Goal: Task Accomplishment & Management: Use online tool/utility

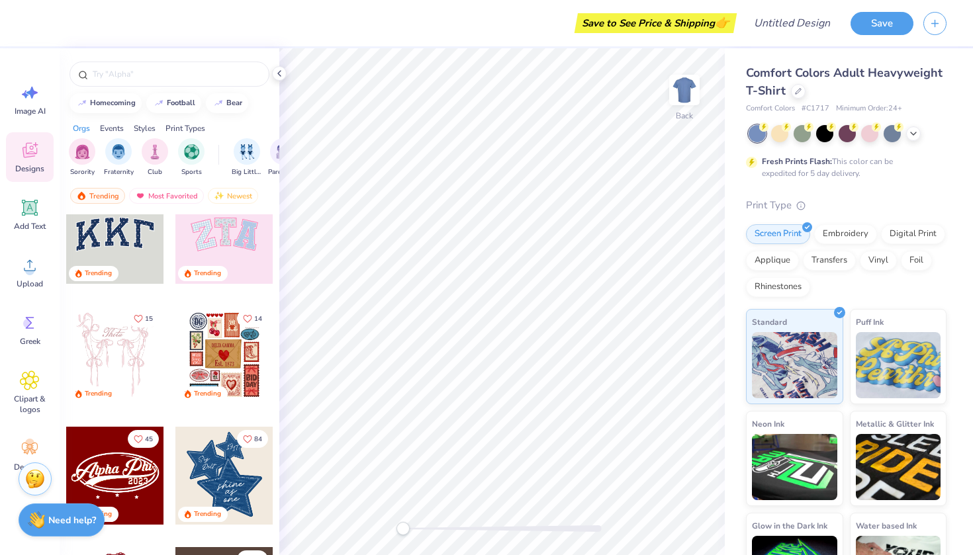
scroll to position [31, 0]
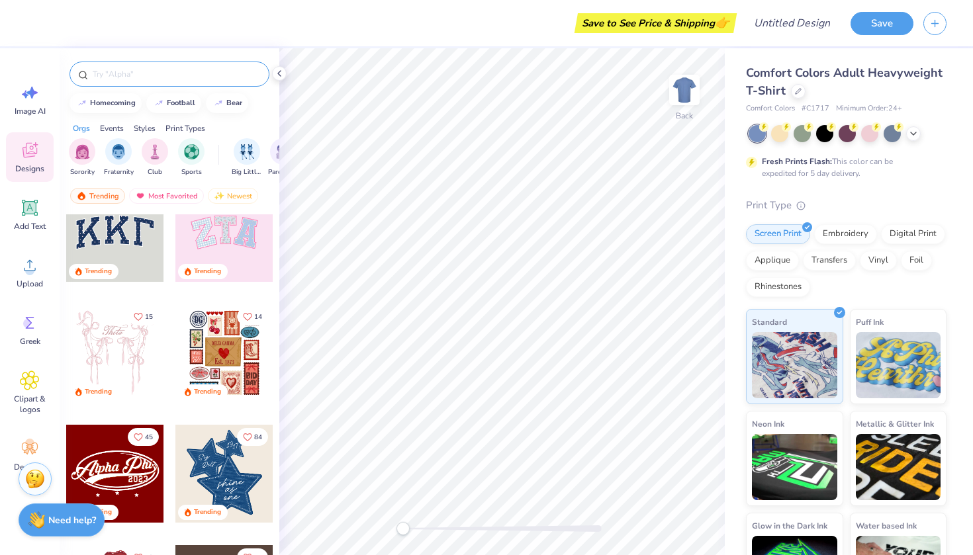
click at [128, 71] on input "text" at bounding box center [175, 73] width 169 height 13
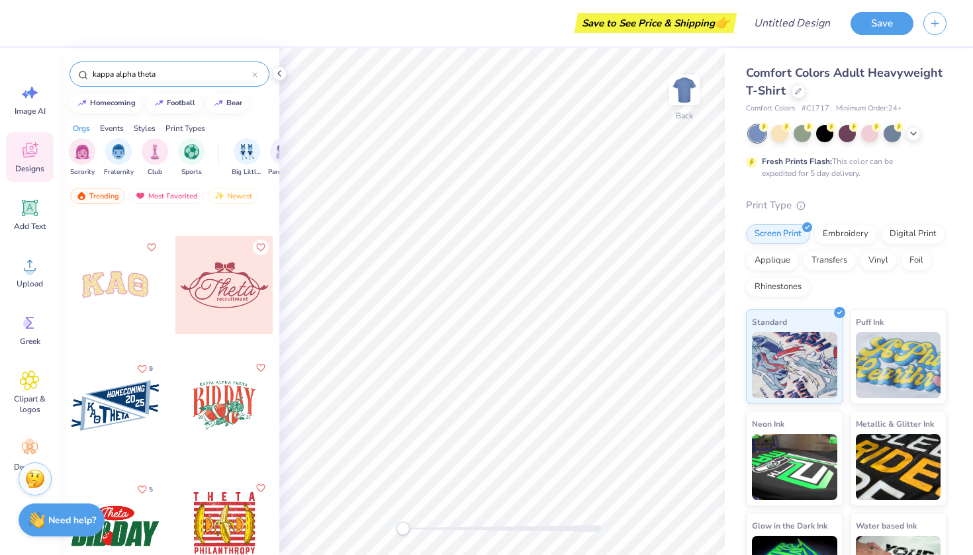
scroll to position [222, 0]
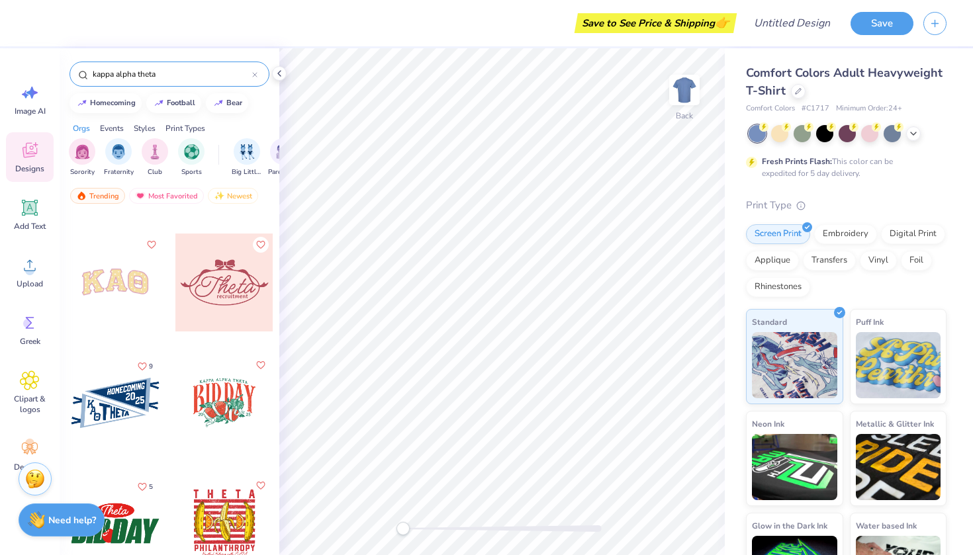
type input "kappa alpha theta"
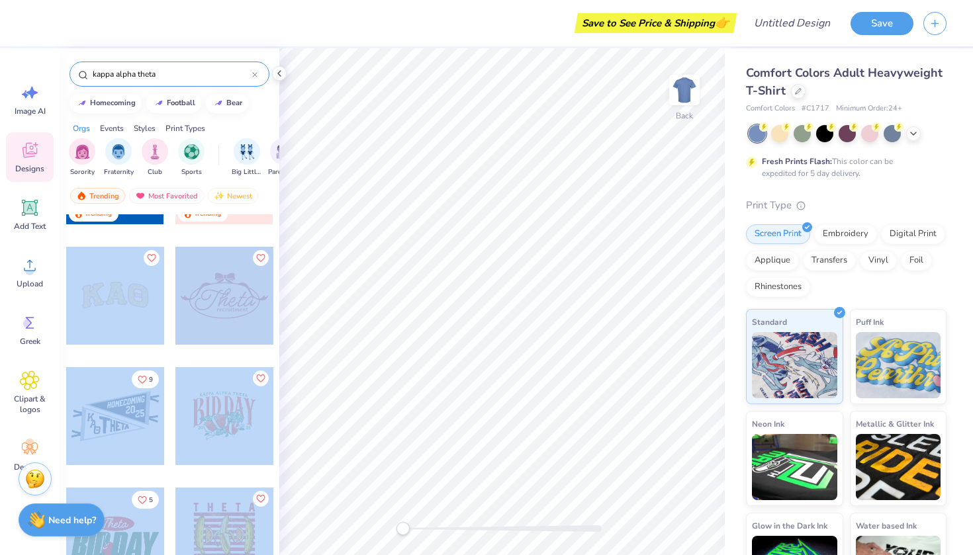
click at [529, 212] on div "Save to See Price & Shipping 👉 Design Title Save Image AI Designs Add Text Uplo…" at bounding box center [486, 277] width 973 height 555
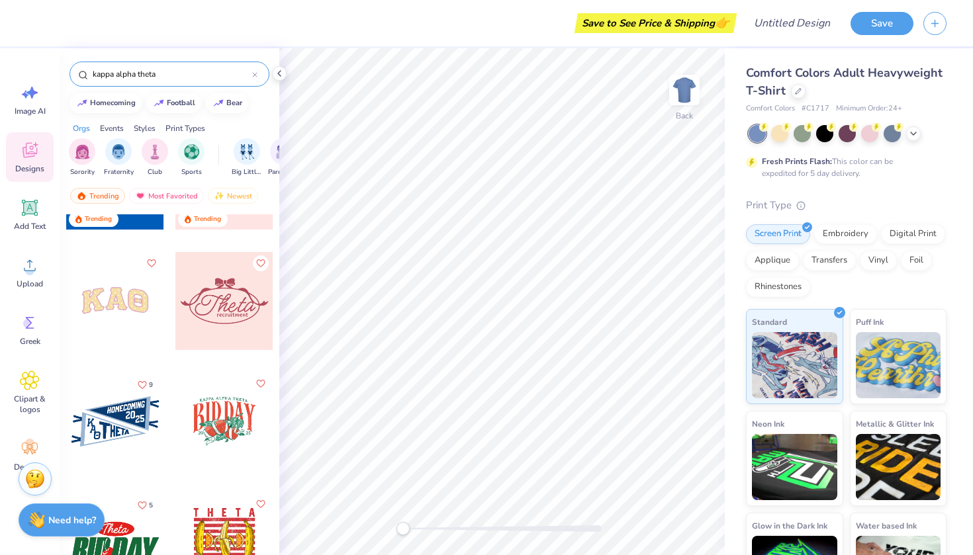
click at [95, 312] on div at bounding box center [115, 301] width 98 height 98
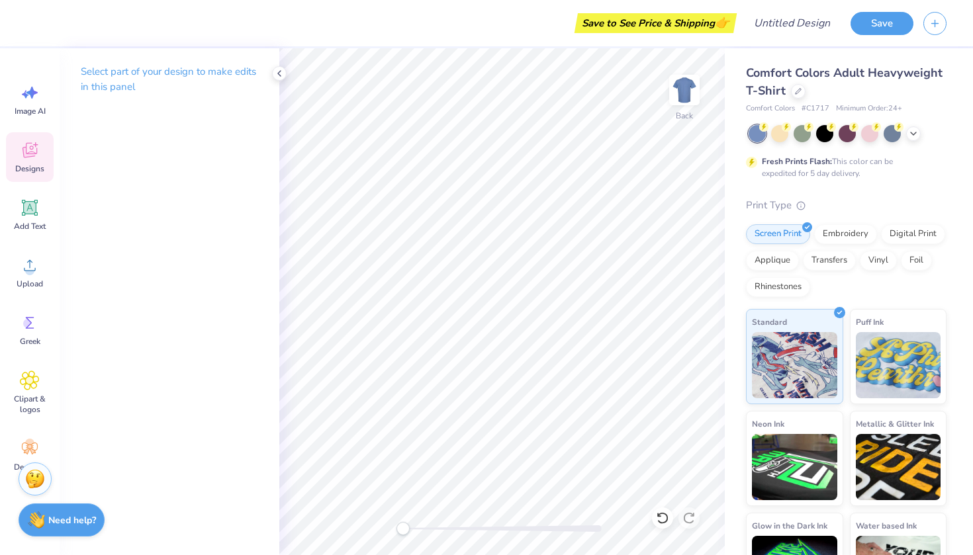
click at [40, 167] on span "Designs" at bounding box center [29, 168] width 29 height 11
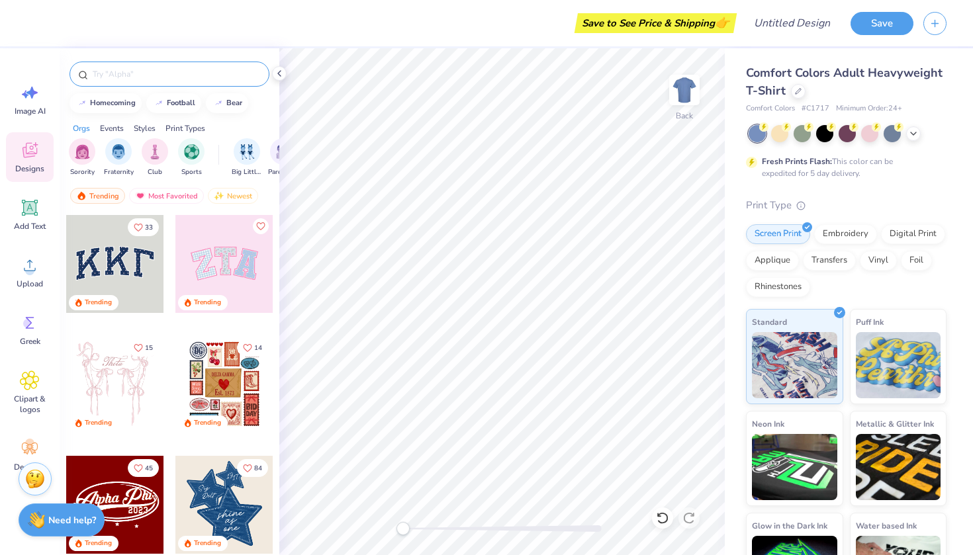
click at [134, 73] on input "text" at bounding box center [175, 73] width 169 height 13
type input "kappa alpha theta"
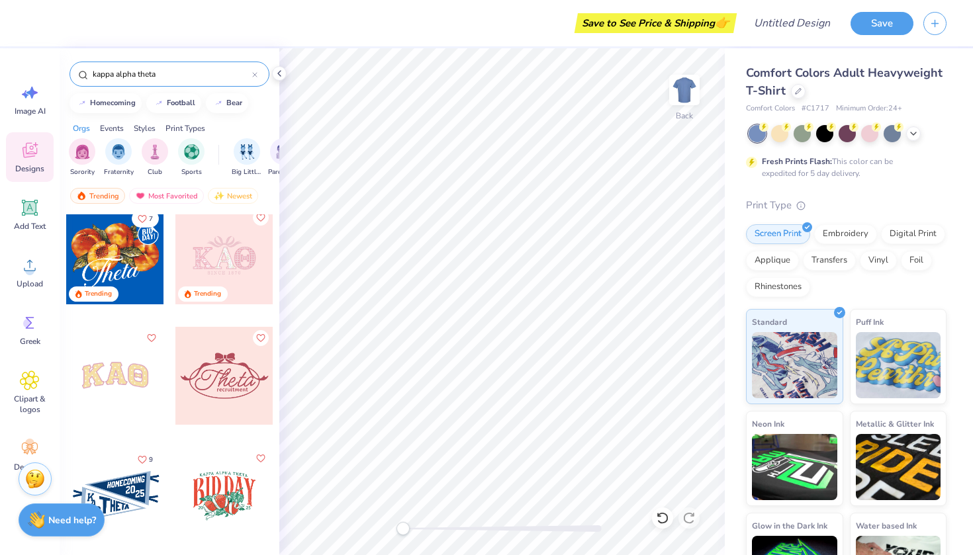
scroll to position [140, 0]
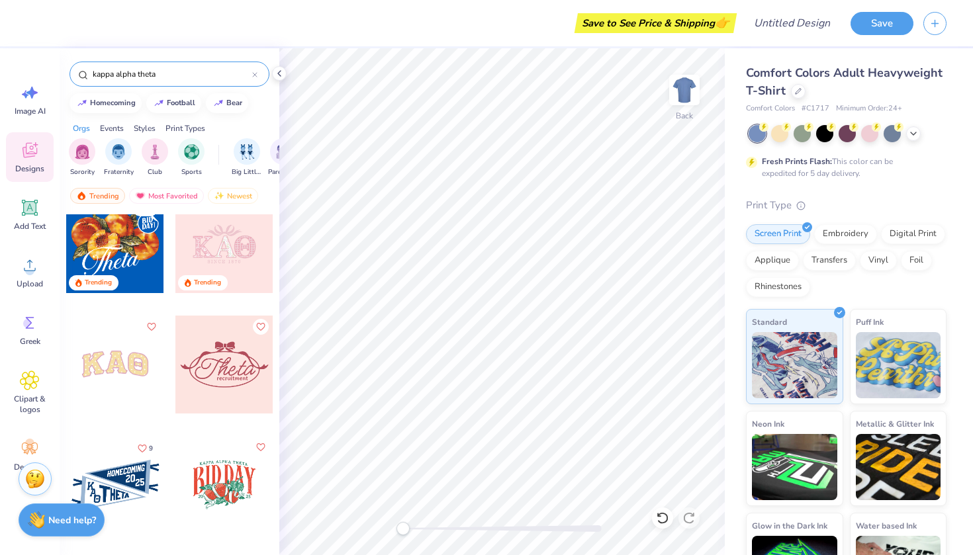
click at [240, 259] on div at bounding box center [224, 244] width 98 height 98
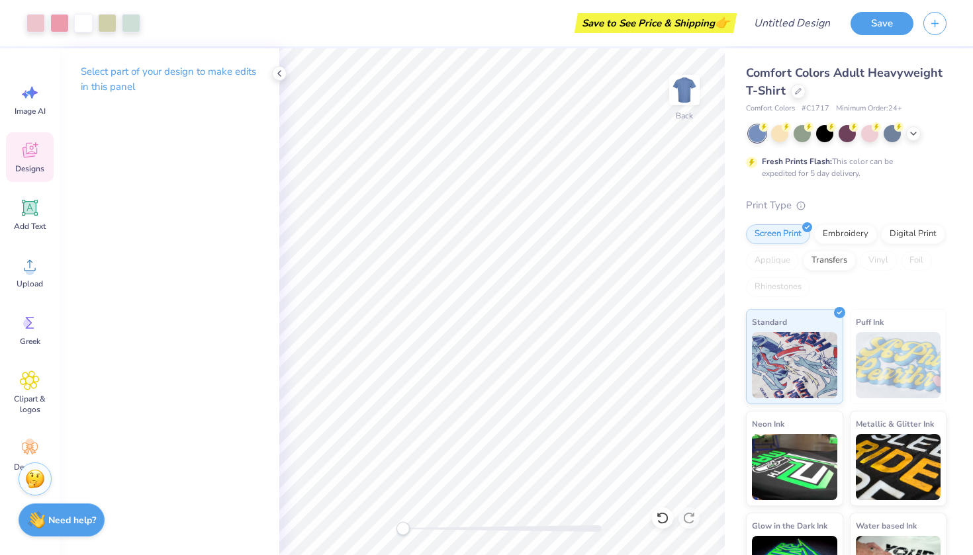
click at [18, 163] on div "Designs" at bounding box center [30, 157] width 48 height 50
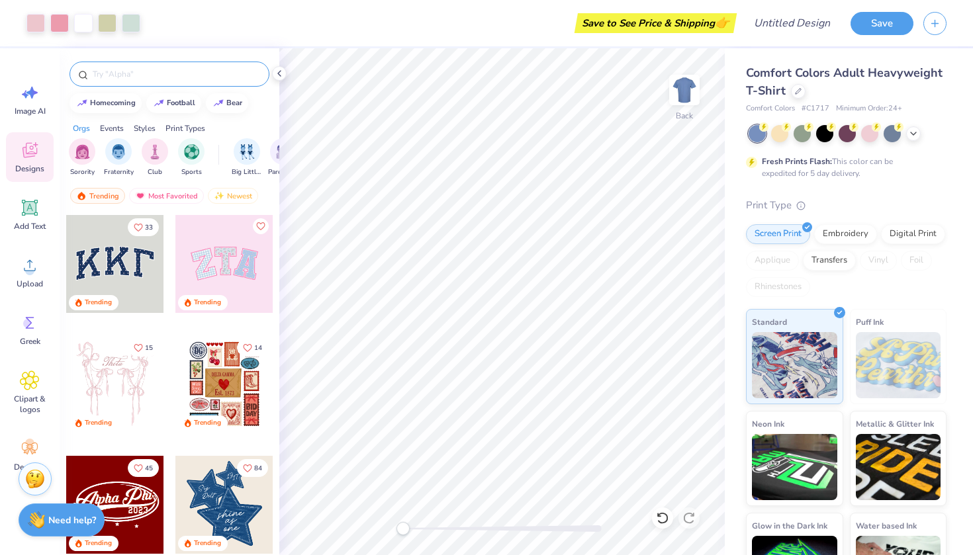
click at [129, 79] on input "text" at bounding box center [175, 73] width 169 height 13
type input "kappa alpha theta"
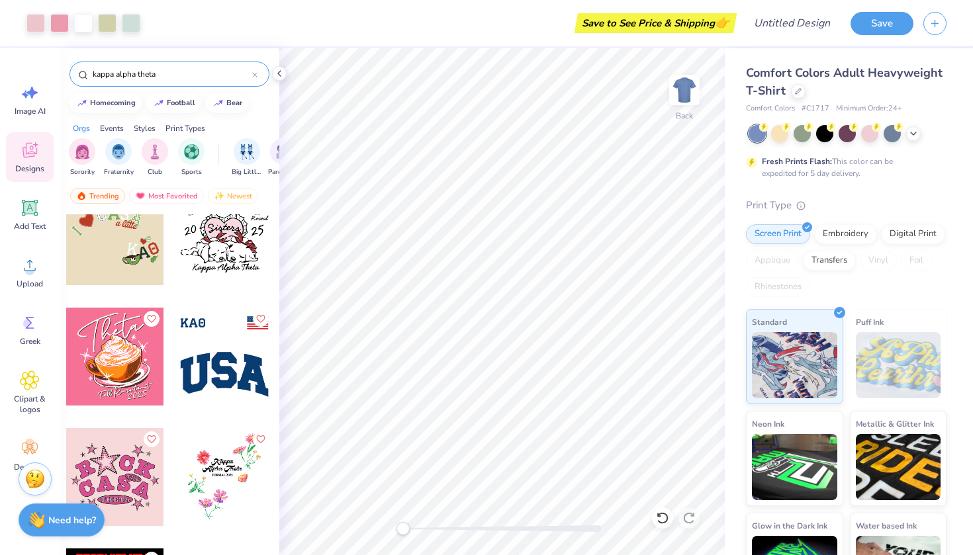
scroll to position [4600, 0]
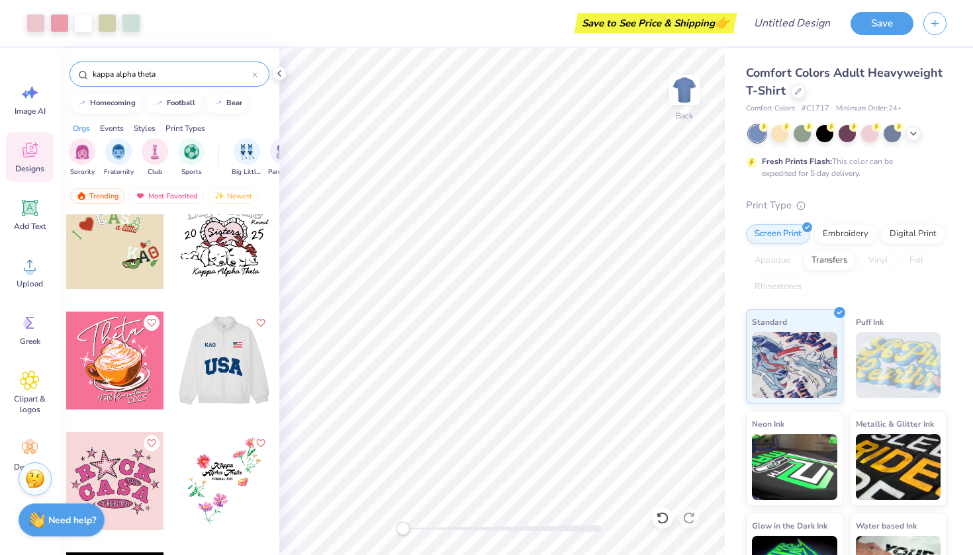
click at [223, 379] on div at bounding box center [224, 361] width 98 height 98
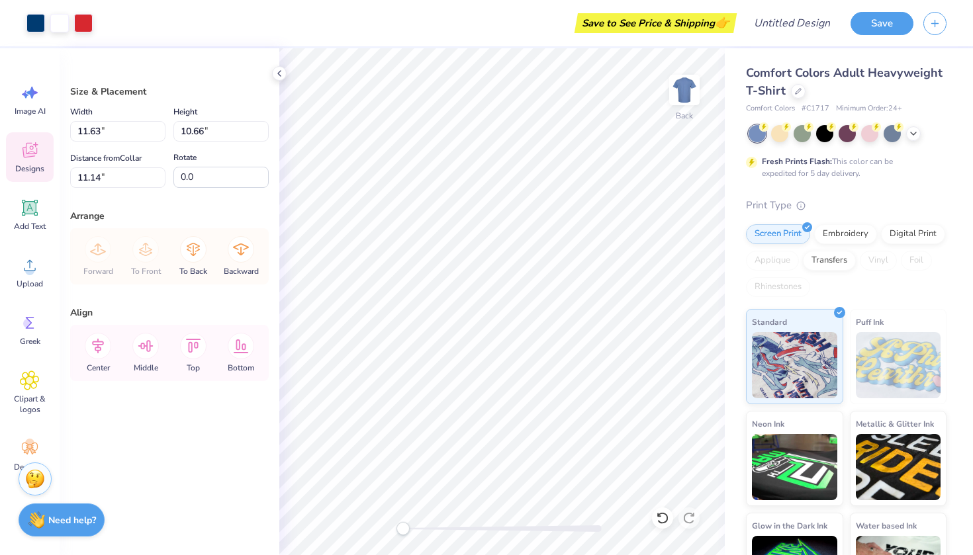
click at [25, 165] on span "Designs" at bounding box center [29, 168] width 29 height 11
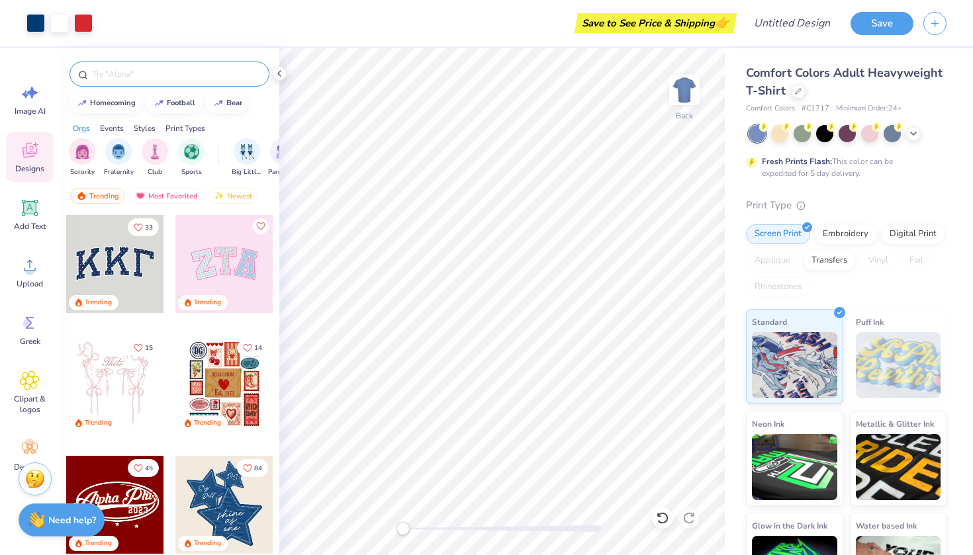
click at [140, 65] on div at bounding box center [169, 74] width 200 height 25
click at [140, 71] on input "text" at bounding box center [175, 73] width 169 height 13
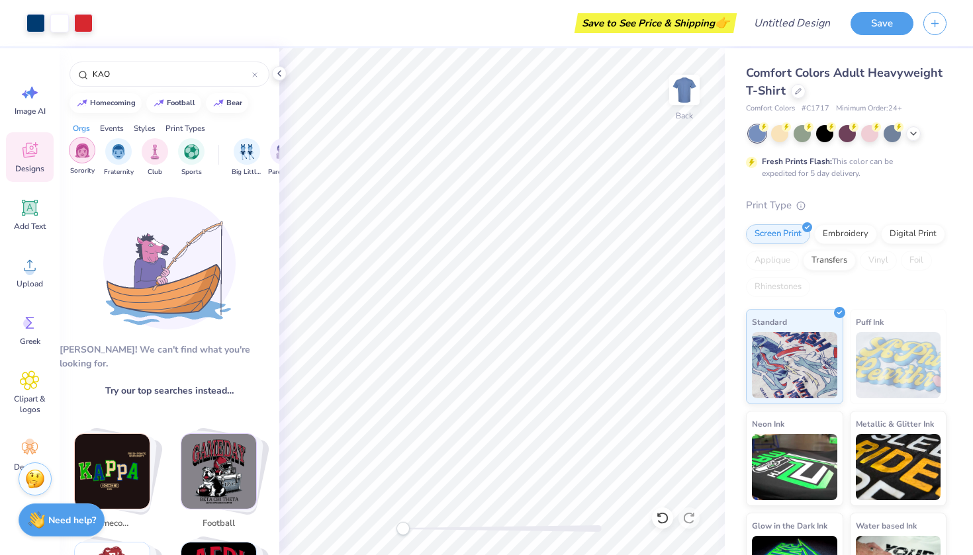
click at [93, 151] on div "filter for Sorority" at bounding box center [82, 150] width 26 height 26
click at [84, 152] on img "filter for Sorority" at bounding box center [82, 151] width 15 height 15
click at [85, 153] on img "filter for Sorority" at bounding box center [82, 150] width 15 height 15
click at [82, 126] on div "Orgs" at bounding box center [81, 128] width 17 height 12
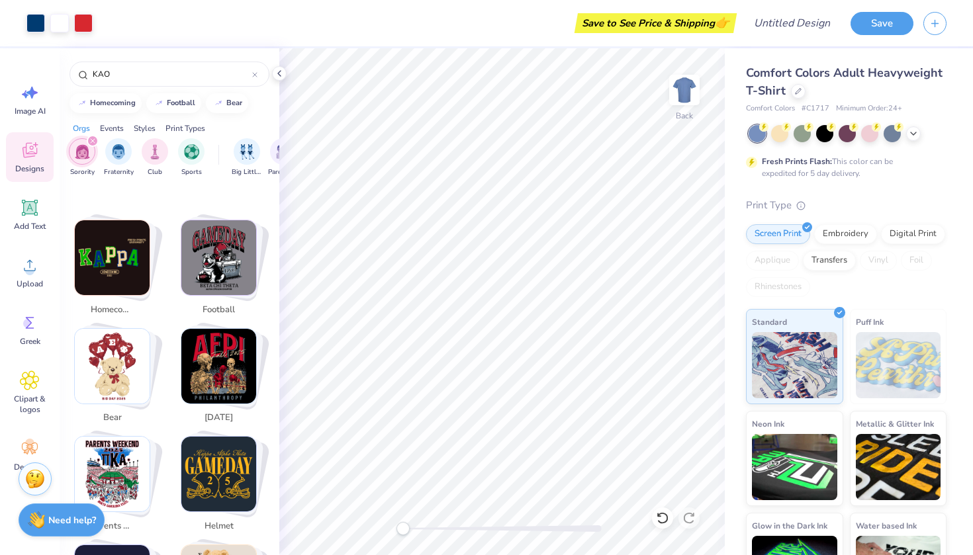
scroll to position [214, 0]
click at [145, 73] on input "KAO" at bounding box center [171, 73] width 161 height 13
click at [189, 75] on input "KAO" at bounding box center [171, 73] width 161 height 13
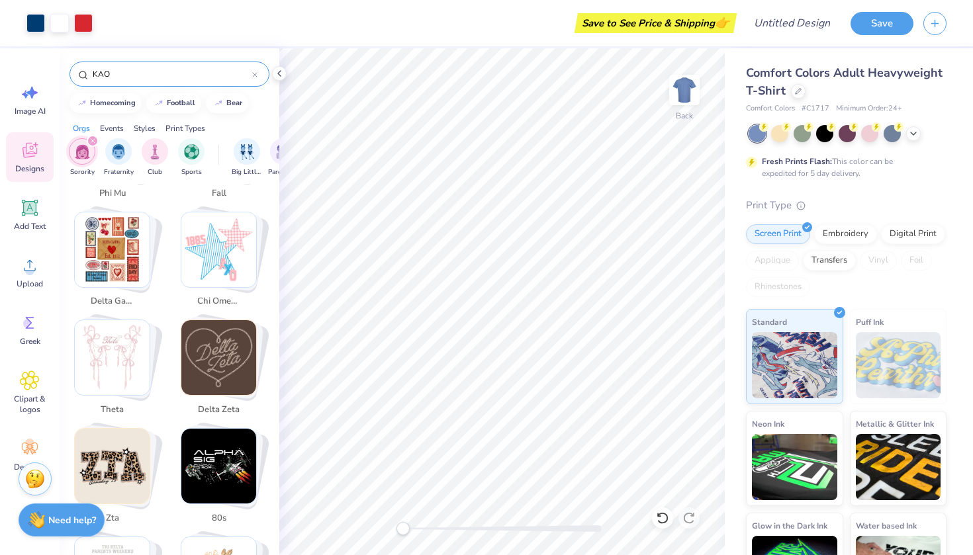
scroll to position [656, 0]
click at [118, 342] on img "Stack Card Button theta" at bounding box center [112, 356] width 75 height 75
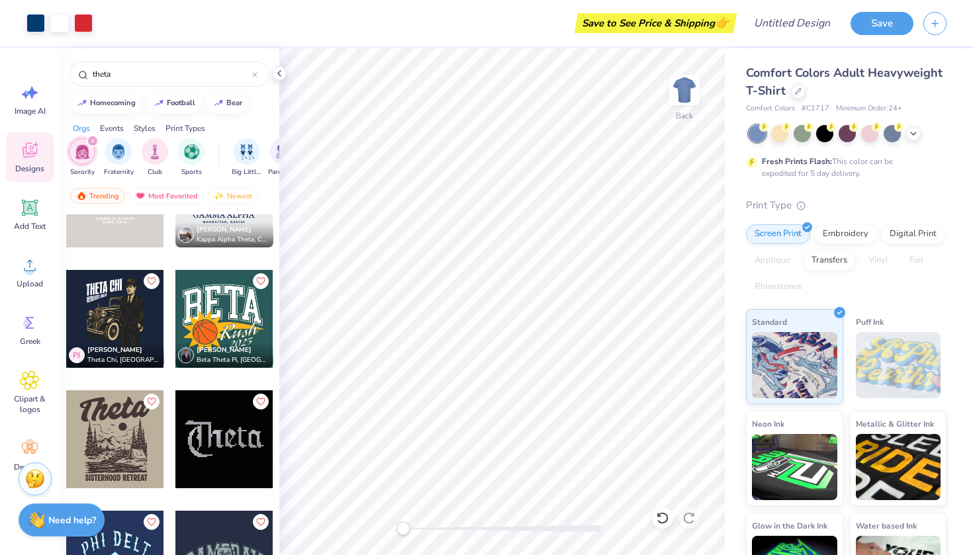
scroll to position [4543, 0]
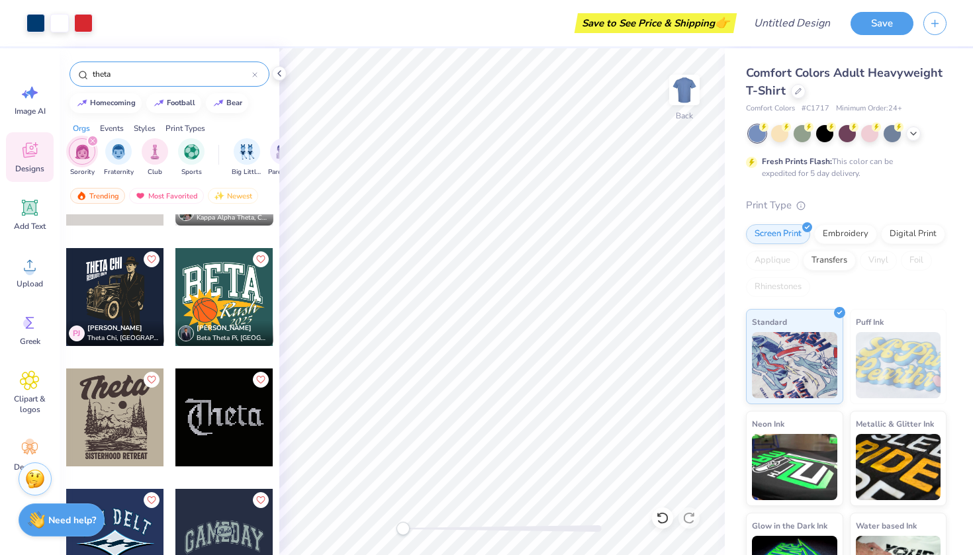
drag, startPoint x: 130, startPoint y: 76, endPoint x: 38, endPoint y: 73, distance: 92.0
click at [38, 73] on div "Art colors Save to See Price & Shipping 👉 Design Title Save Image AI Designs Ad…" at bounding box center [486, 277] width 973 height 555
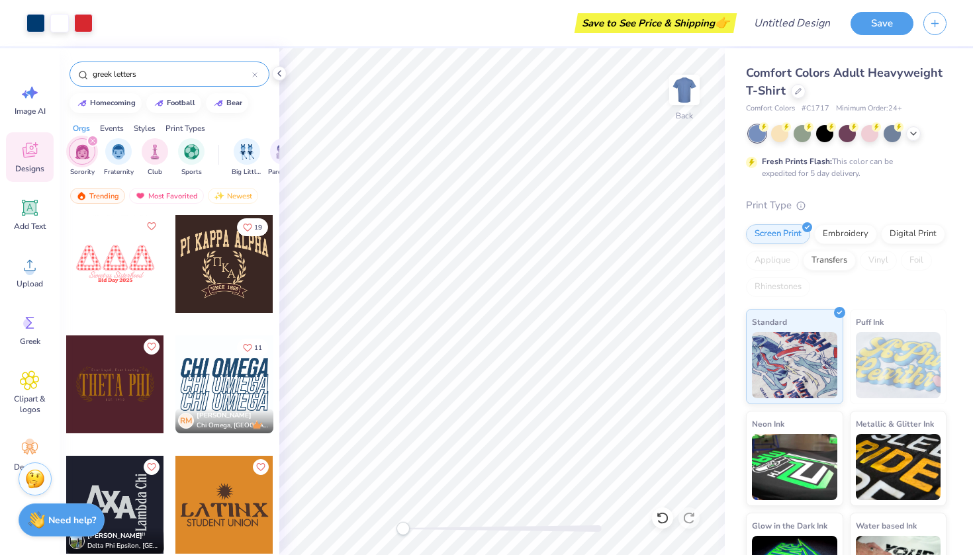
type input "greek letters"
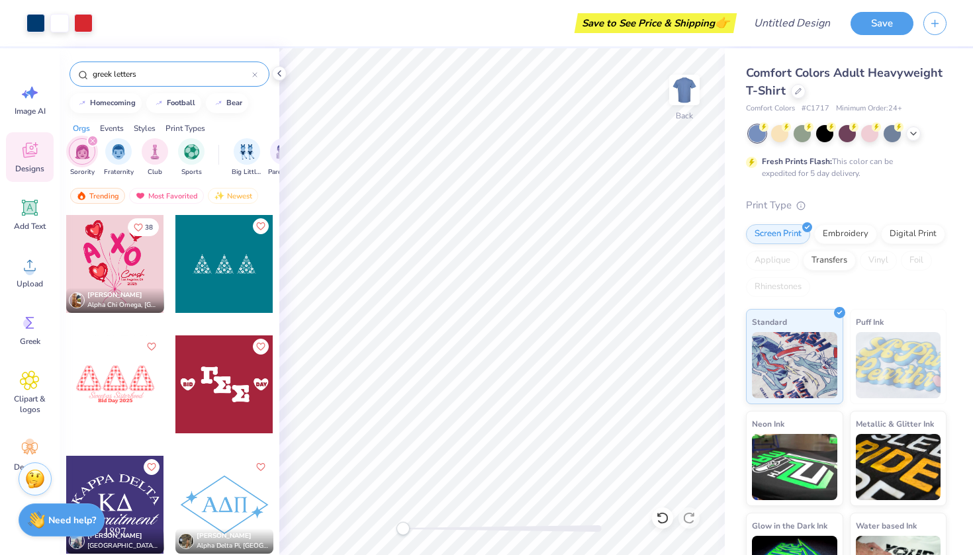
scroll to position [0, 0]
click at [122, 271] on div at bounding box center [115, 264] width 98 height 98
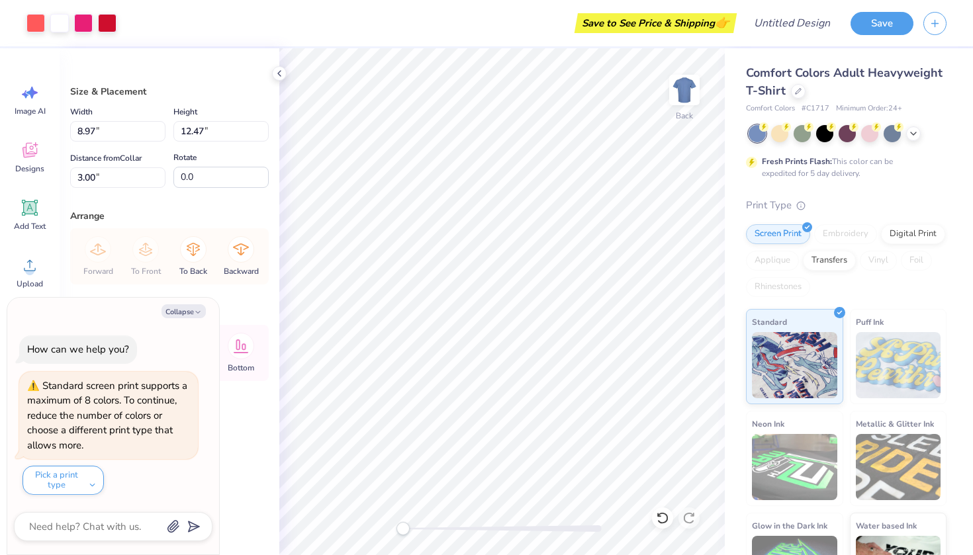
type textarea "x"
type input "7.57"
type input "4.60"
type input "3.83"
type textarea "x"
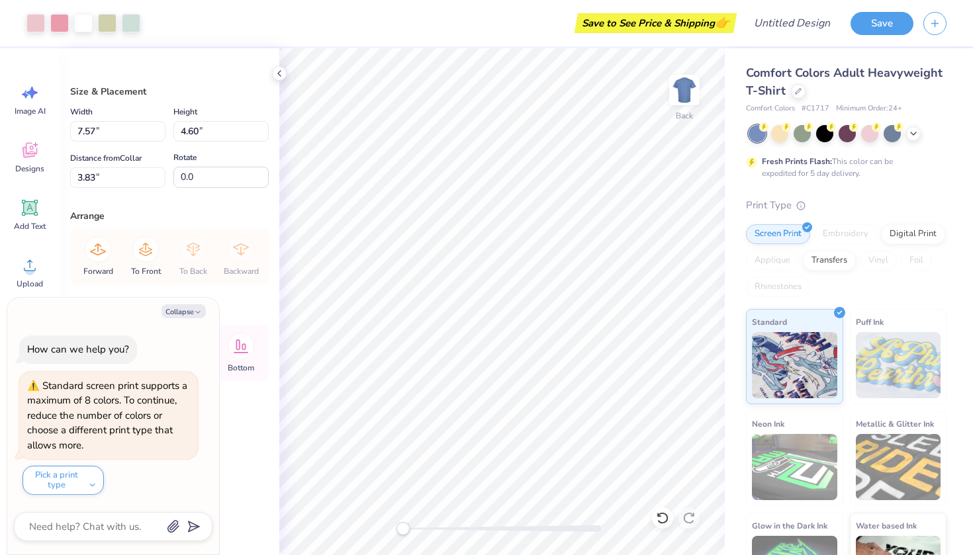
type input "11.63"
type input "10.66"
type input "11.14"
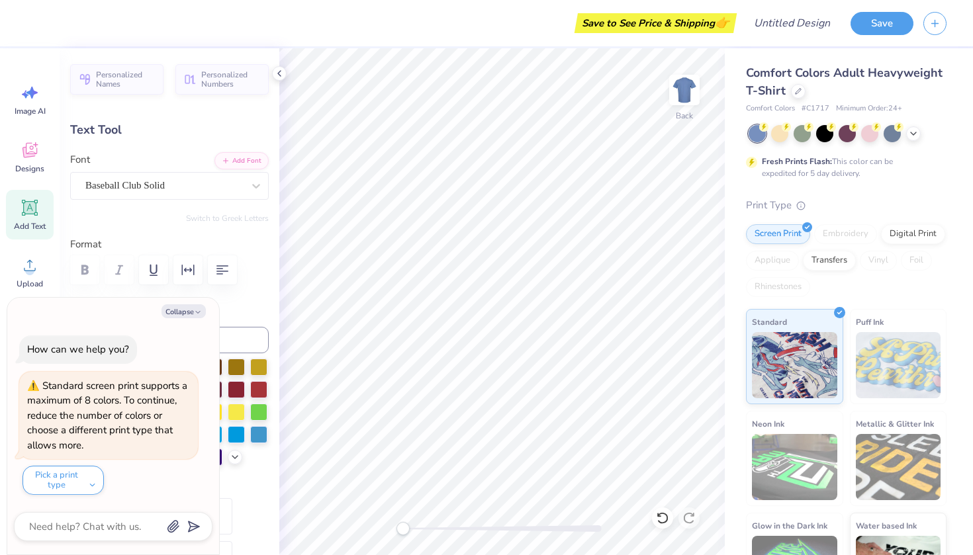
type textarea "x"
click at [238, 310] on label "Color" at bounding box center [169, 309] width 198 height 15
click at [122, 523] on textarea at bounding box center [95, 526] width 134 height 17
type textarea "I"
type textarea "x"
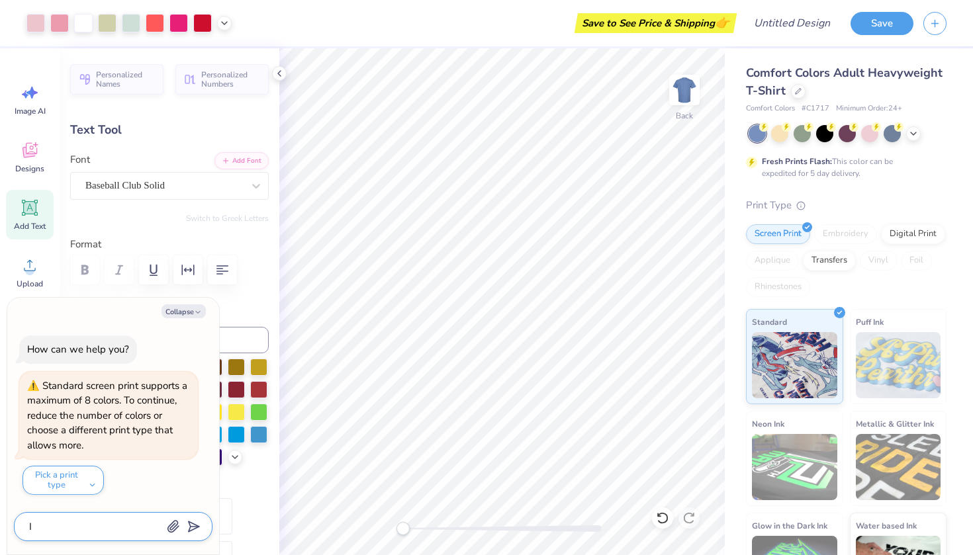
type textarea "I"
type textarea "x"
type textarea "I n"
type textarea "x"
type textarea "I ne"
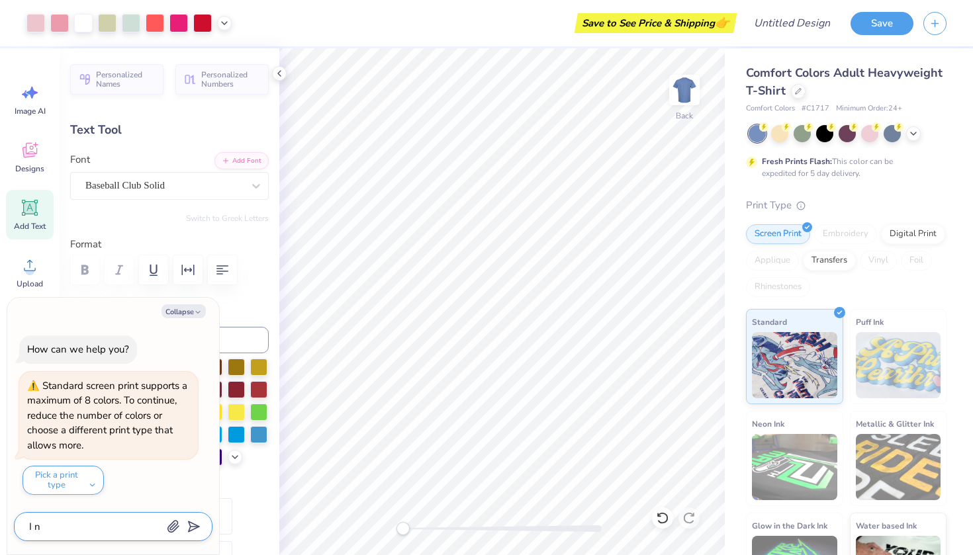
type textarea "x"
type textarea "I nee"
type textarea "x"
type textarea "I need"
type textarea "x"
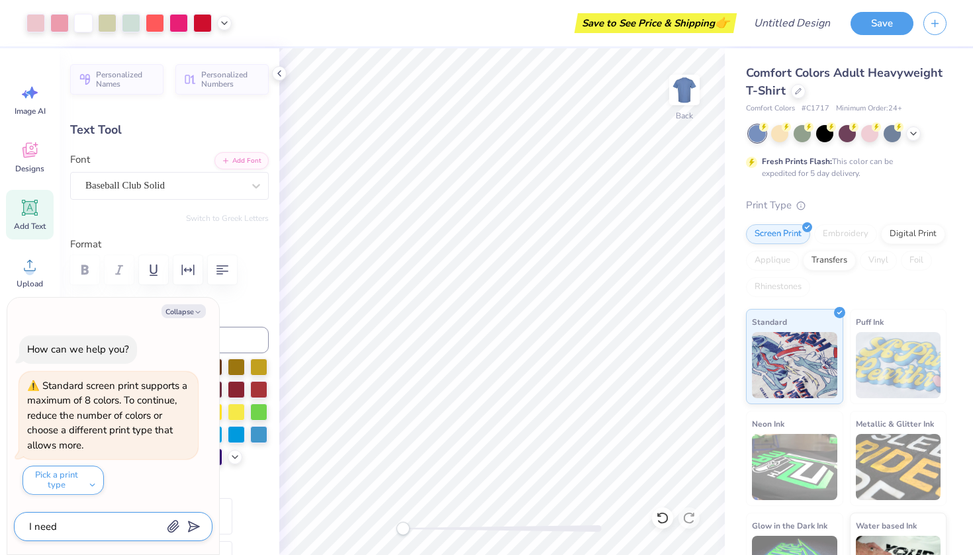
type textarea "I need"
type textarea "x"
type textarea "I need h"
type textarea "x"
type textarea "I need he"
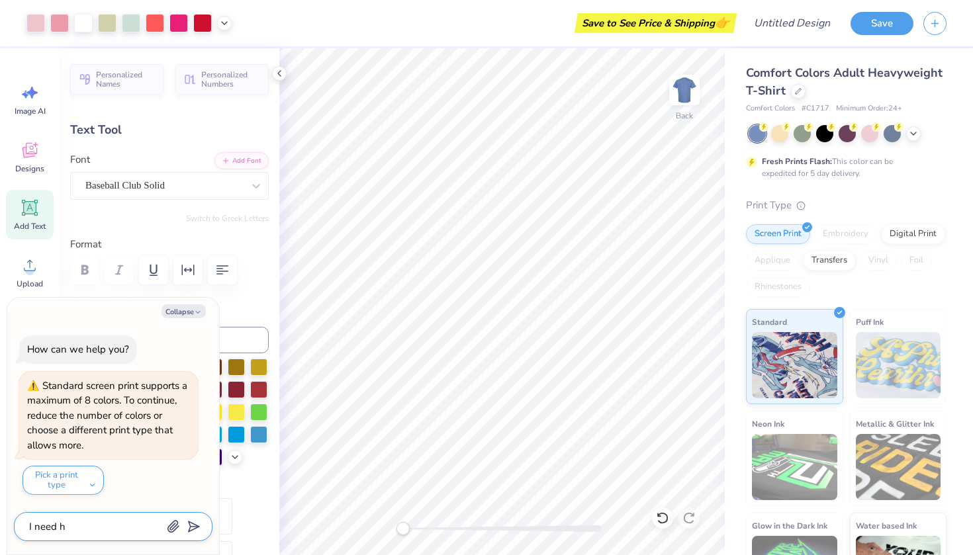
type textarea "x"
type textarea "I need hel"
type textarea "x"
type textarea "I need help"
type textarea "x"
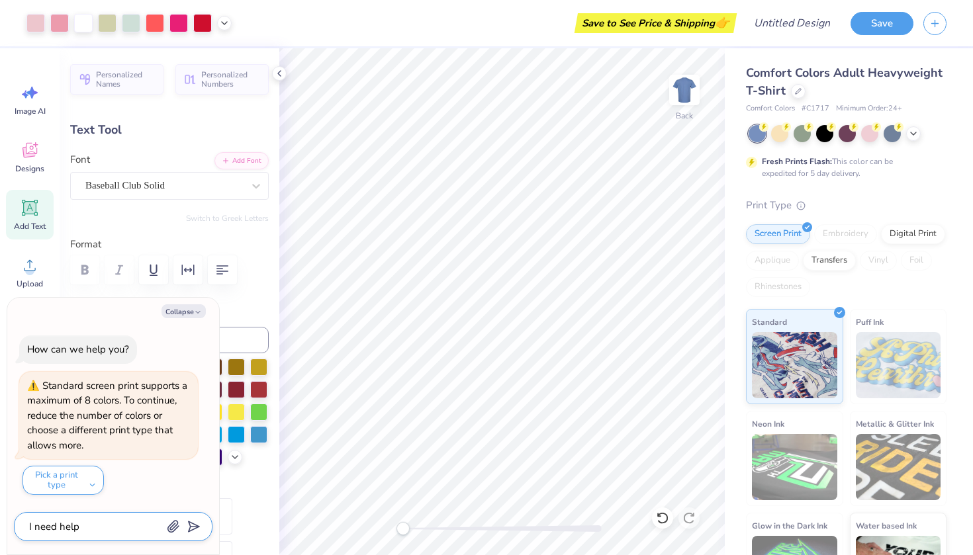
type textarea "I need help"
type textarea "x"
type textarea "I need help f"
type textarea "x"
type textarea "I need help fi"
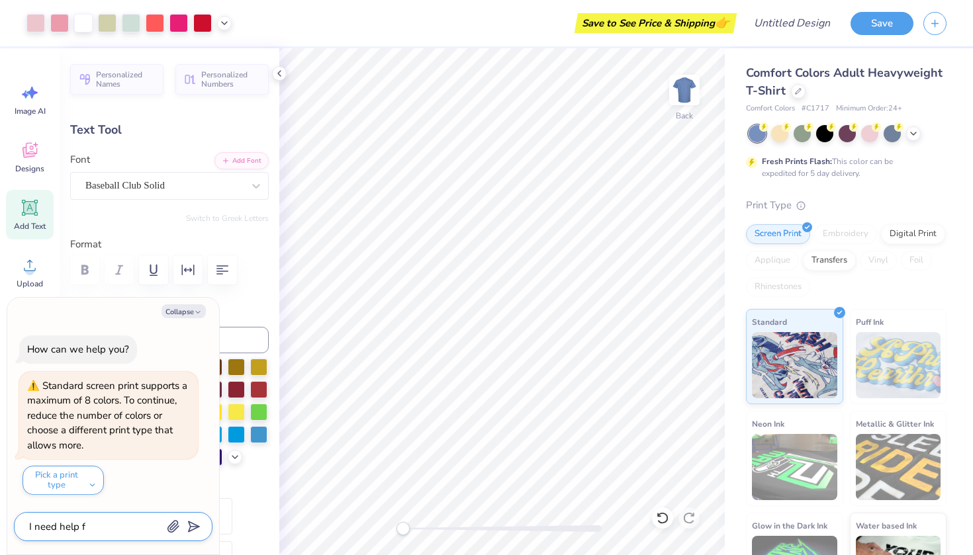
type textarea "x"
type textarea "I need help fin"
type textarea "x"
type textarea "I need help find"
type textarea "x"
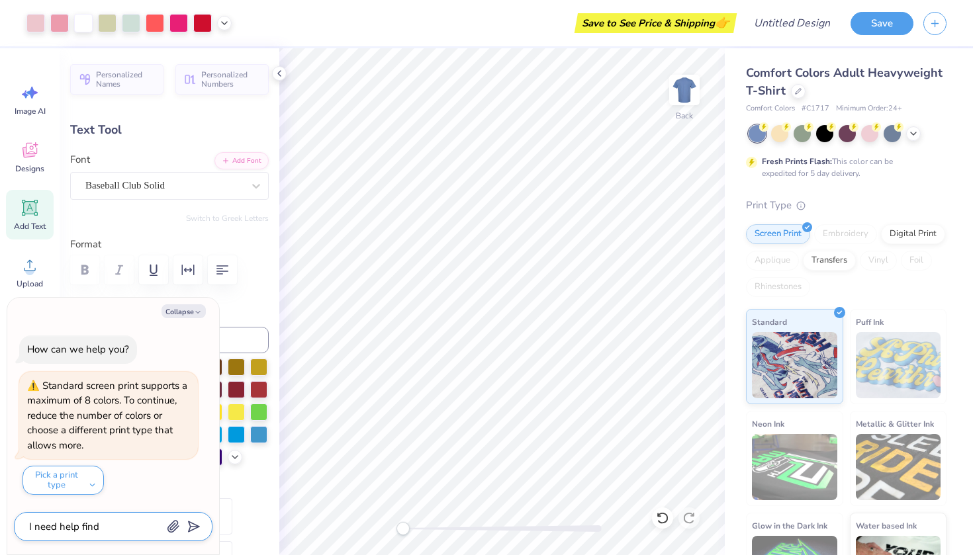
type textarea "I need help findi"
type textarea "x"
type textarea "I need help findin"
type textarea "x"
type textarea "I need help finding"
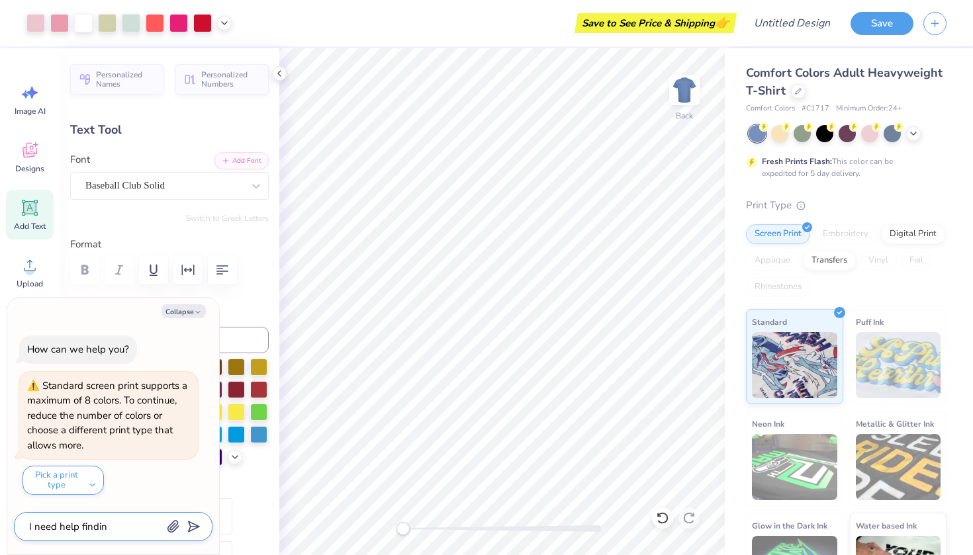
type textarea "x"
type textarea "I need help finding"
type textarea "x"
type textarea "I need help finding a"
type textarea "x"
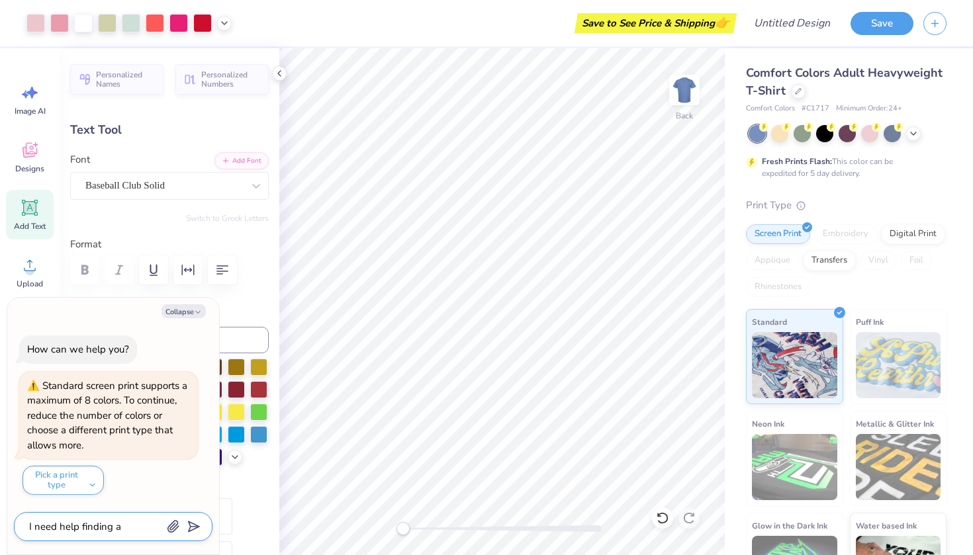
type textarea "I need help finding a"
type textarea "x"
type textarea "I need help finding a g"
type textarea "x"
type textarea "I need help finding a go"
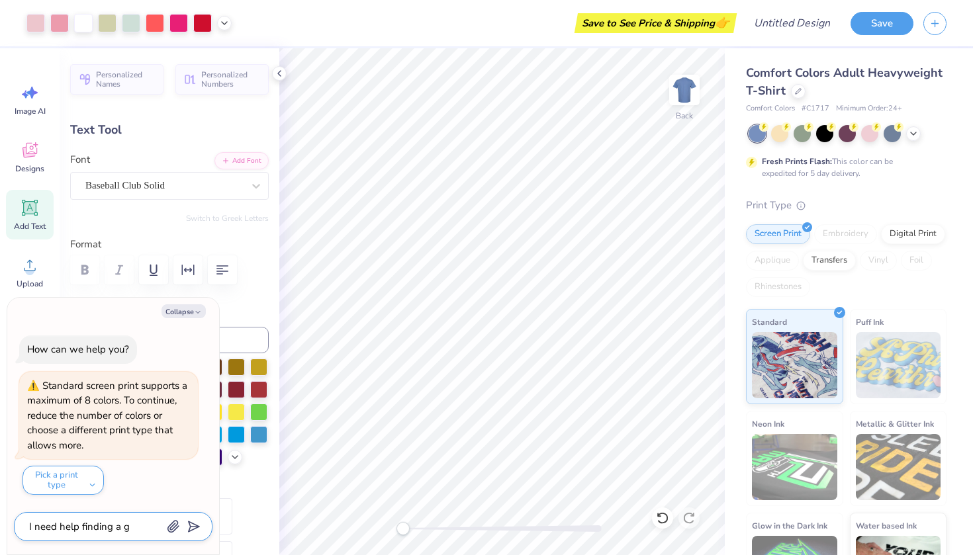
type textarea "x"
type textarea "I need help finding a goo"
type textarea "x"
type textarea "I need help finding a goog"
type textarea "x"
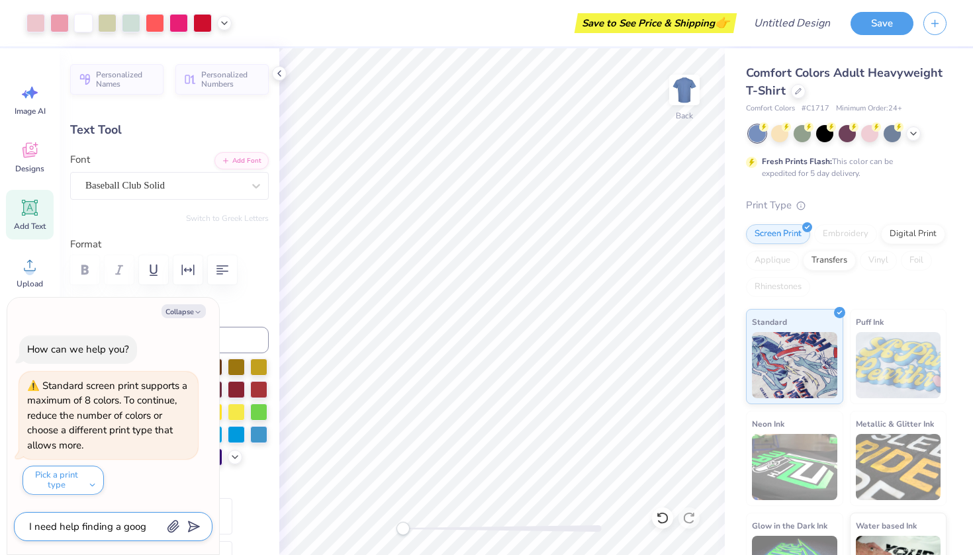
type textarea "I need help finding a goo"
type textarea "x"
type textarea "I need help finding a good"
type textarea "x"
type textarea "I need help finding a good"
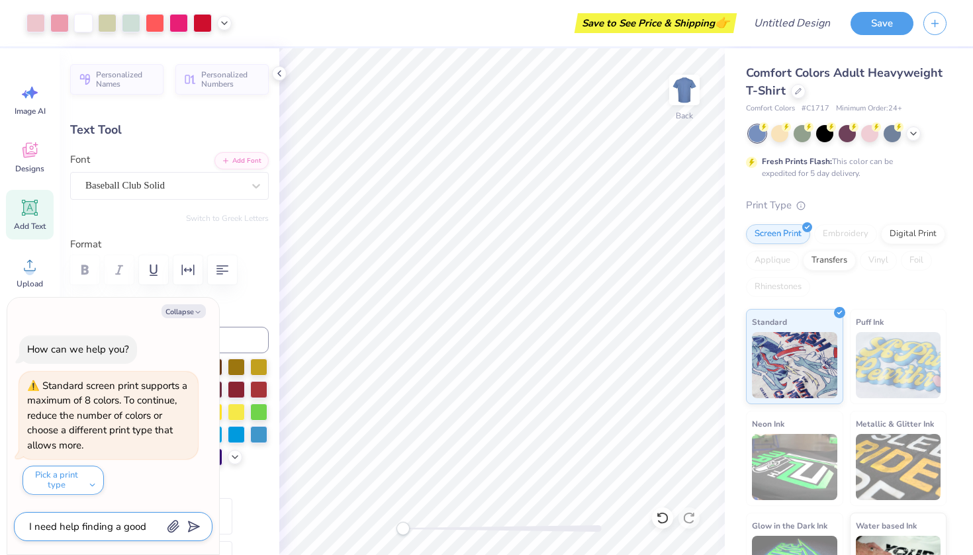
type textarea "x"
type textarea "I need help finding a good f"
type textarea "x"
type textarea "I need help finding a good fo"
type textarea "x"
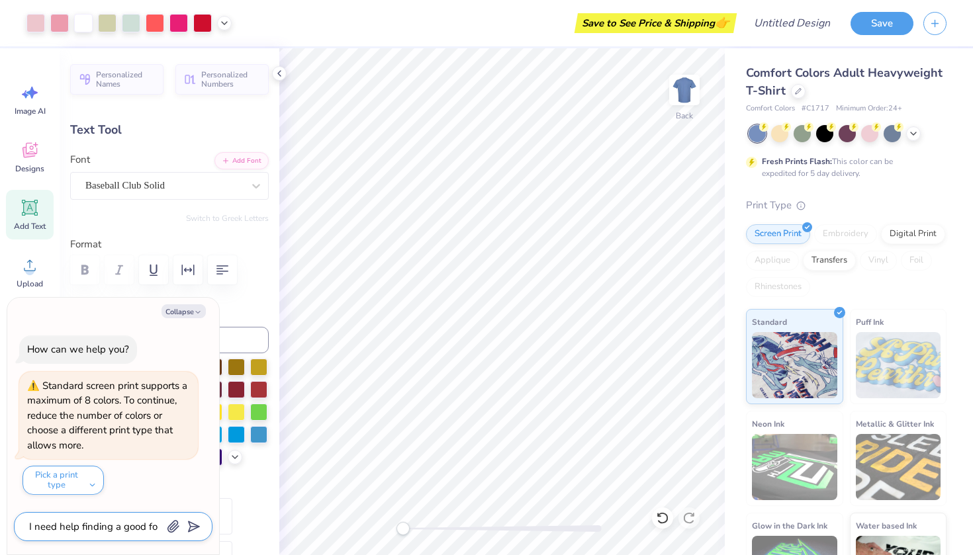
type textarea "I need help finding a good fon"
type textarea "x"
type textarea "I need help finding a good font"
type textarea "x"
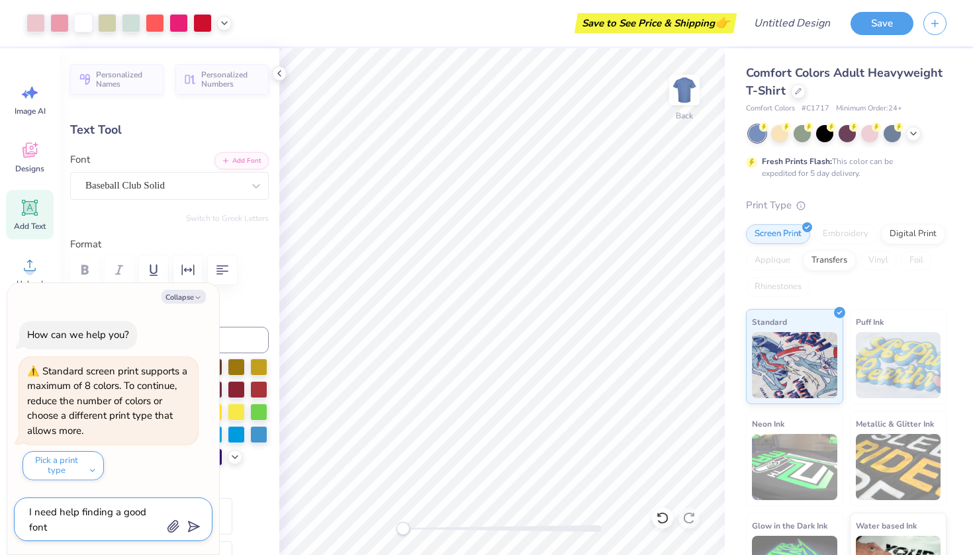
type textarea "I need help finding a good font"
type textarea "x"
type textarea "I need help finding a good font f"
type textarea "x"
type textarea "I need help finding a good font fo"
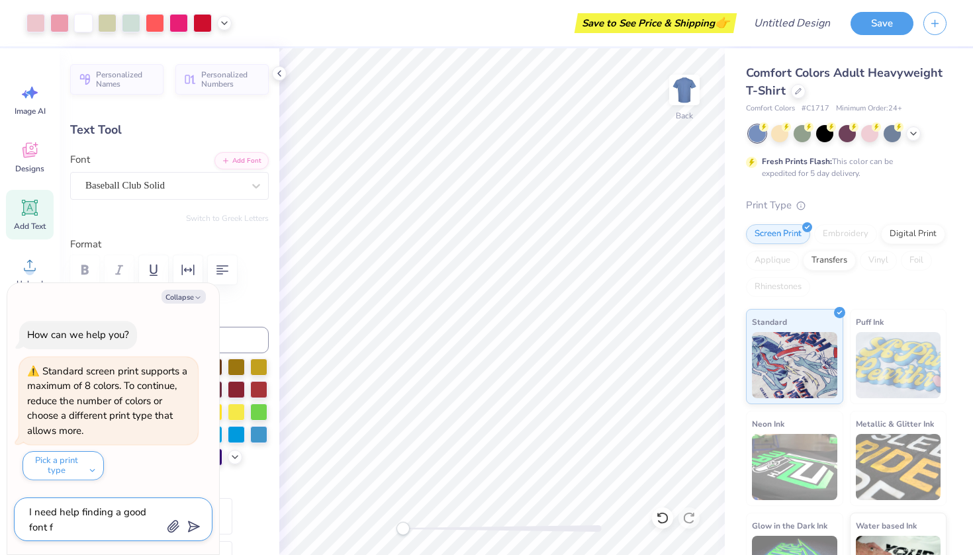
type textarea "x"
type textarea "I need help finding a good font for"
type textarea "x"
type textarea "I need help finding a good font for"
type textarea "x"
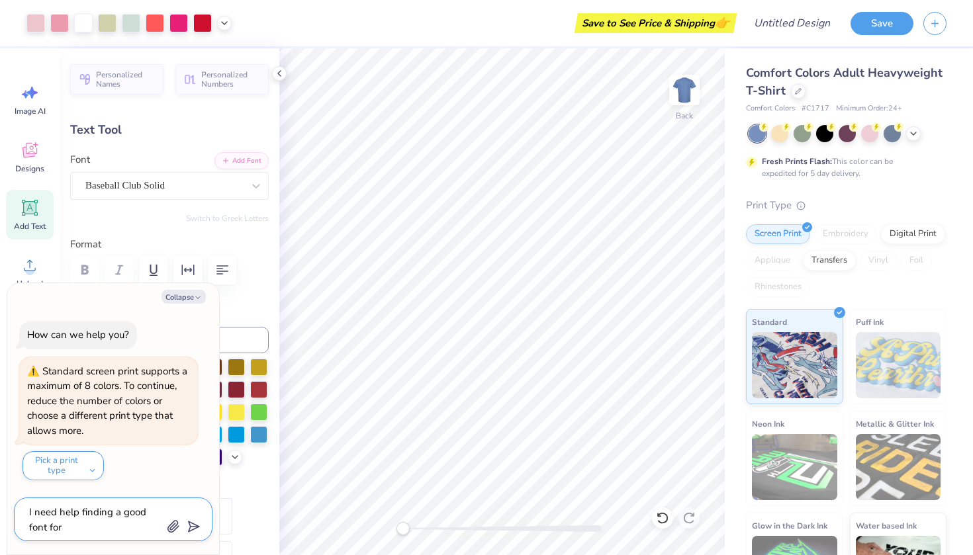
type textarea "I need help finding a good font for t"
type textarea "x"
type textarea "I need help finding a good font for th"
type textarea "x"
type textarea "I need help finding a good font for the"
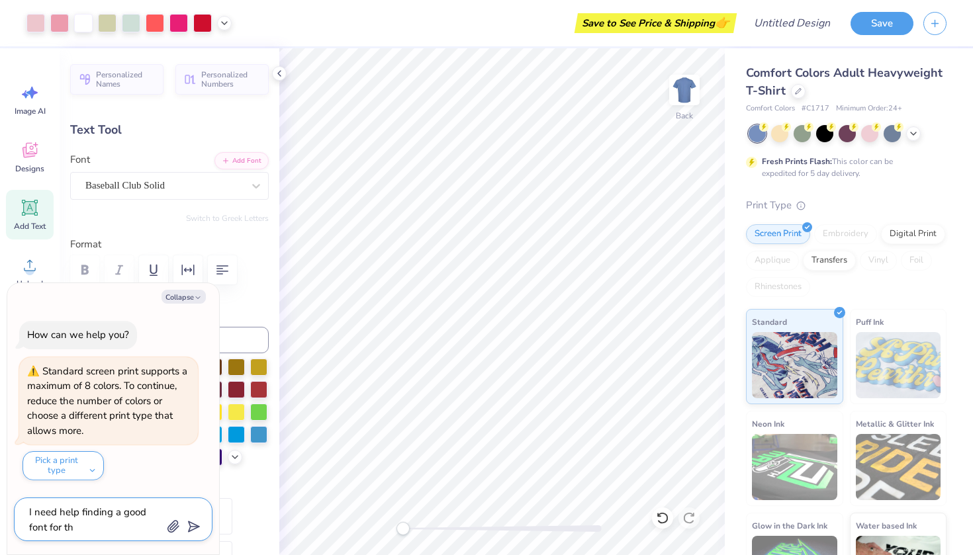
type textarea "x"
type textarea "I need help finding a good font for the"
type textarea "x"
type textarea "I need help finding a good font for the g"
type textarea "x"
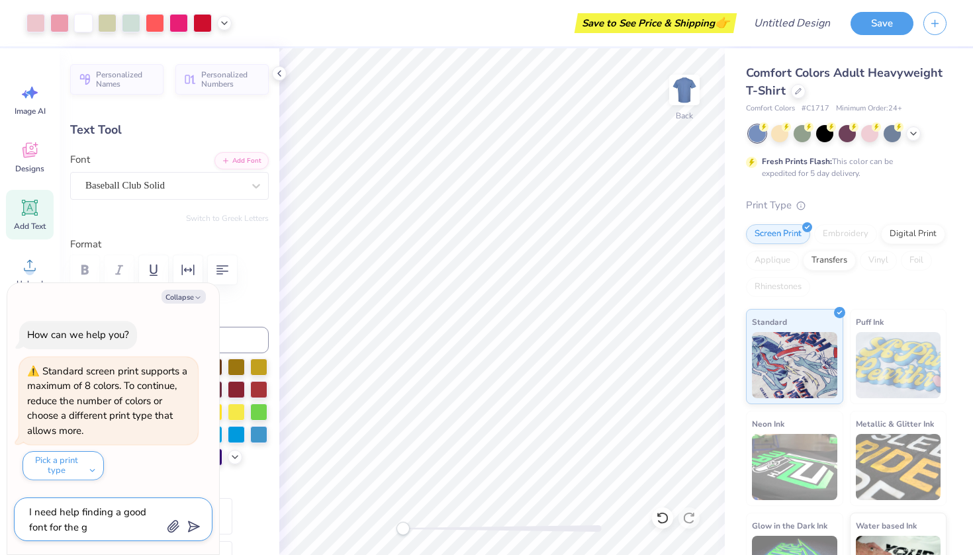
type textarea "I need help finding a good font for the gr"
type textarea "x"
type textarea "I need help finding a good font for the gre"
type textarea "x"
type textarea "I need help finding a good font for the gree"
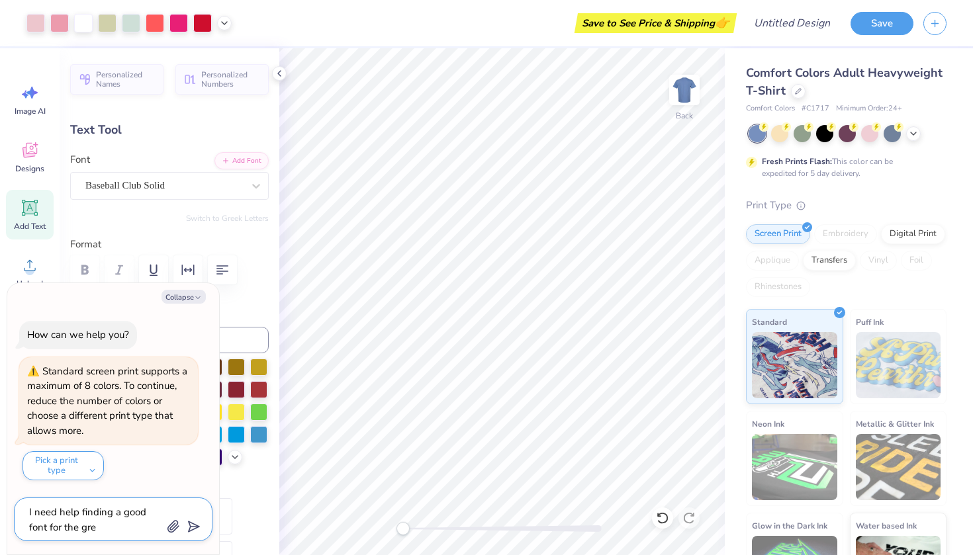
type textarea "x"
type textarea "I need help finding a good font for the greek"
type textarea "x"
type textarea "I need help finding a good font for the greek"
type textarea "x"
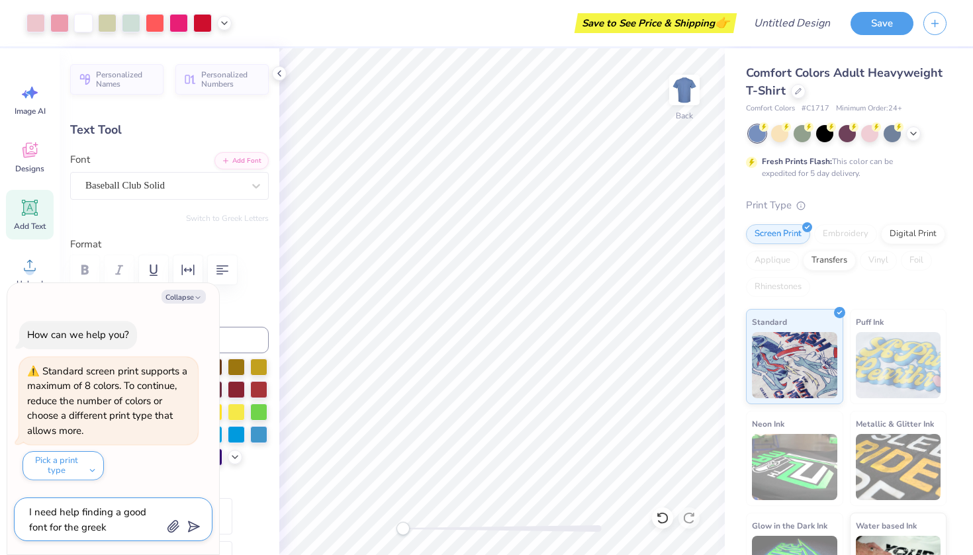
type textarea "I need help finding a good font for the greek l"
type textarea "x"
type textarea "I need help finding a good font for the greek le"
type textarea "x"
type textarea "I need help finding a good font for the greek let"
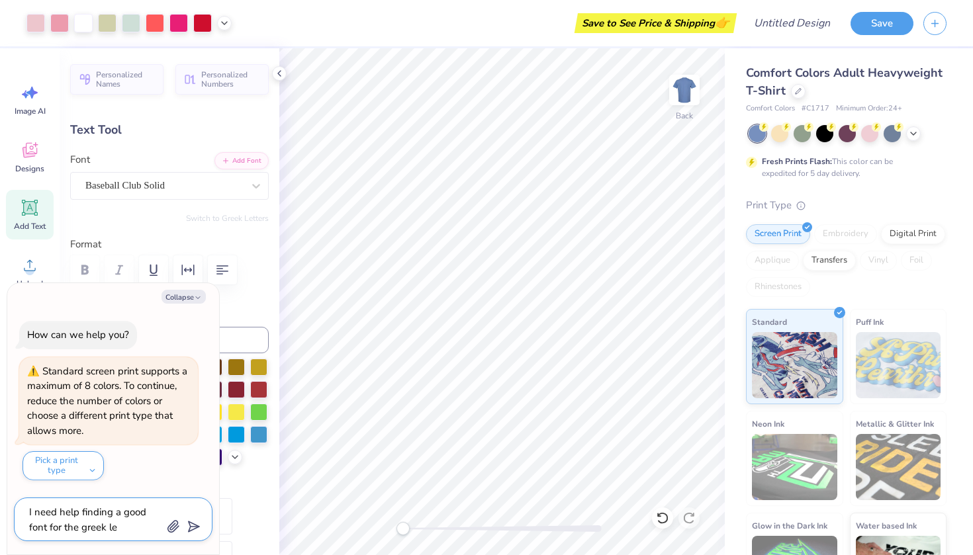
type textarea "x"
type textarea "I need help finding a good font for the greek lett"
type textarea "x"
type textarea "I need help finding a good font for the [DEMOGRAPHIC_DATA] lette"
type textarea "x"
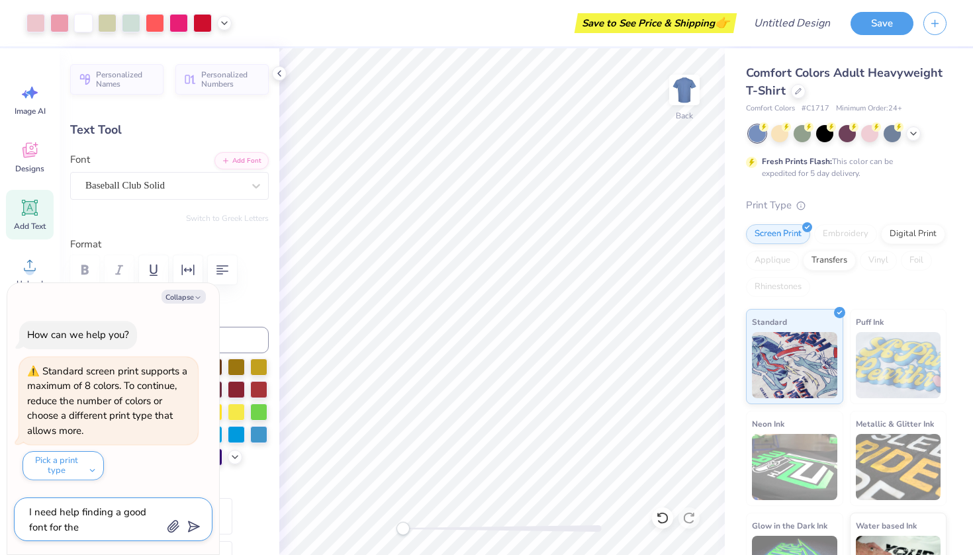
type textarea "I need help finding a good font for the greek letter"
type textarea "x"
type textarea "I need help finding a good font for the greek letters"
type textarea "x"
type textarea "I need help finding a good font for the greek letters"
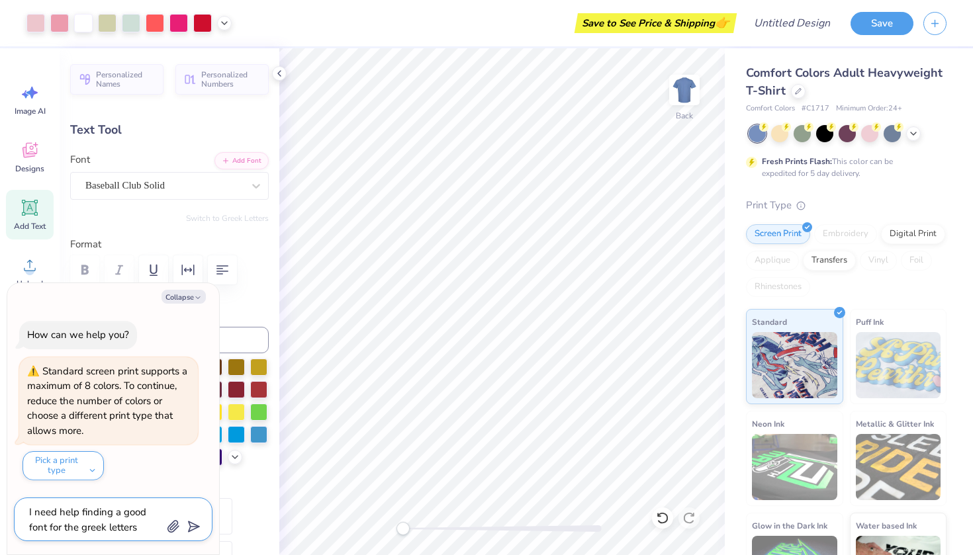
type textarea "x"
type textarea "I need help finding a good font for the greek letters K"
type textarea "x"
type textarea "I need help finding a good font for the greek letters KA"
type textarea "x"
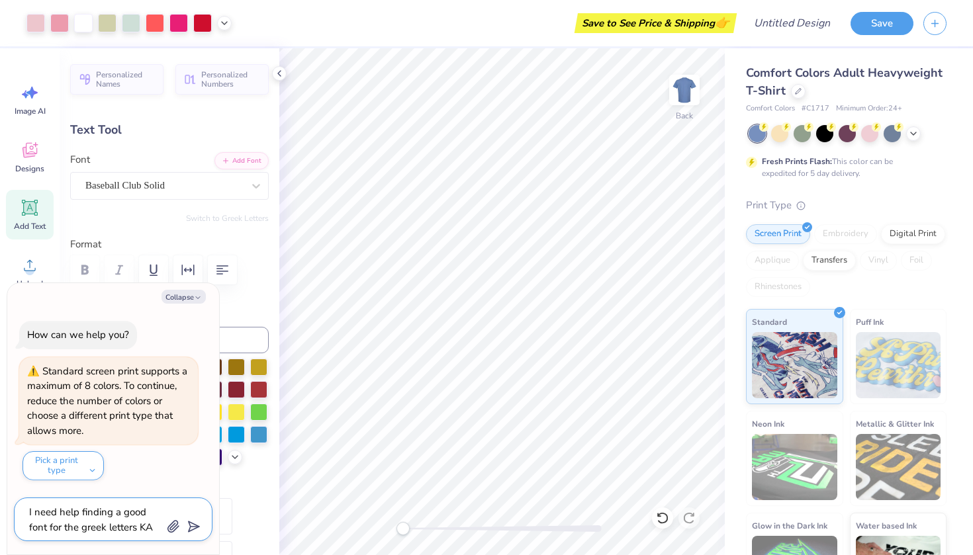
type textarea "I need help finding a good font for the greek letters KAP"
type textarea "x"
type textarea "I need help finding a good font for the greek letters KAP"
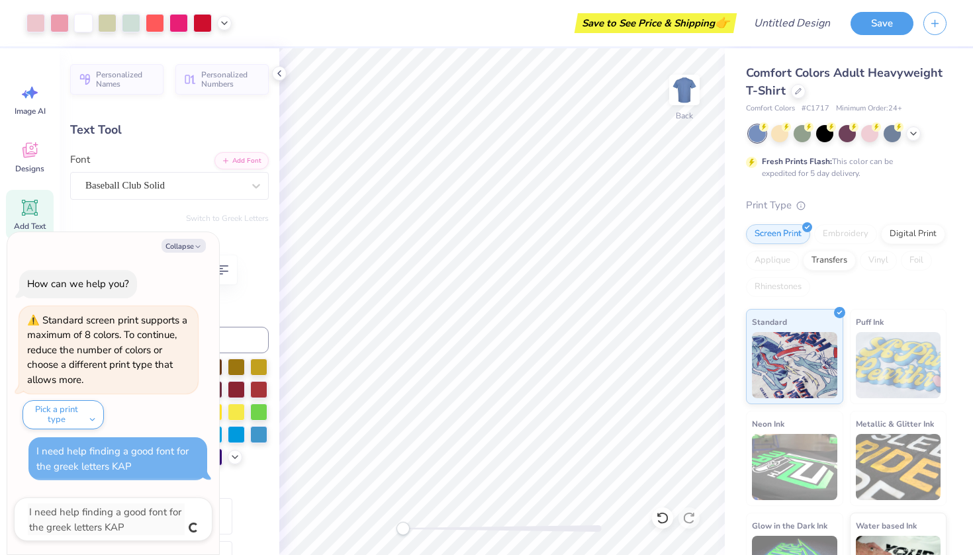
type textarea "x"
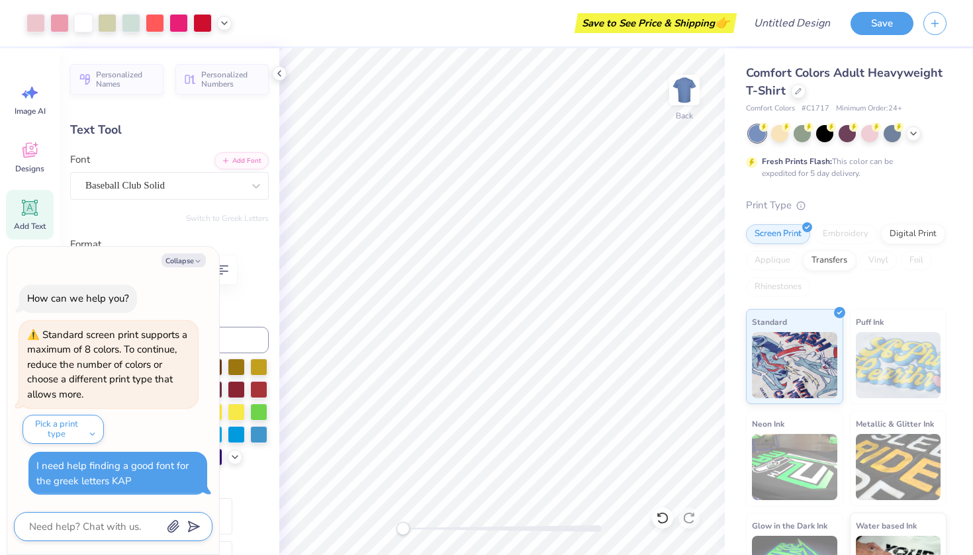
click at [140, 525] on textarea at bounding box center [95, 526] width 134 height 17
type textarea "K"
type textarea "x"
type textarea "KA"
type textarea "x"
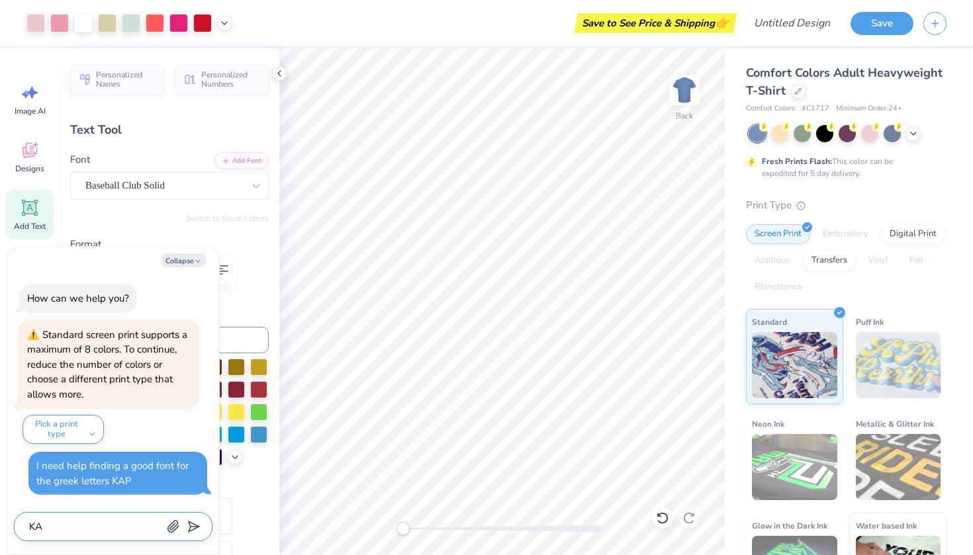
type textarea "KAO"
type textarea "x"
type textarea "KAO"
type textarea "x"
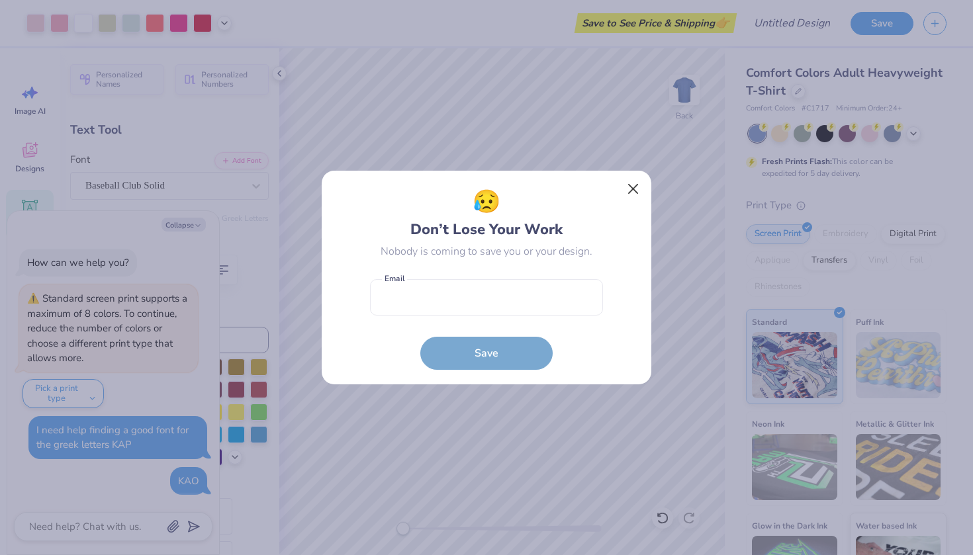
click at [638, 183] on button "Close" at bounding box center [633, 189] width 25 height 25
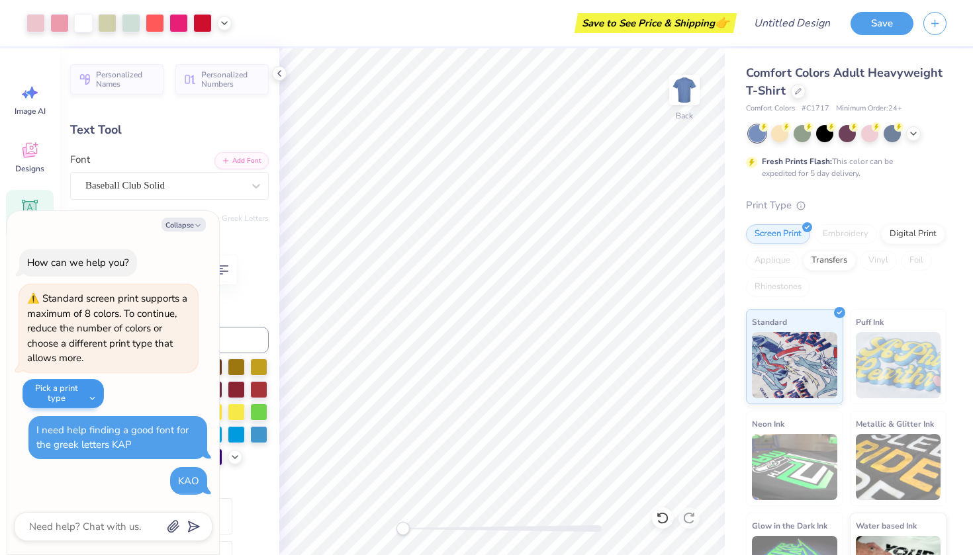
click at [93, 405] on button "Pick a print type" at bounding box center [62, 393] width 81 height 29
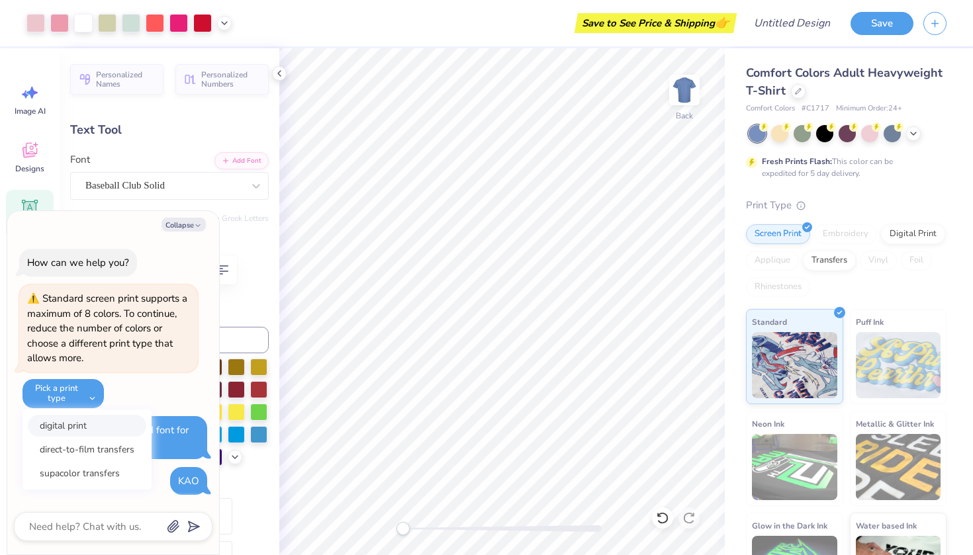
click at [124, 428] on button "digital print" at bounding box center [87, 426] width 118 height 22
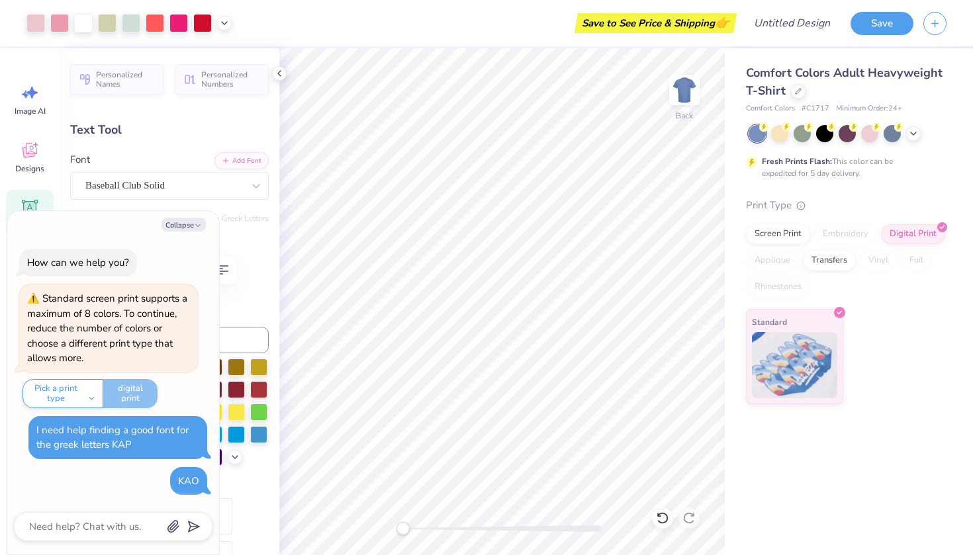
scroll to position [35, 0]
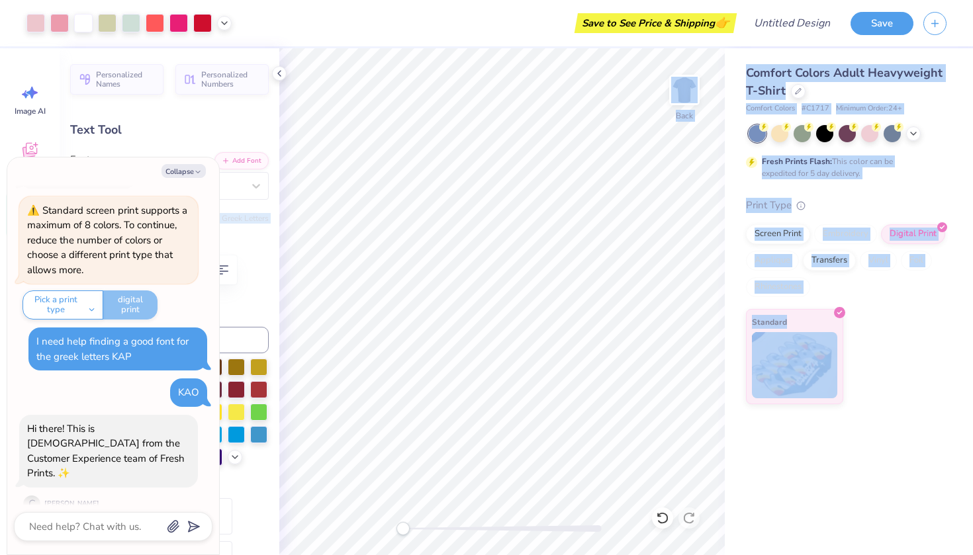
click at [334, 169] on body "Art colors Save to See Price & Shipping 👉 Design Title Save Image AI Designs Ad…" at bounding box center [486, 277] width 973 height 555
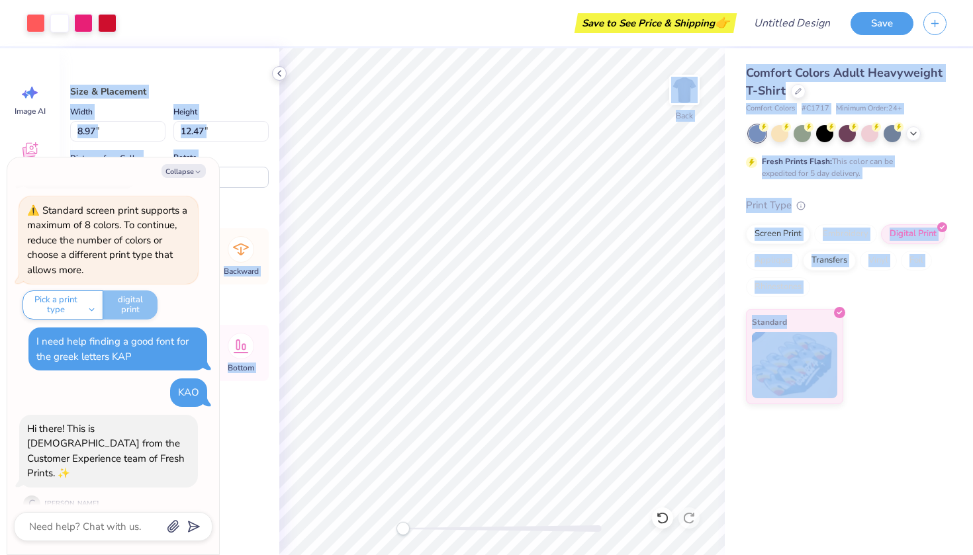
click at [280, 72] on icon at bounding box center [279, 73] width 11 height 11
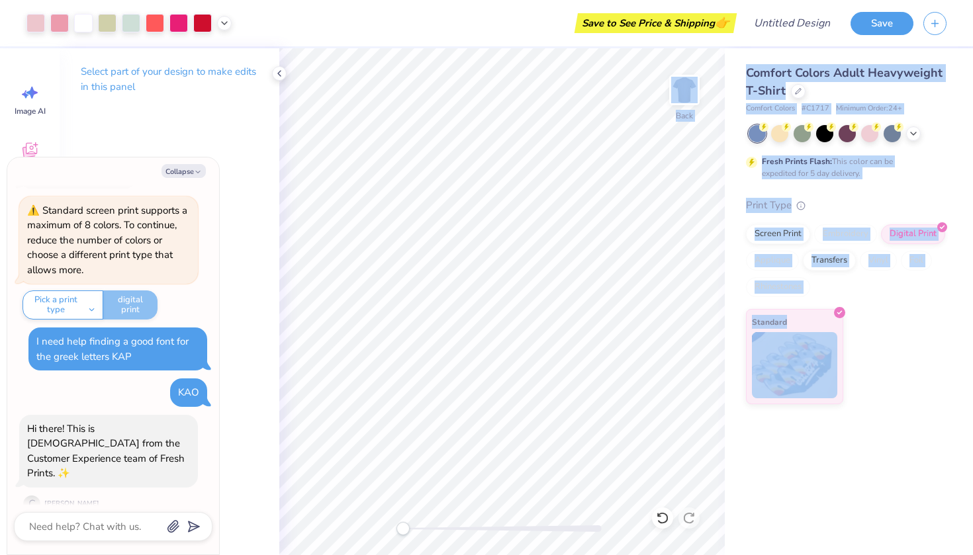
click at [578, 161] on body "Art colors Save to See Price & Shipping 👉 Design Title Save Image AI Designs Ad…" at bounding box center [486, 277] width 973 height 555
click at [226, 99] on div "Select part of your design to make edits in this panel" at bounding box center [170, 84] width 220 height 72
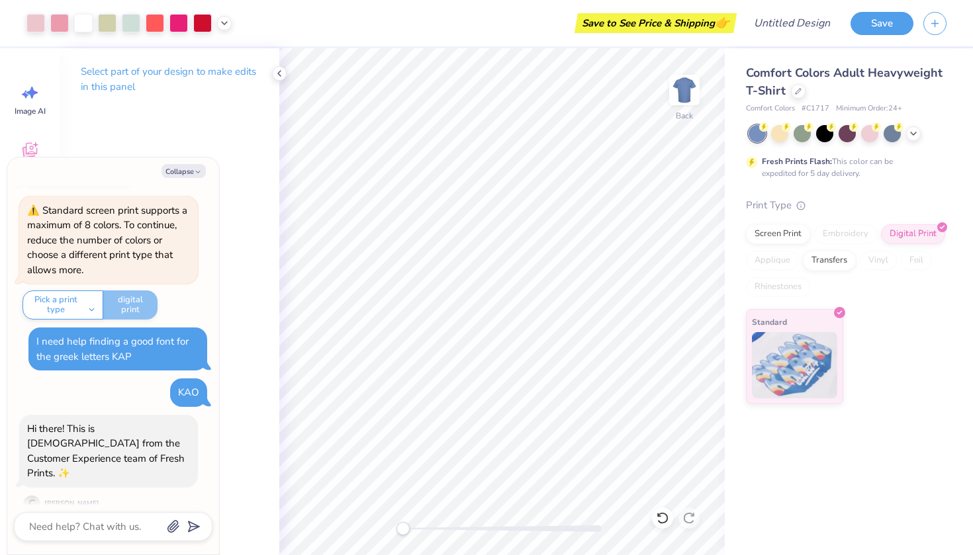
click at [143, 128] on div "Select part of your design to make edits in this panel" at bounding box center [170, 301] width 220 height 507
click at [185, 173] on button "Collapse" at bounding box center [183, 171] width 44 height 14
type textarea "x"
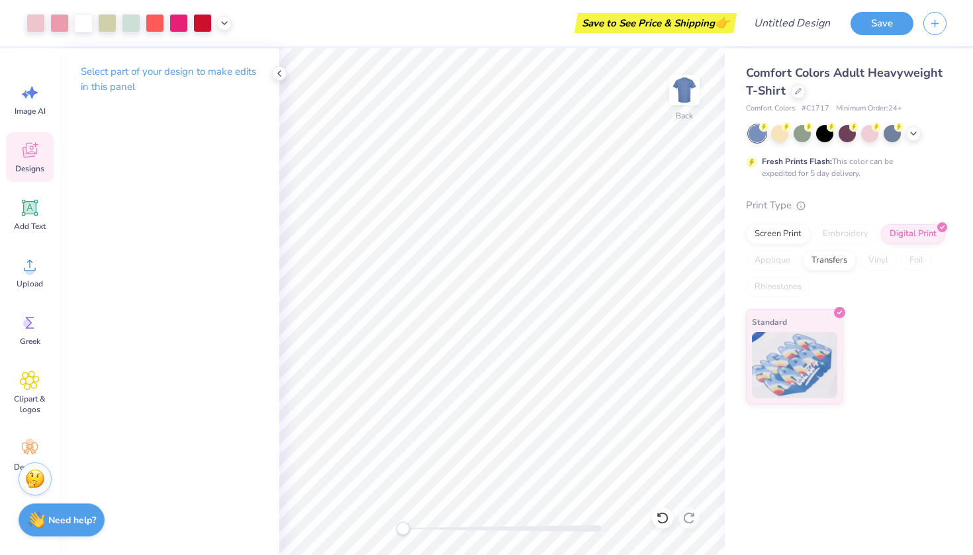
click at [46, 161] on div "Designs" at bounding box center [30, 157] width 48 height 50
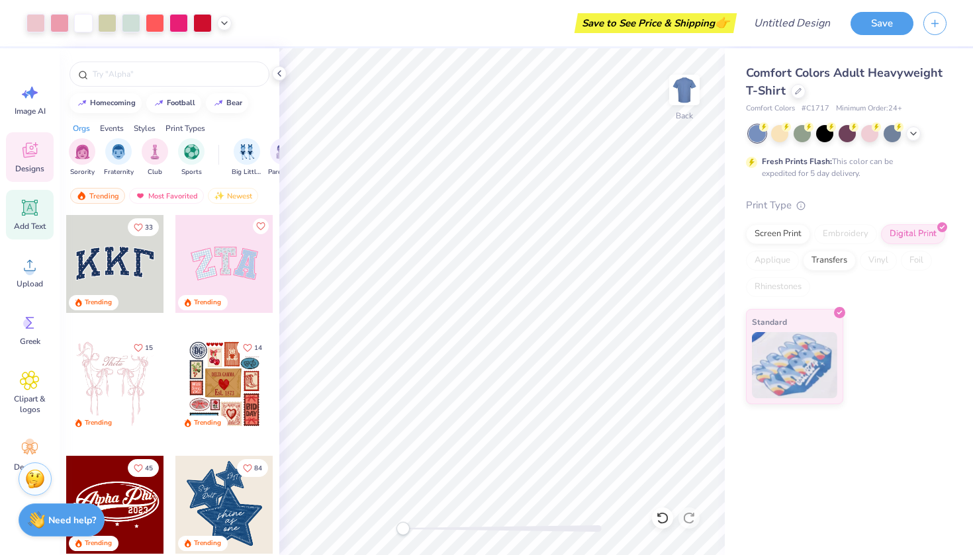
click at [32, 215] on icon at bounding box center [30, 208] width 20 height 20
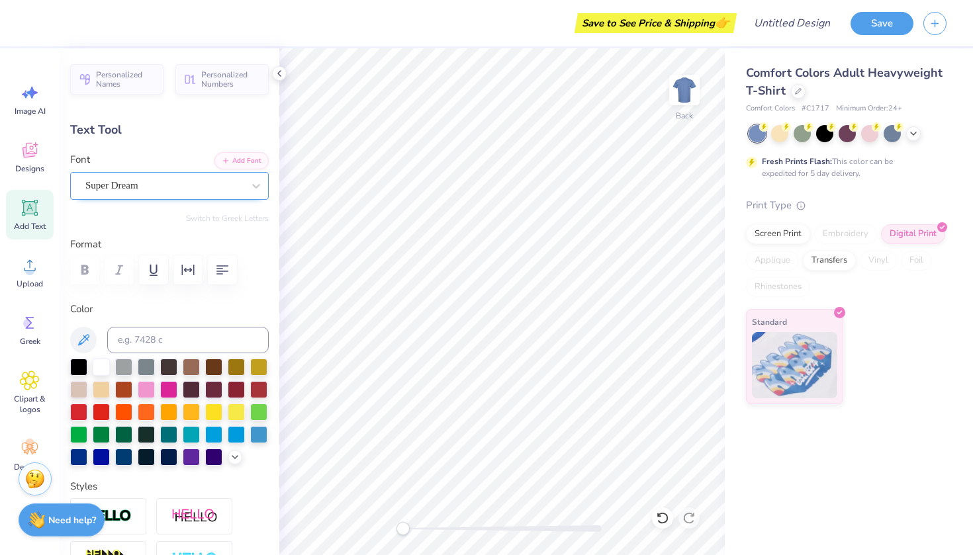
click at [125, 185] on span "Super Dream" at bounding box center [111, 185] width 53 height 15
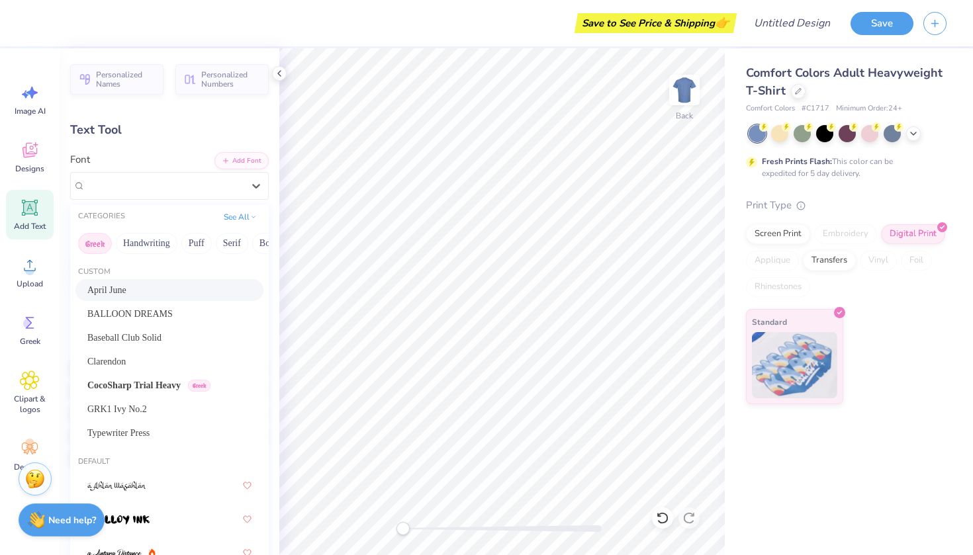
click at [92, 241] on button "Greek" at bounding box center [95, 243] width 34 height 21
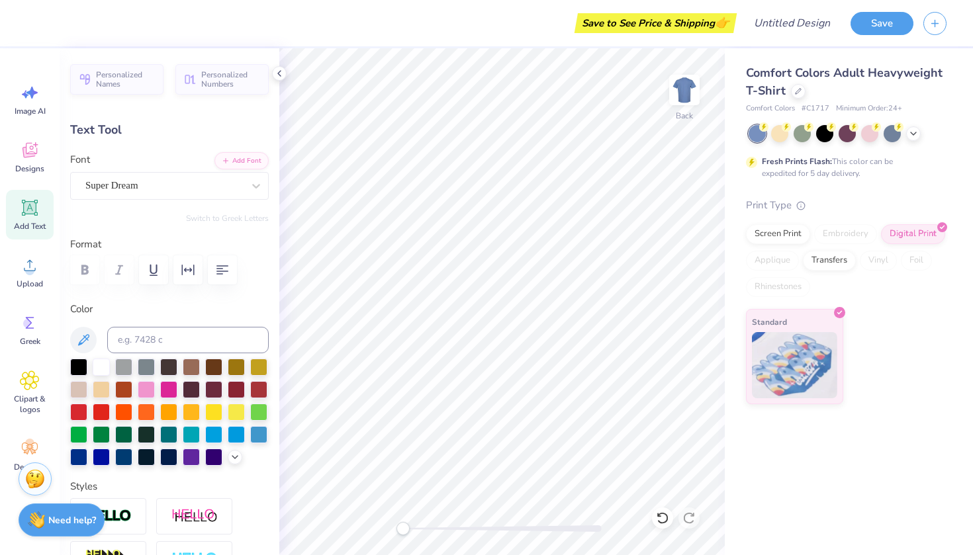
scroll to position [0, 0]
type textarea "KAO"
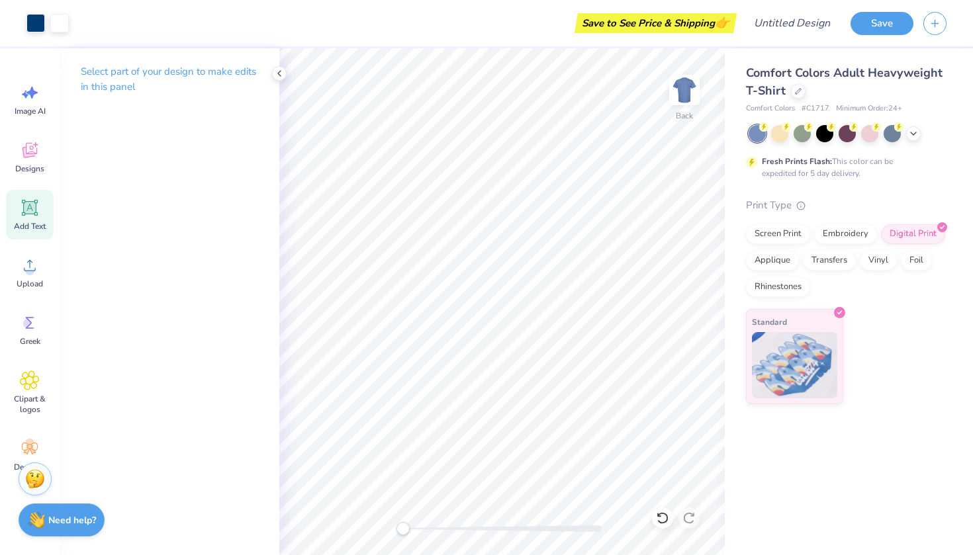
click at [24, 205] on icon at bounding box center [30, 208] width 20 height 20
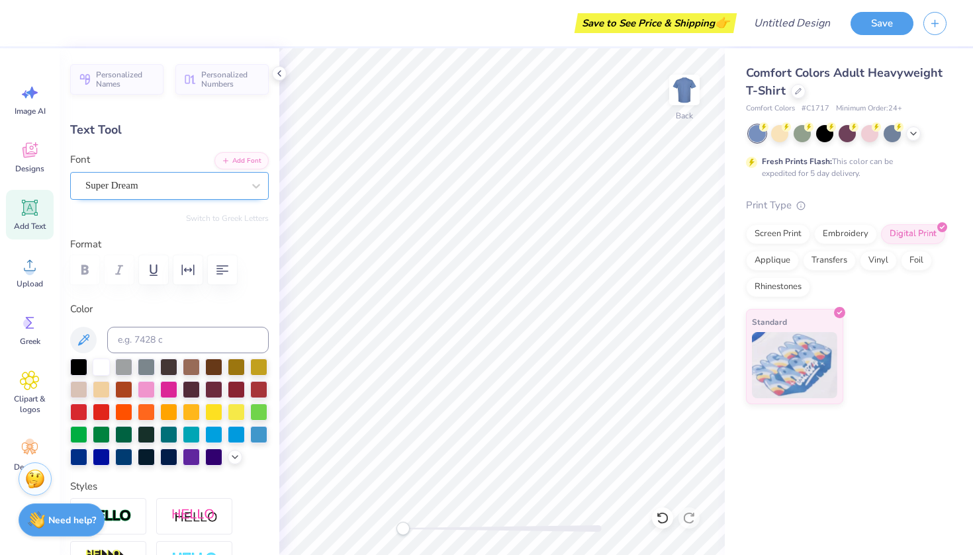
click at [152, 184] on div "Super Dream" at bounding box center [164, 185] width 160 height 21
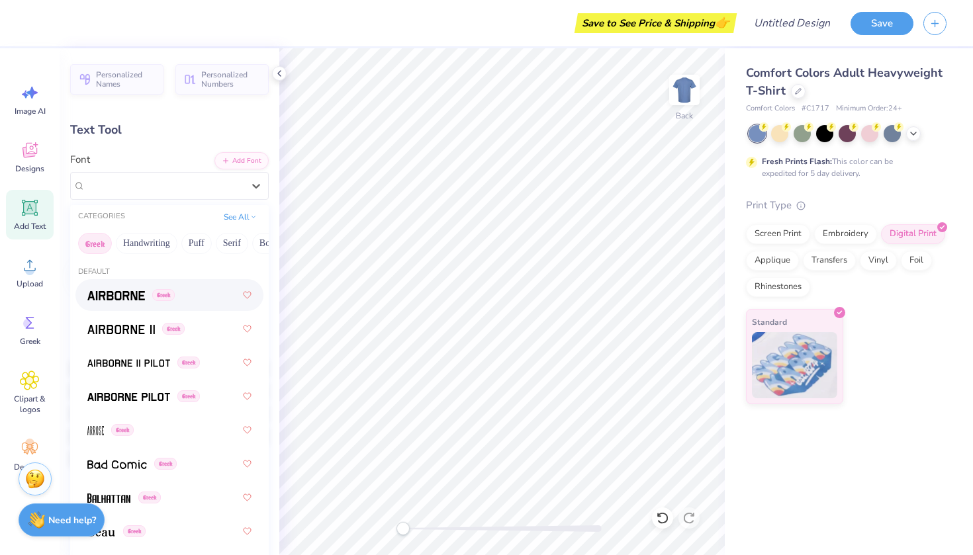
click at [97, 247] on button "Greek" at bounding box center [95, 243] width 34 height 21
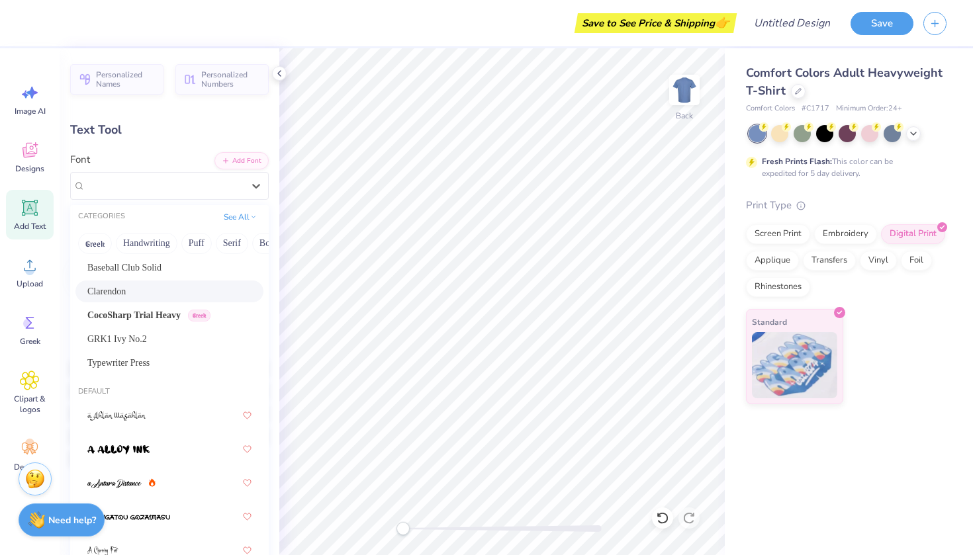
scroll to position [75, 0]
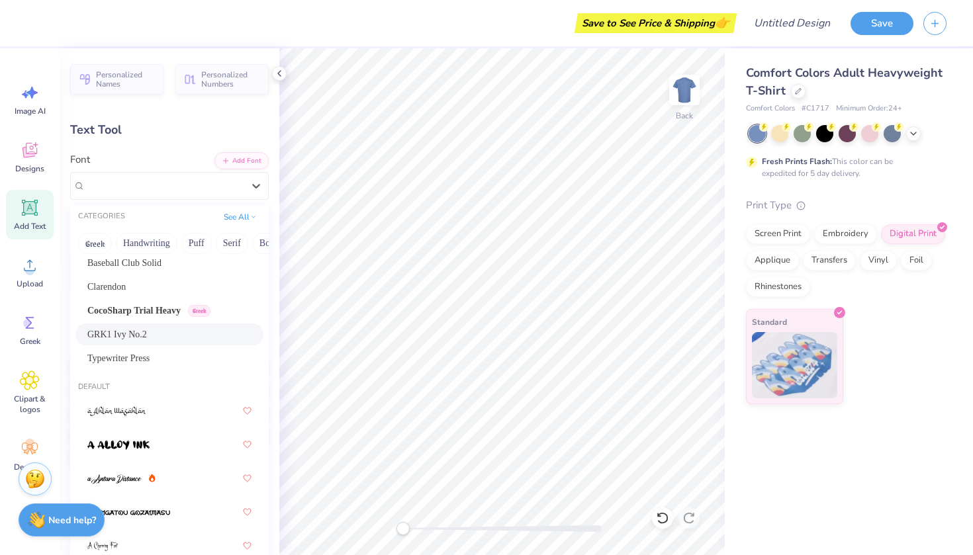
click at [155, 335] on div "GRK1 Ivy No.2" at bounding box center [169, 334] width 164 height 14
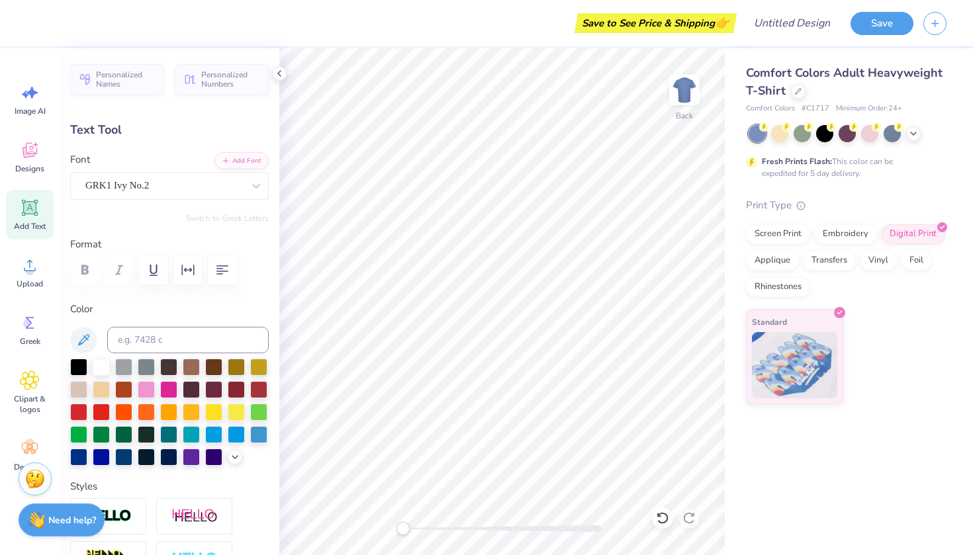
scroll to position [0, 0]
type textarea "T"
type textarea "KaO"
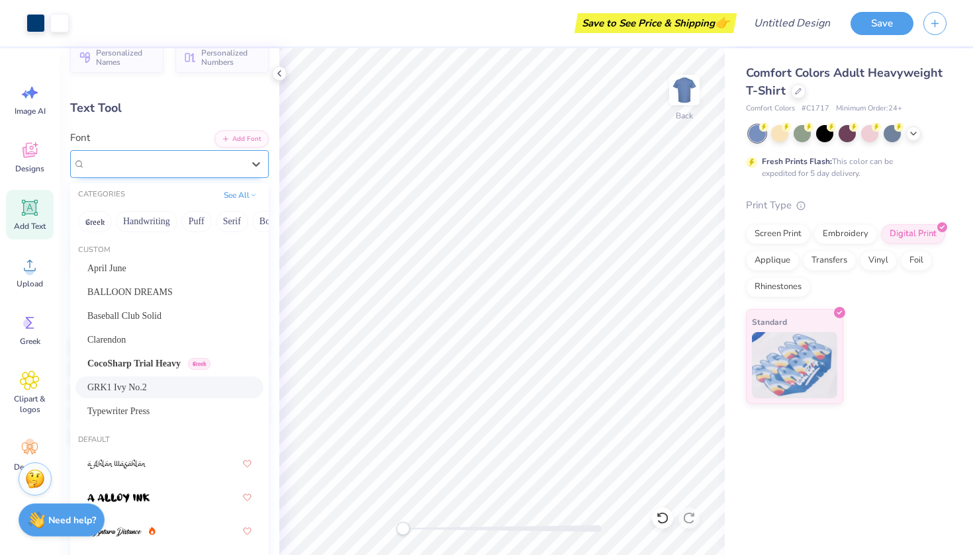
click at [159, 170] on div "GRK1 Ivy No.2" at bounding box center [164, 163] width 160 height 21
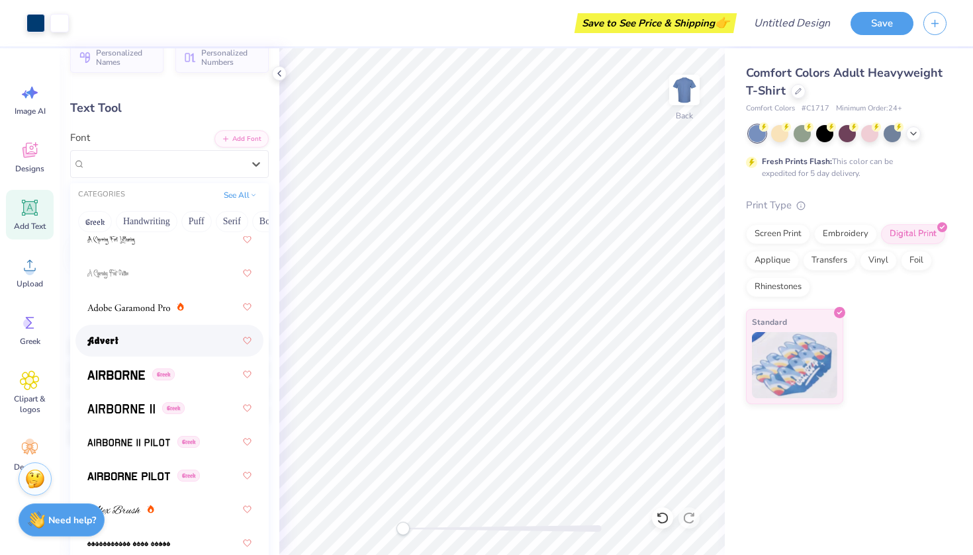
scroll to position [396, 0]
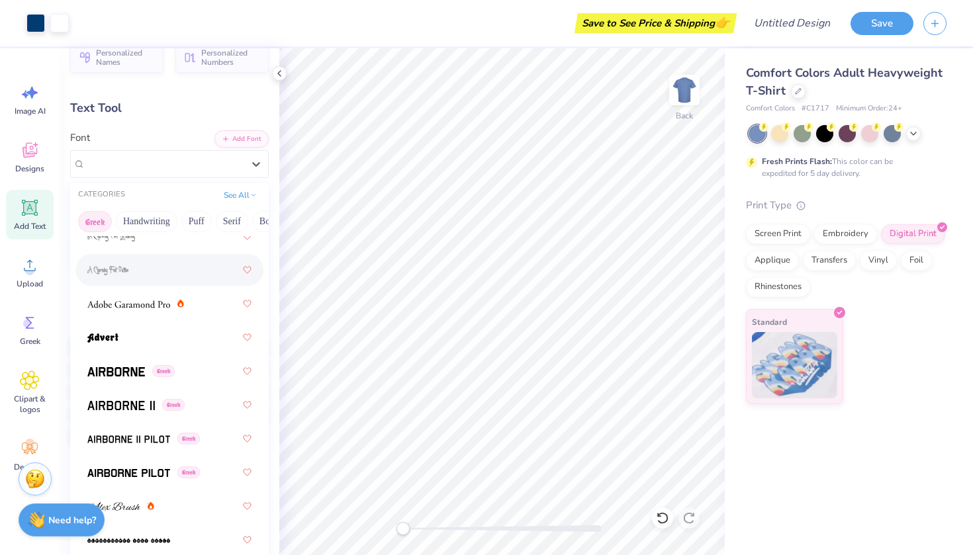
click at [98, 224] on button "Greek" at bounding box center [95, 221] width 34 height 21
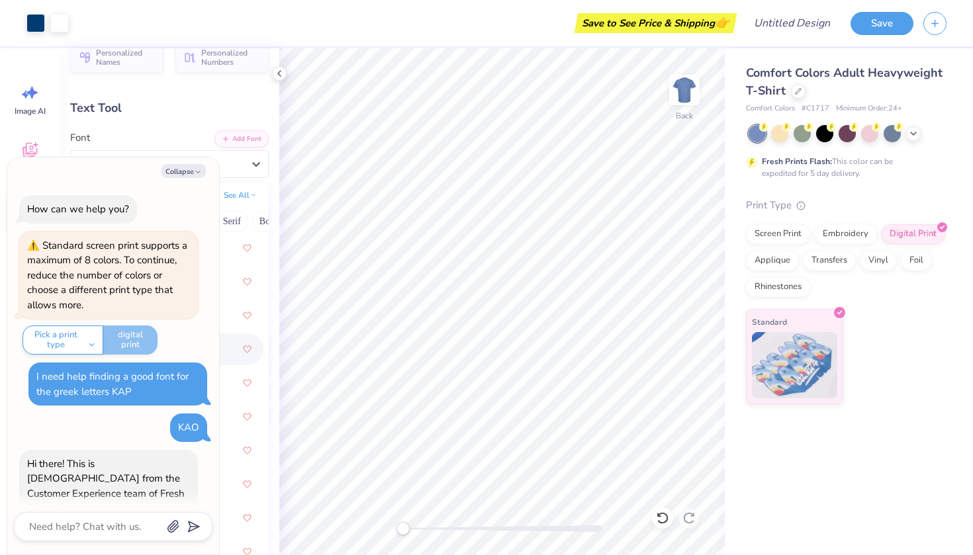
scroll to position [286, 0]
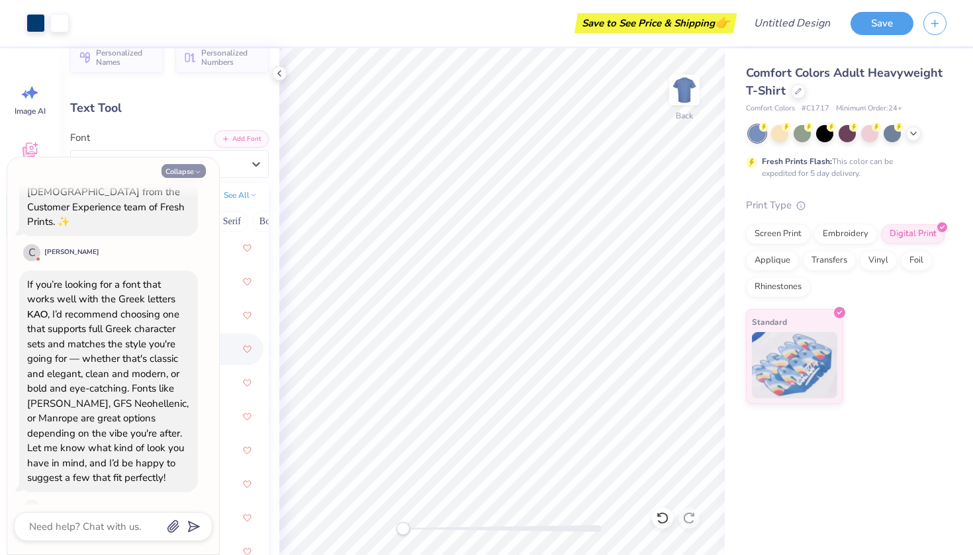
click at [191, 171] on button "Collapse" at bounding box center [183, 171] width 44 height 14
type textarea "x"
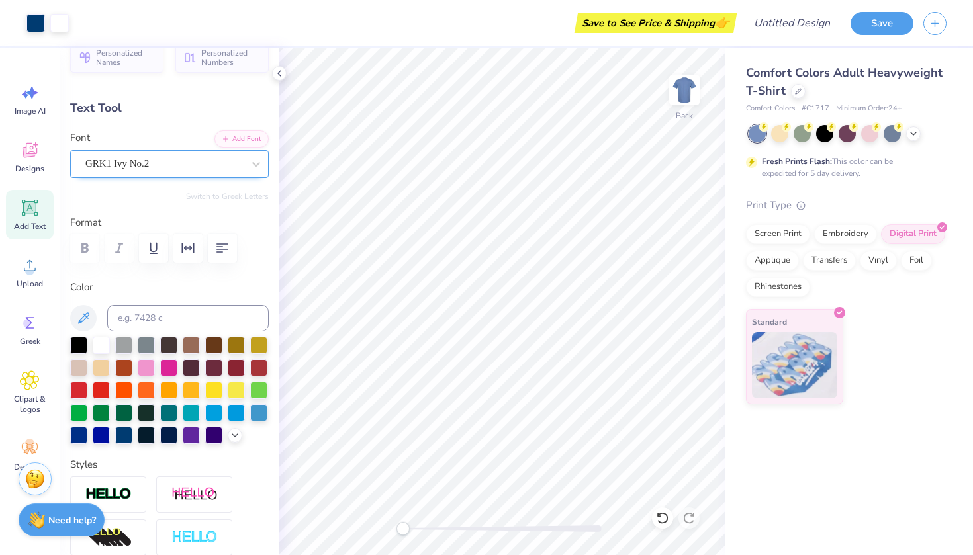
click at [186, 162] on div "GRK1 Ivy No.2" at bounding box center [164, 163] width 160 height 21
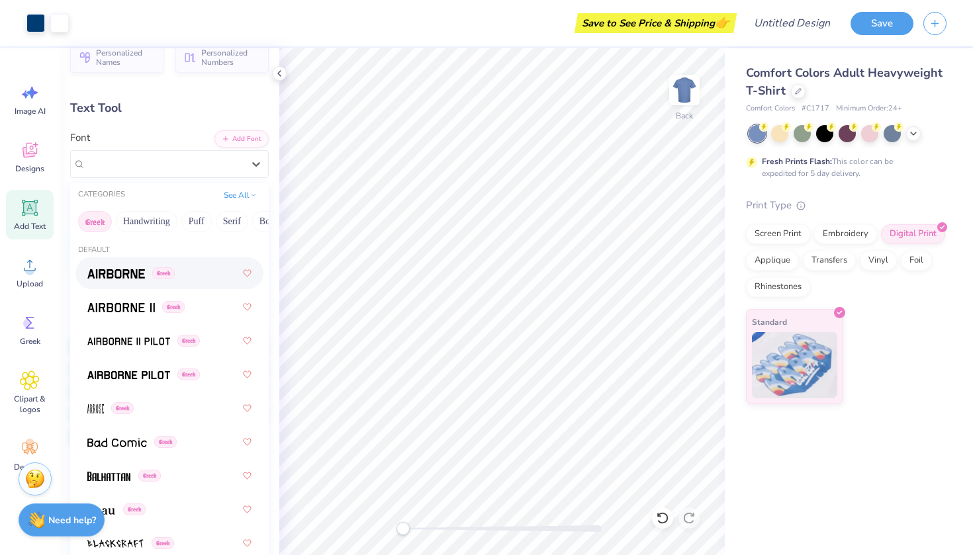
click at [103, 224] on button "Greek" at bounding box center [95, 221] width 34 height 21
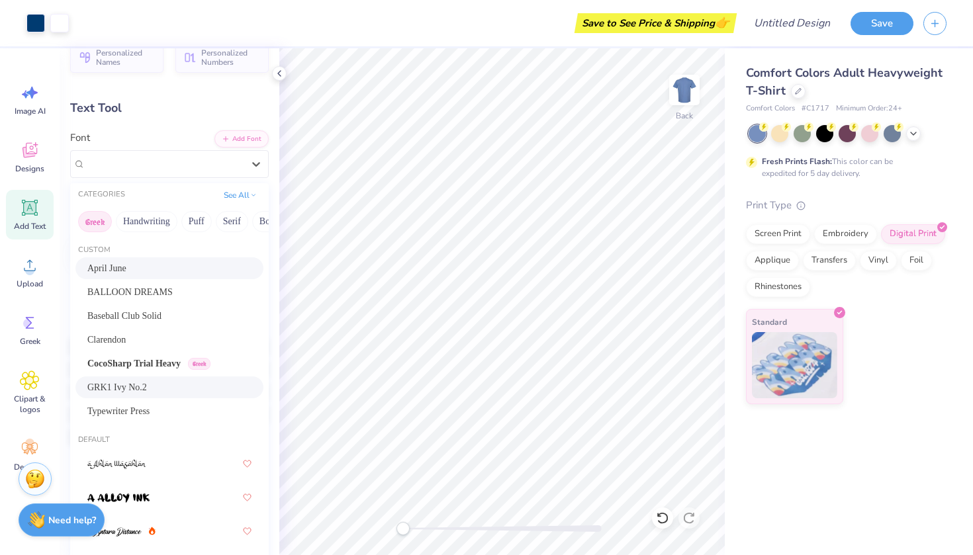
click at [94, 218] on button "Greek" at bounding box center [95, 221] width 34 height 21
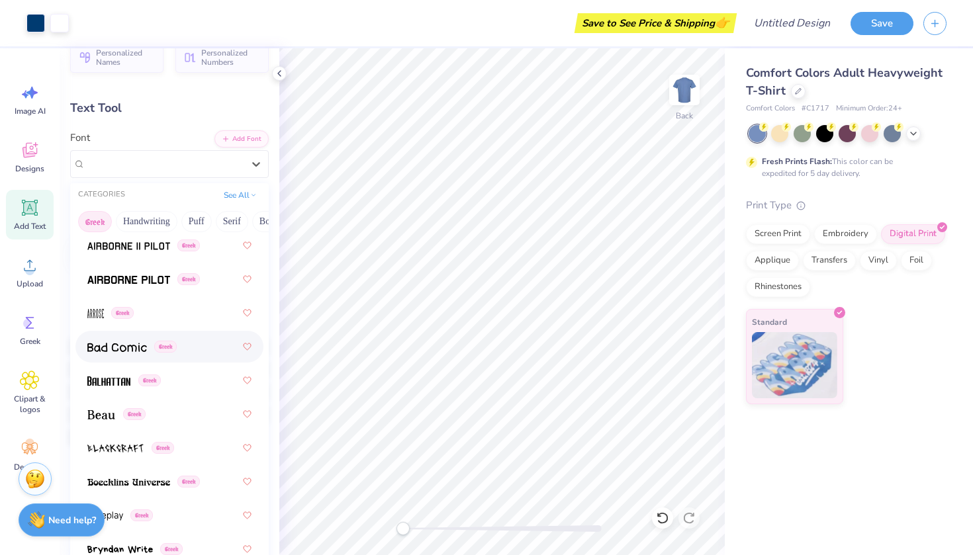
scroll to position [97, 0]
click at [175, 355] on div "Greek" at bounding box center [169, 345] width 164 height 24
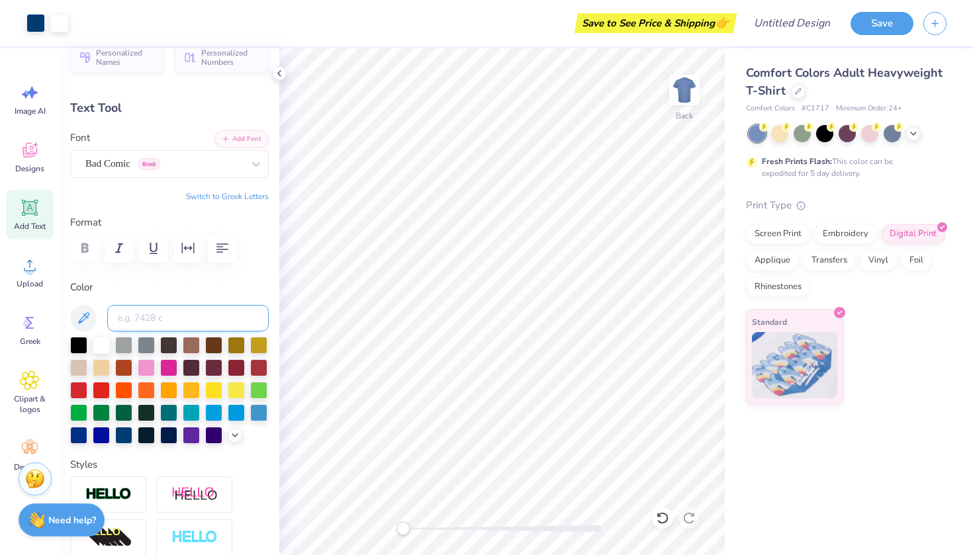
click at [176, 318] on input at bounding box center [187, 318] width 161 height 26
type input "4.14"
type input "1.67"
type input "2.45"
type textarea "KAO"
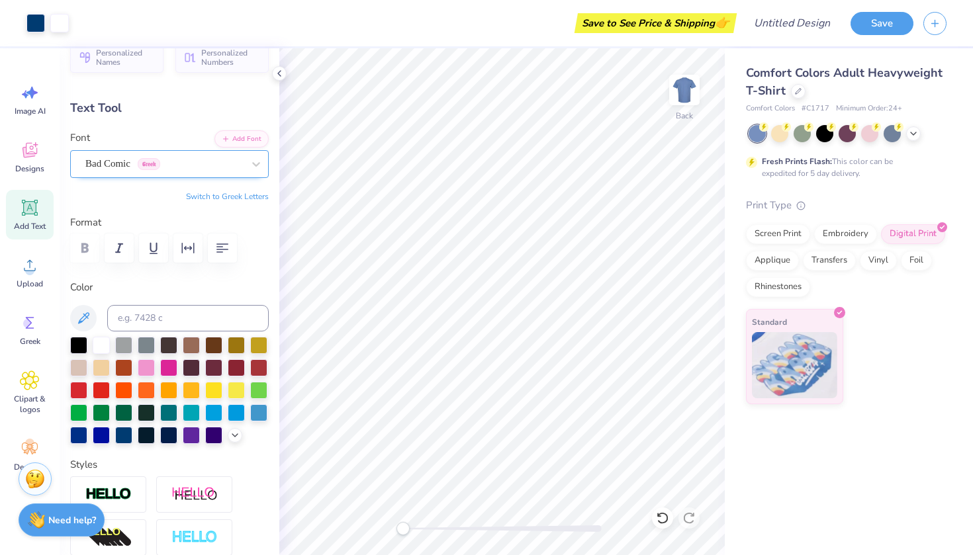
click at [189, 164] on div "Bad Comic Greek" at bounding box center [164, 163] width 160 height 21
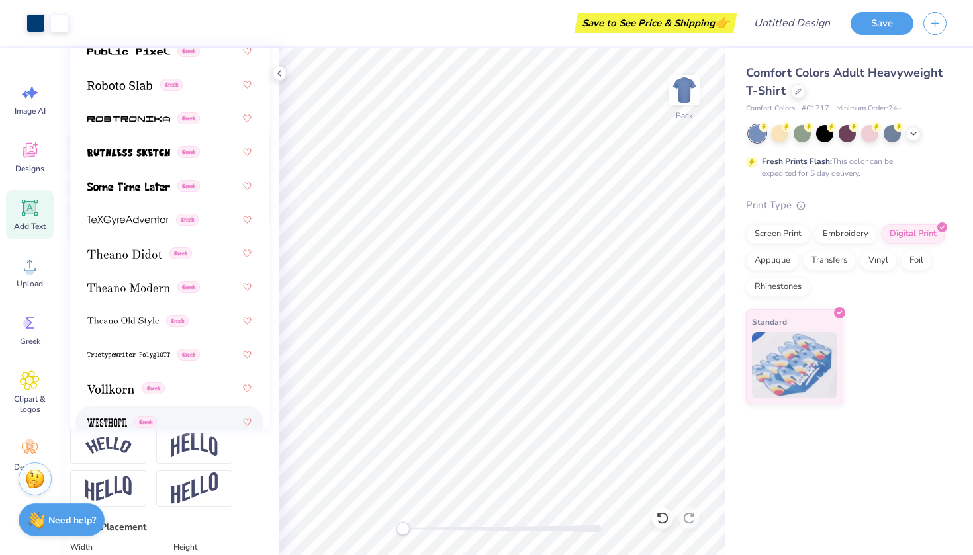
scroll to position [1164, 0]
click at [175, 159] on div "Greek" at bounding box center [143, 153] width 112 height 14
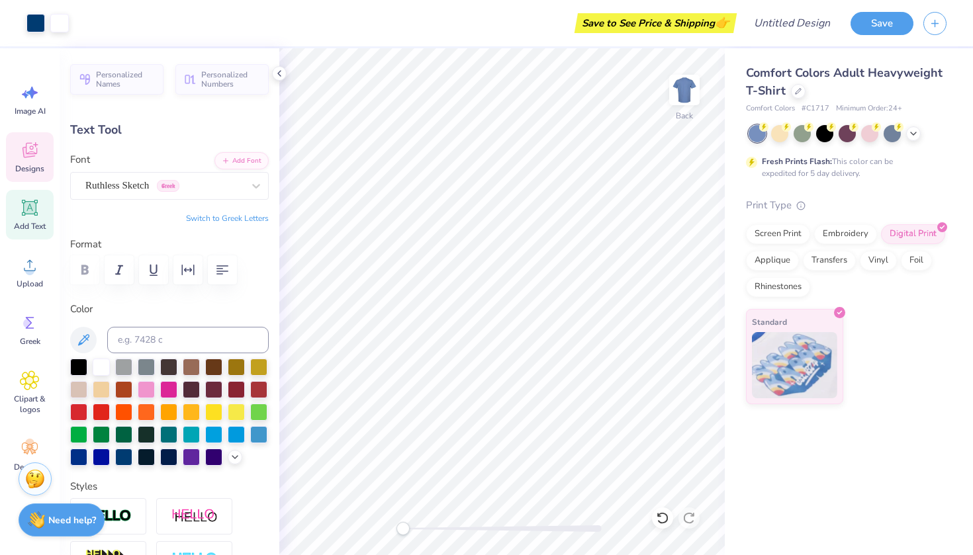
scroll to position [-1, 0]
click at [32, 155] on icon at bounding box center [29, 152] width 13 height 11
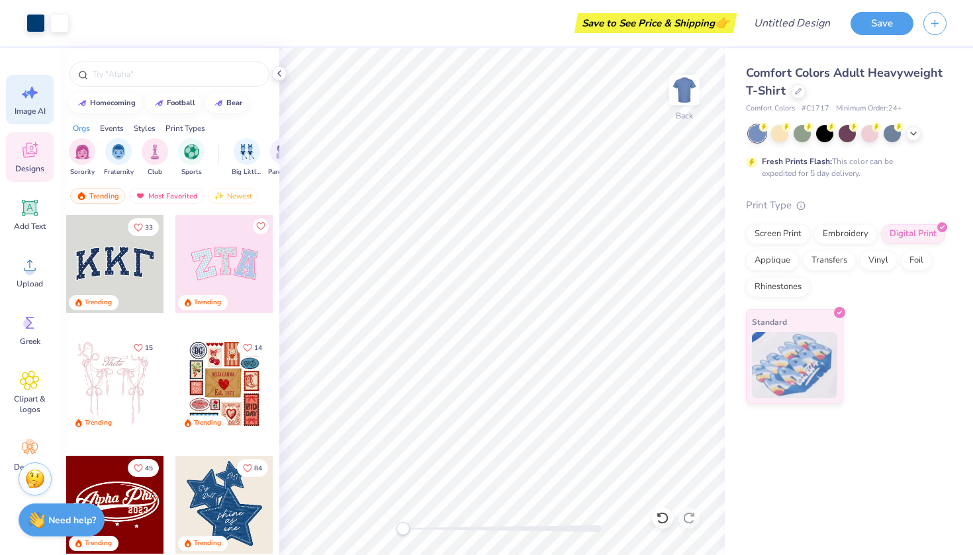
click at [38, 103] on div "Image AI" at bounding box center [30, 100] width 48 height 50
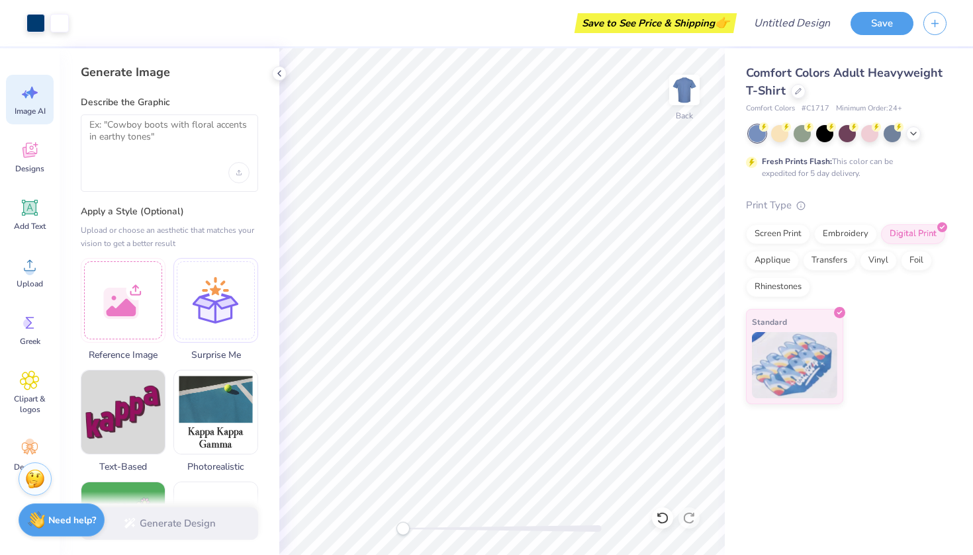
click at [171, 166] on div at bounding box center [169, 172] width 160 height 21
click at [170, 145] on textarea at bounding box center [169, 135] width 160 height 33
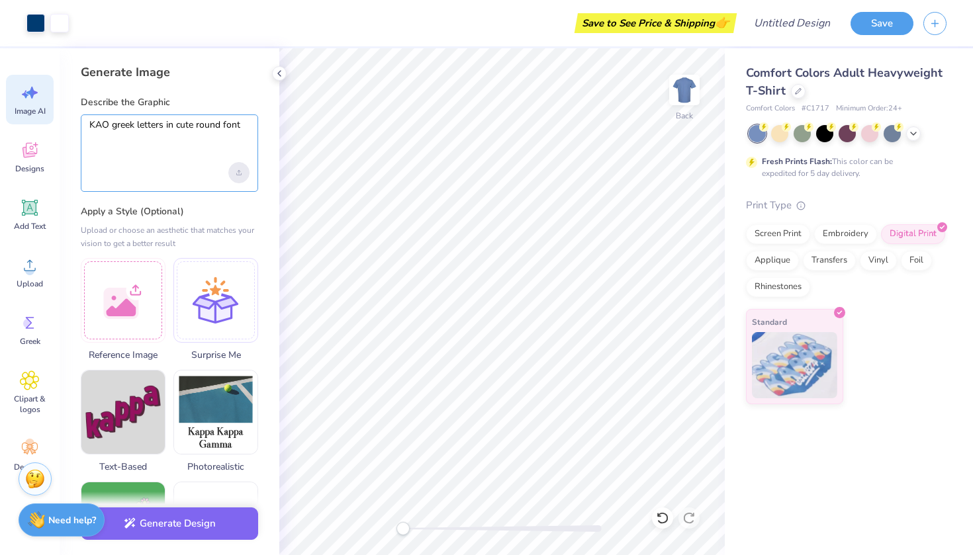
type textarea "KAO greek letters in cute round font"
click at [237, 174] on icon "Upload image" at bounding box center [238, 172] width 5 height 5
click at [223, 517] on button "Generate Design" at bounding box center [169, 520] width 177 height 32
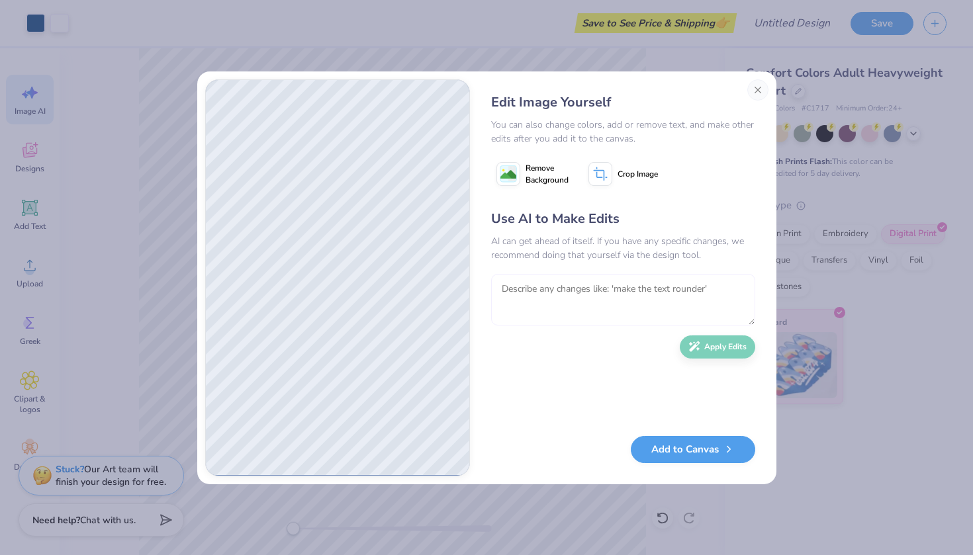
click at [557, 297] on textarea at bounding box center [623, 300] width 264 height 52
type textarea "maybe a little less round"
click at [718, 353] on button "Apply Edits" at bounding box center [716, 343] width 75 height 23
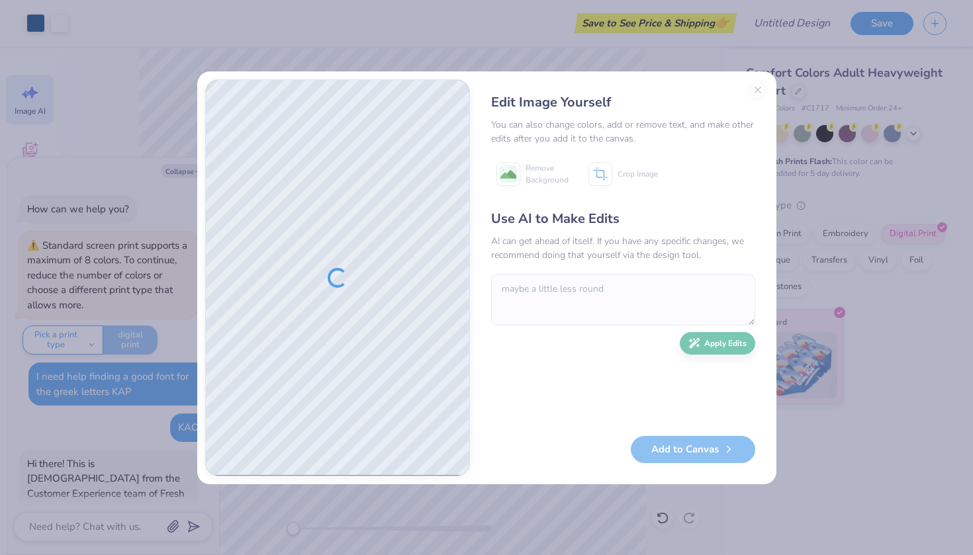
scroll to position [349, 0]
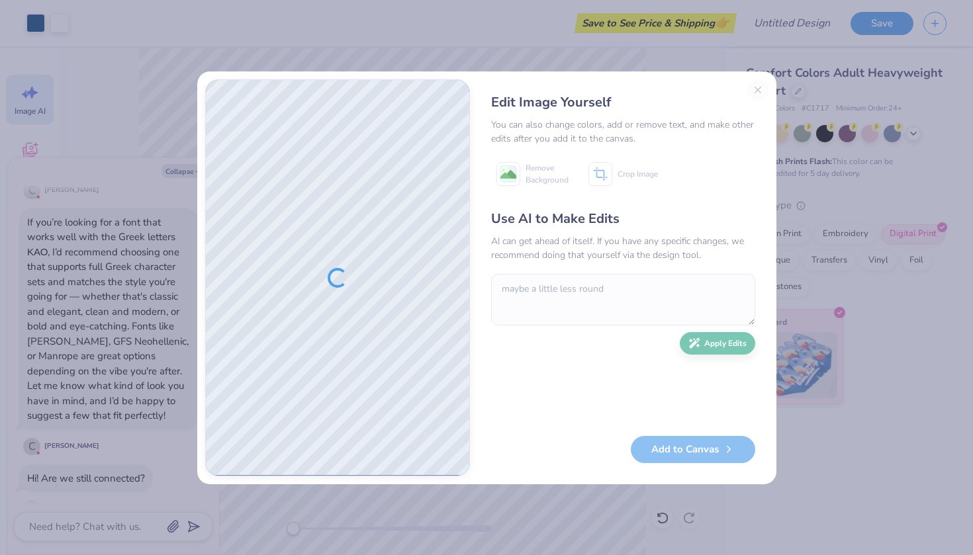
type textarea "x"
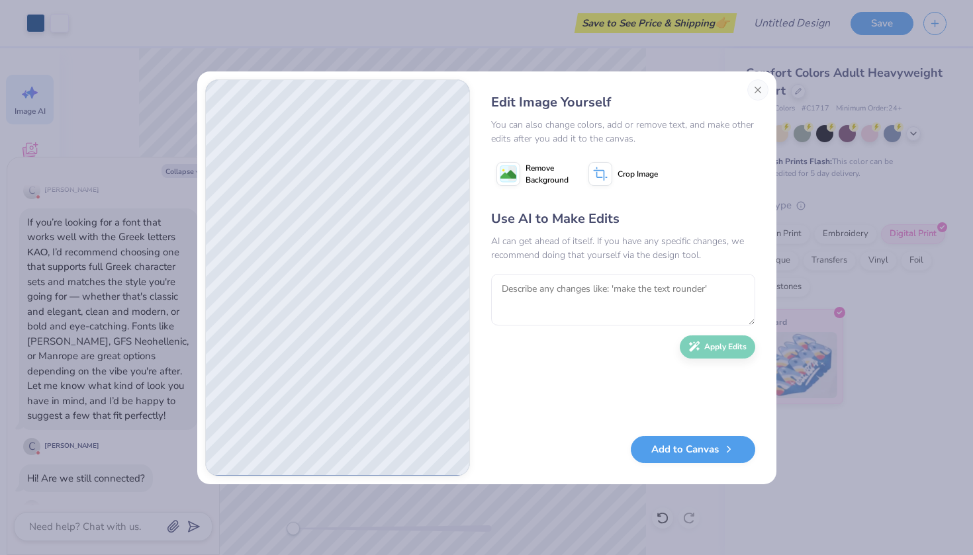
type textarea "x"
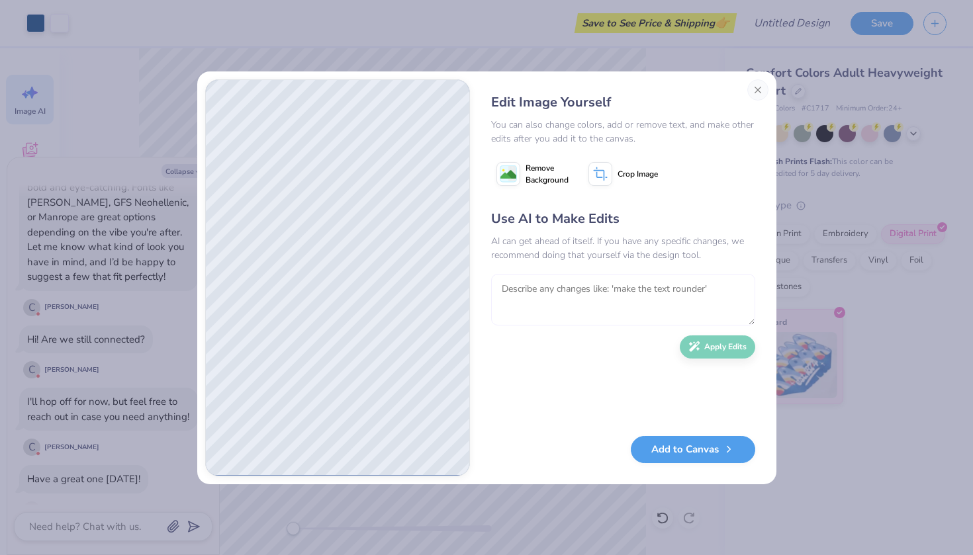
click at [569, 322] on textarea at bounding box center [623, 300] width 264 height 52
type textarea "make the font more bubbly"
click at [701, 352] on button "Apply Edits" at bounding box center [716, 343] width 75 height 23
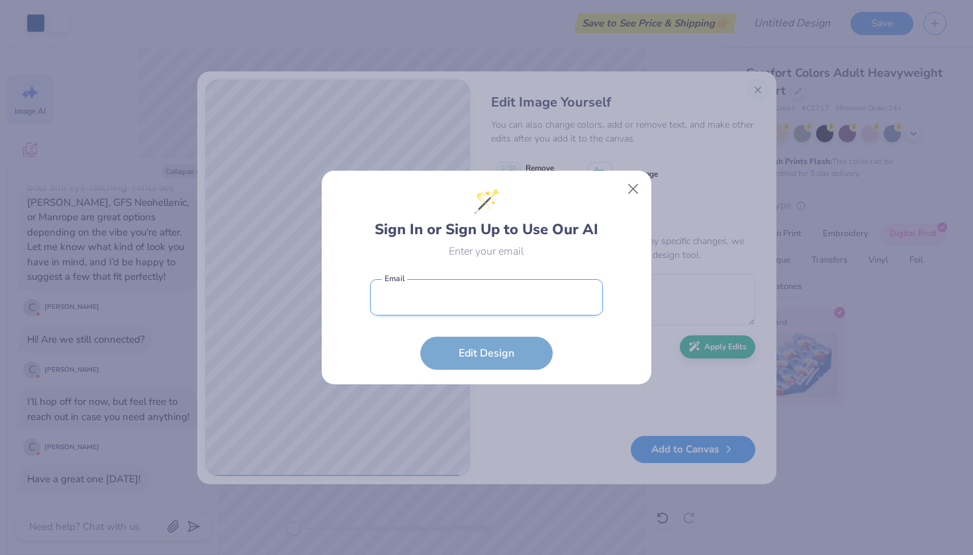
click at [511, 304] on input "email" at bounding box center [486, 297] width 233 height 36
type input "[EMAIL_ADDRESS][PERSON_NAME][DOMAIN_NAME]"
click at [486, 353] on button "Edit Design" at bounding box center [486, 353] width 132 height 33
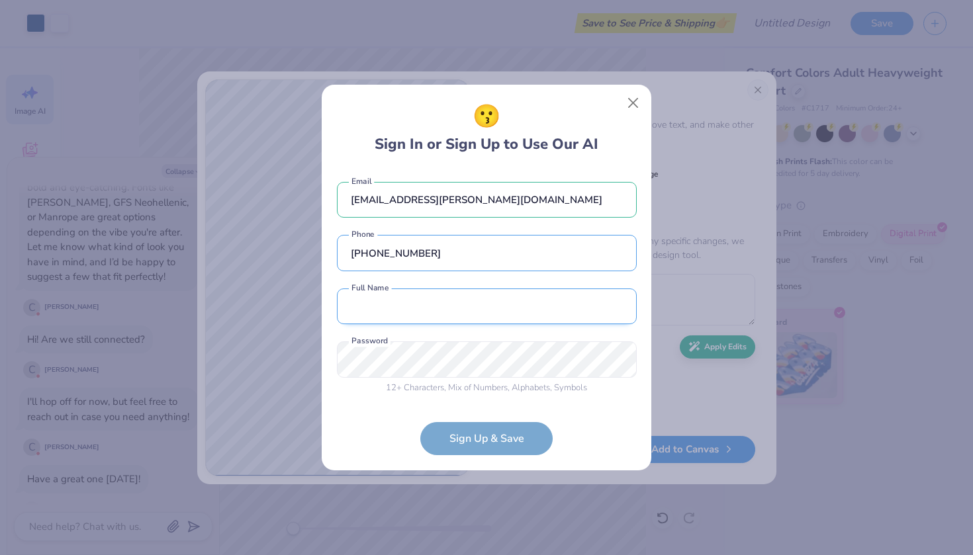
type input "[PHONE_NUMBER]"
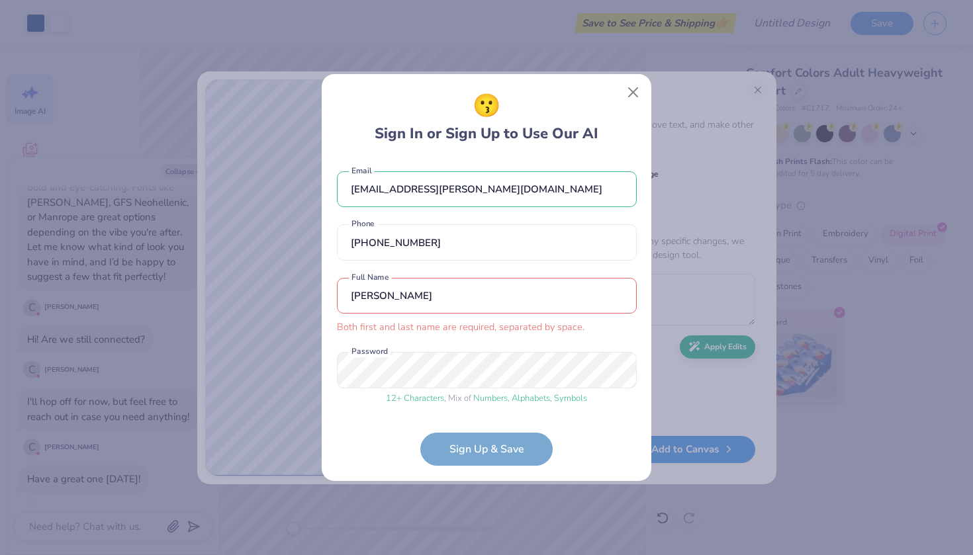
click at [493, 295] on input "[PERSON_NAME]" at bounding box center [487, 296] width 300 height 36
click at [448, 296] on input "[PERSON_NAME]" at bounding box center [487, 296] width 300 height 36
click at [388, 296] on input "[PERSON_NAME]" at bounding box center [487, 296] width 300 height 36
click at [509, 396] on div "12 + Characters , Mix of Numbers , Alphabets , Symbols" at bounding box center [487, 398] width 300 height 13
click at [620, 311] on input "[PERSON_NAME]" at bounding box center [487, 296] width 300 height 36
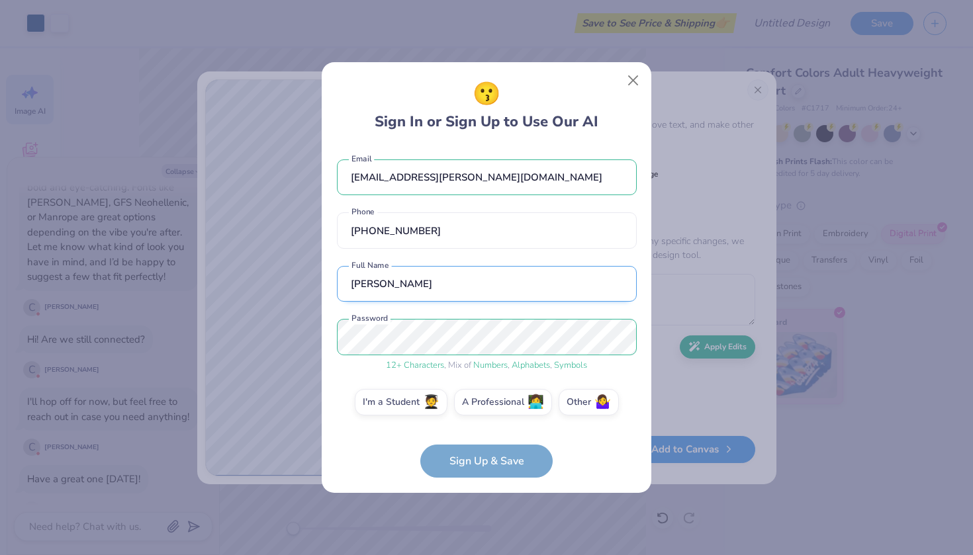
click at [500, 288] on input "[PERSON_NAME]" at bounding box center [487, 284] width 300 height 36
type input "[PERSON_NAME]"
click at [445, 446] on form "[EMAIL_ADDRESS][PERSON_NAME][DOMAIN_NAME] Email [PHONE_NUMBER] Phone [PERSON_NA…" at bounding box center [487, 312] width 300 height 332
click at [416, 398] on label "I'm a Student 🧑‍🎓" at bounding box center [401, 400] width 93 height 26
click at [482, 402] on input "I'm a Student 🧑‍🎓" at bounding box center [486, 406] width 9 height 9
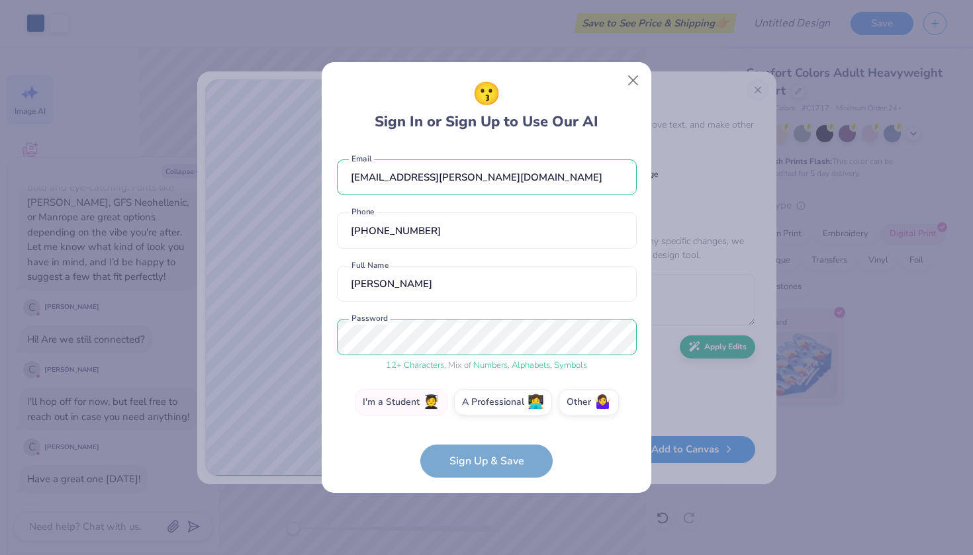
scroll to position [52, 0]
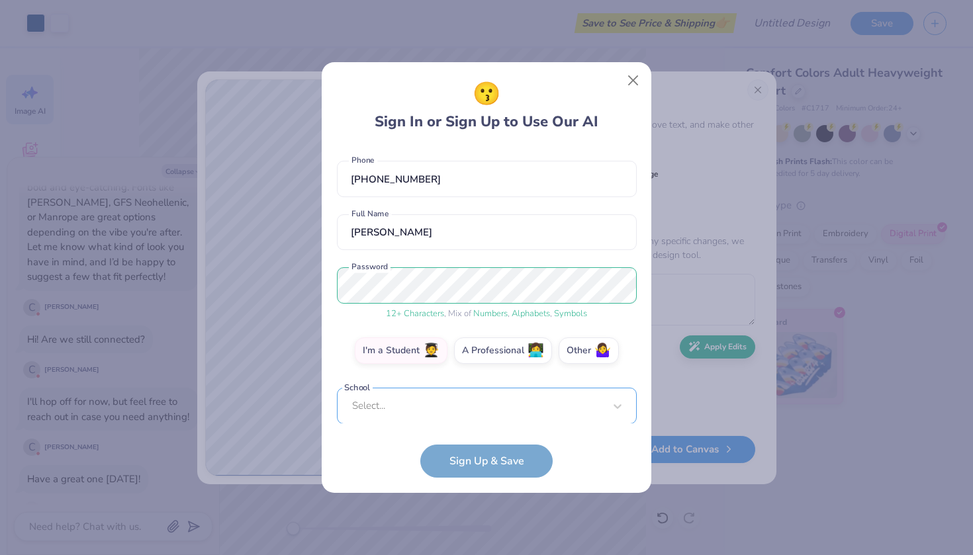
click at [482, 409] on div "Select..." at bounding box center [487, 406] width 300 height 36
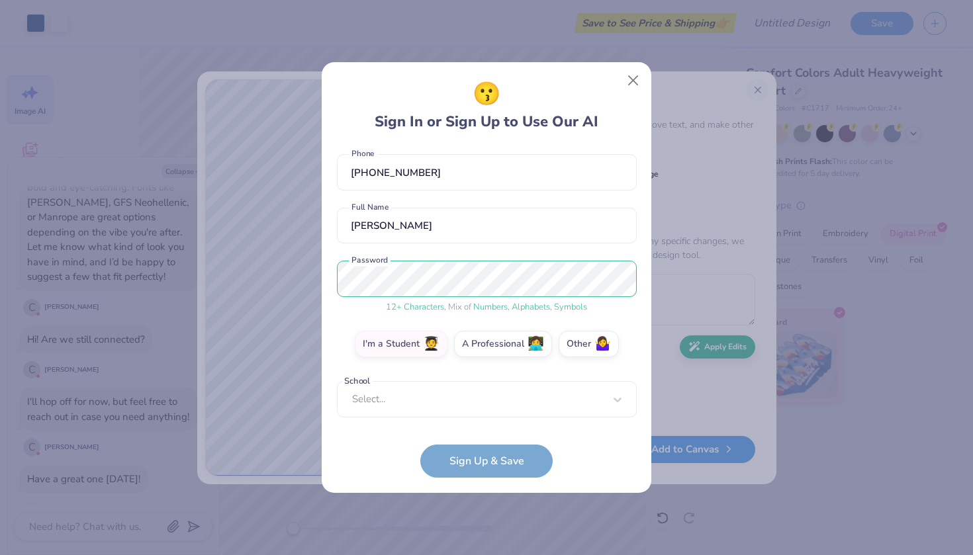
click at [478, 464] on form "[EMAIL_ADDRESS][PERSON_NAME][DOMAIN_NAME] Email [PHONE_NUMBER] Phone [PERSON_NA…" at bounding box center [487, 312] width 300 height 332
click at [464, 466] on form "[EMAIL_ADDRESS][PERSON_NAME][DOMAIN_NAME] Email [PHONE_NUMBER] Phone [PERSON_NA…" at bounding box center [487, 312] width 300 height 332
click at [463, 396] on div "option focused, 8 of 30. 30 results available. Use Up and Down to choose option…" at bounding box center [487, 501] width 300 height 241
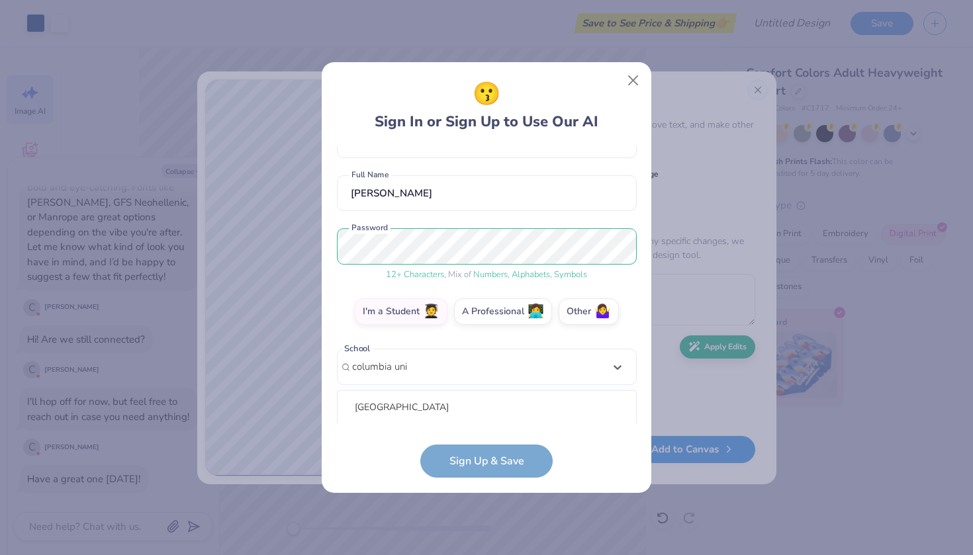
scroll to position [257, 0]
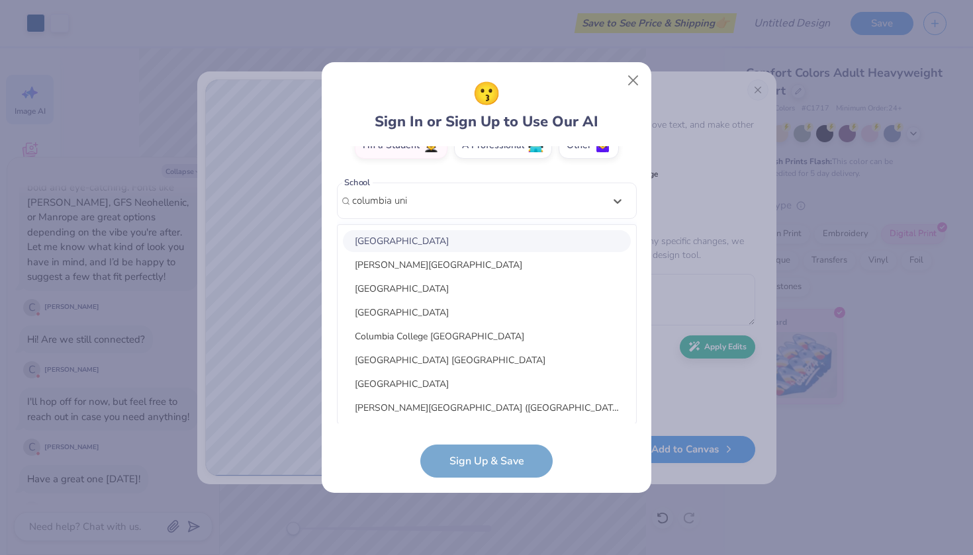
click at [480, 243] on div "[GEOGRAPHIC_DATA]" at bounding box center [487, 241] width 288 height 22
type input "columbia uni"
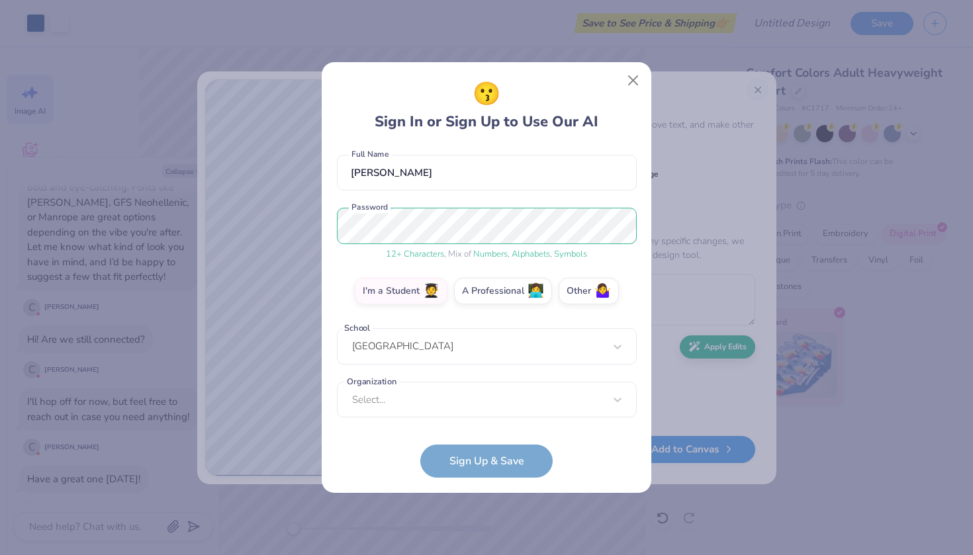
scroll to position [111, 0]
click at [464, 462] on form "[EMAIL_ADDRESS][PERSON_NAME][DOMAIN_NAME] Email [PHONE_NUMBER] Phone [PERSON_NA…" at bounding box center [487, 312] width 300 height 332
click at [498, 460] on form "[EMAIL_ADDRESS][PERSON_NAME][DOMAIN_NAME] Email [PHONE_NUMBER] Phone [PERSON_NA…" at bounding box center [487, 312] width 300 height 332
click at [629, 292] on div "I'm a Student 🧑‍🎓 A Professional 👩‍💻 Other 🤷‍♀️" at bounding box center [487, 294] width 300 height 33
click at [507, 449] on form "[EMAIL_ADDRESS][PERSON_NAME][DOMAIN_NAME] Email [PHONE_NUMBER] Phone [PERSON_NA…" at bounding box center [487, 312] width 300 height 332
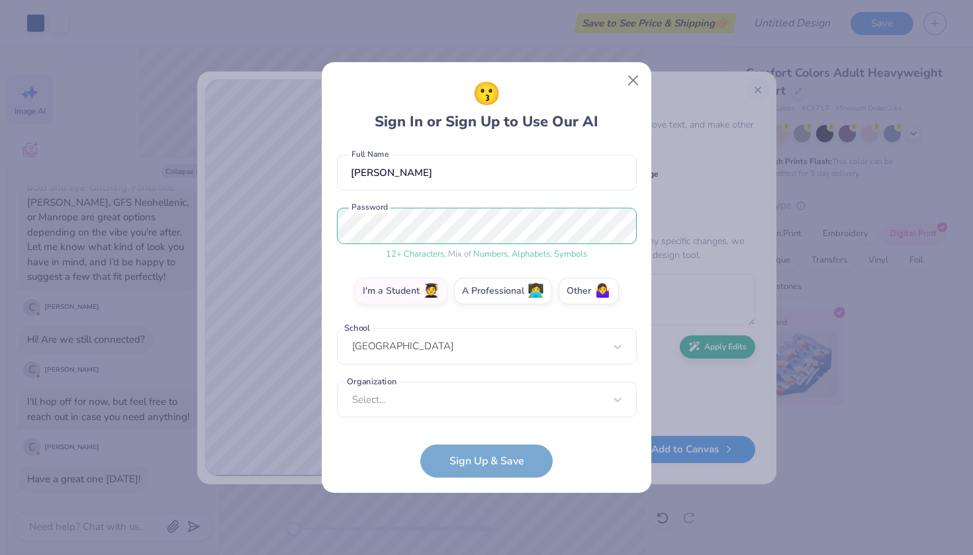
click at [507, 449] on form "[EMAIL_ADDRESS][PERSON_NAME][DOMAIN_NAME] Email [PHONE_NUMBER] Phone [PERSON_NA…" at bounding box center [487, 312] width 300 height 332
click at [529, 453] on form "[EMAIL_ADDRESS][PERSON_NAME][DOMAIN_NAME] Email [PHONE_NUMBER] Phone [PERSON_NA…" at bounding box center [487, 312] width 300 height 332
click at [525, 393] on div "Select..." at bounding box center [487, 400] width 300 height 36
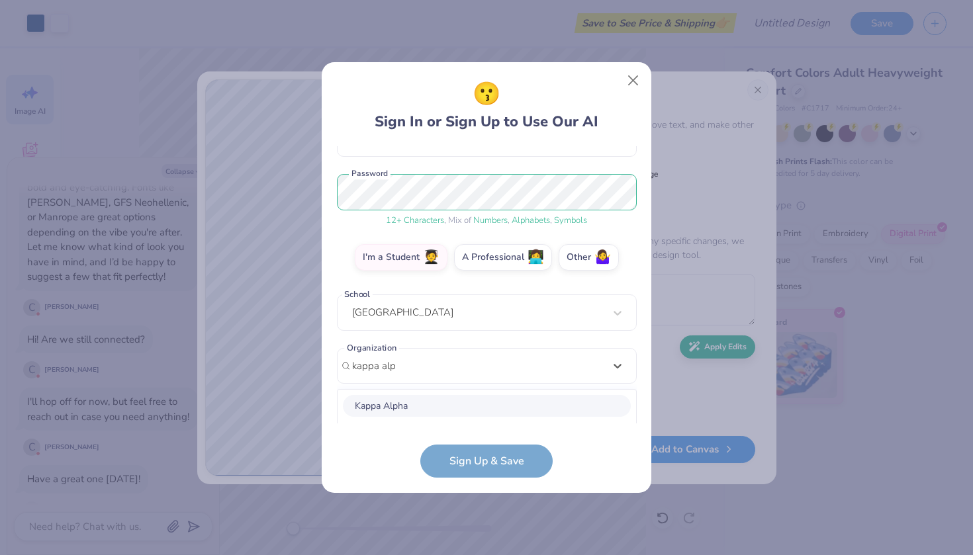
scroll to position [310, 0]
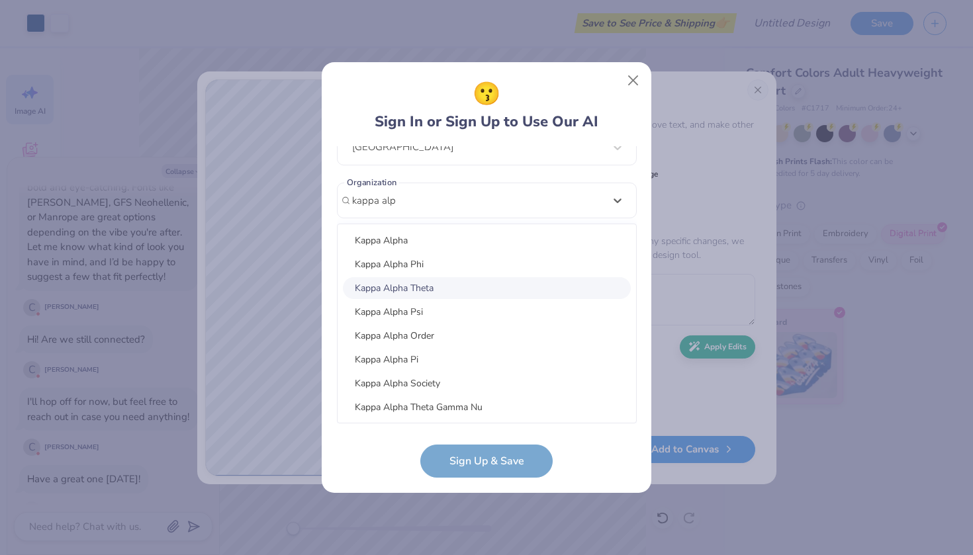
click at [429, 293] on div "Kappa Alpha Theta" at bounding box center [487, 288] width 288 height 22
type input "kappa alp"
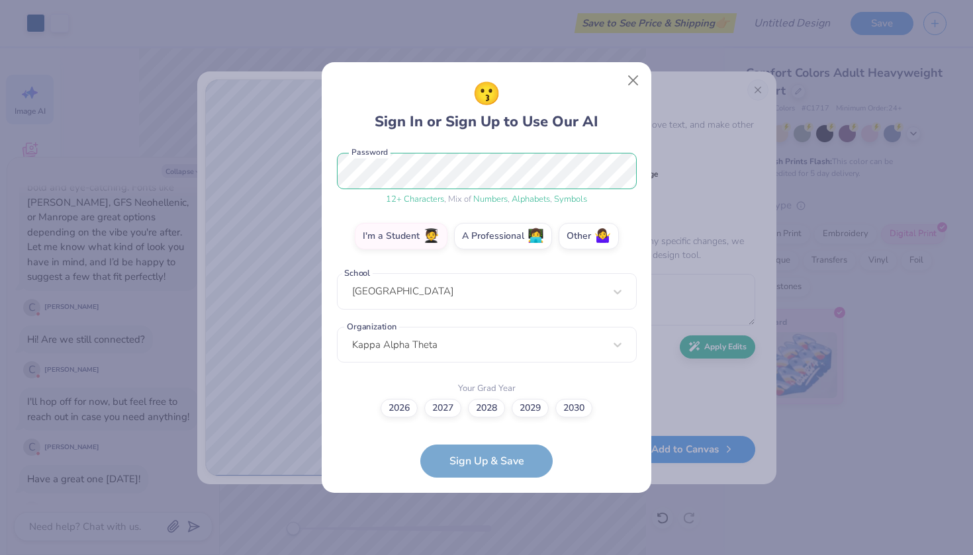
scroll to position [165, 0]
click at [400, 412] on label "2026" at bounding box center [398, 407] width 37 height 19
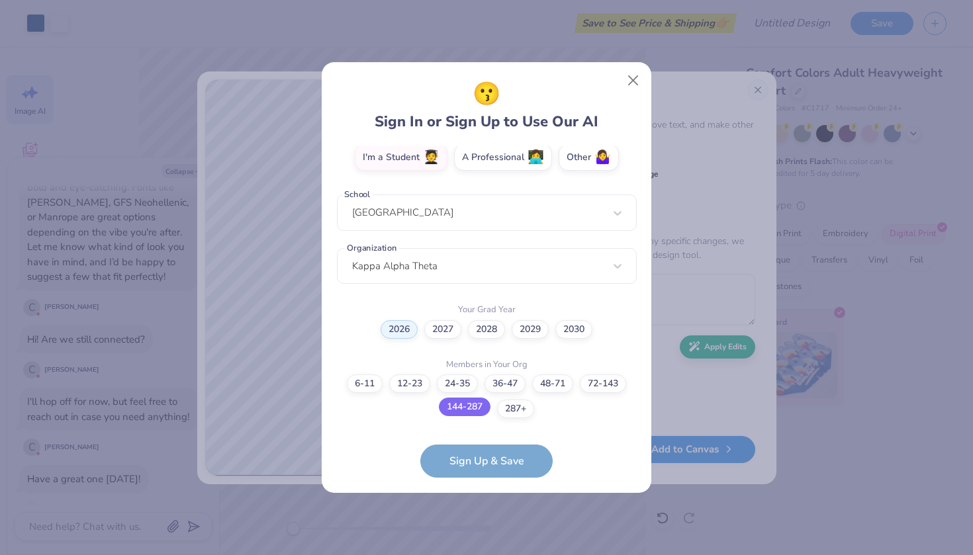
click at [475, 402] on label "144-287" at bounding box center [465, 407] width 52 height 19
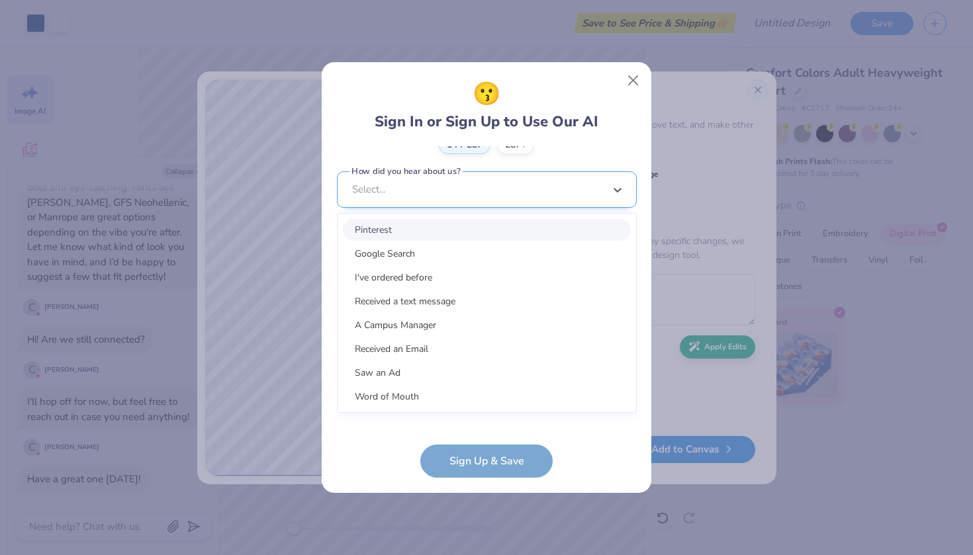
click at [476, 400] on div "option Pinterest focused, 1 of 15. 15 results available. Use Up and Down to cho…" at bounding box center [487, 291] width 300 height 241
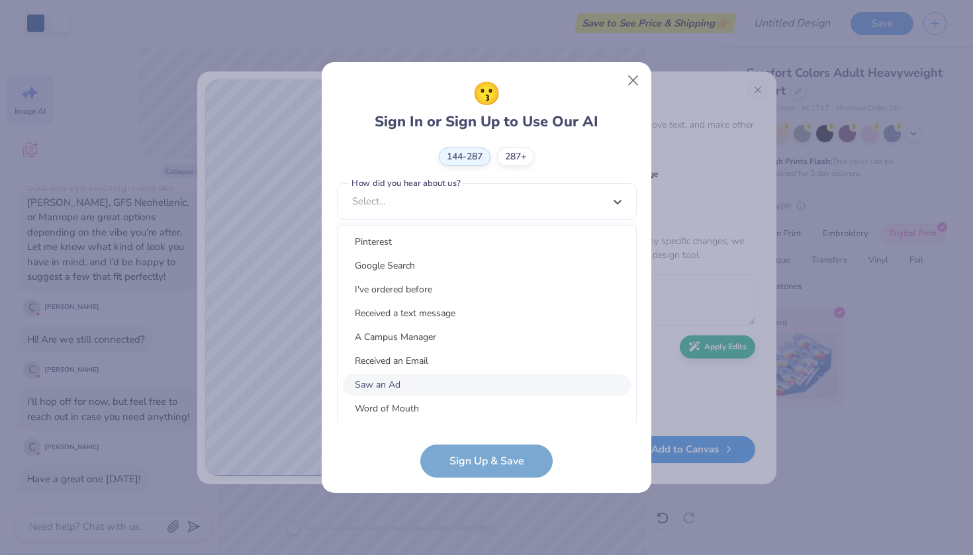
click at [441, 390] on div "Saw an Ad" at bounding box center [487, 385] width 288 height 22
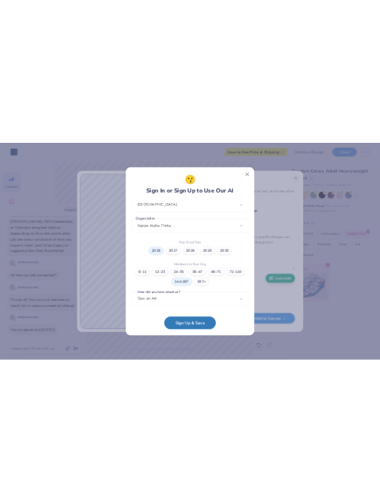
scroll to position [298, 0]
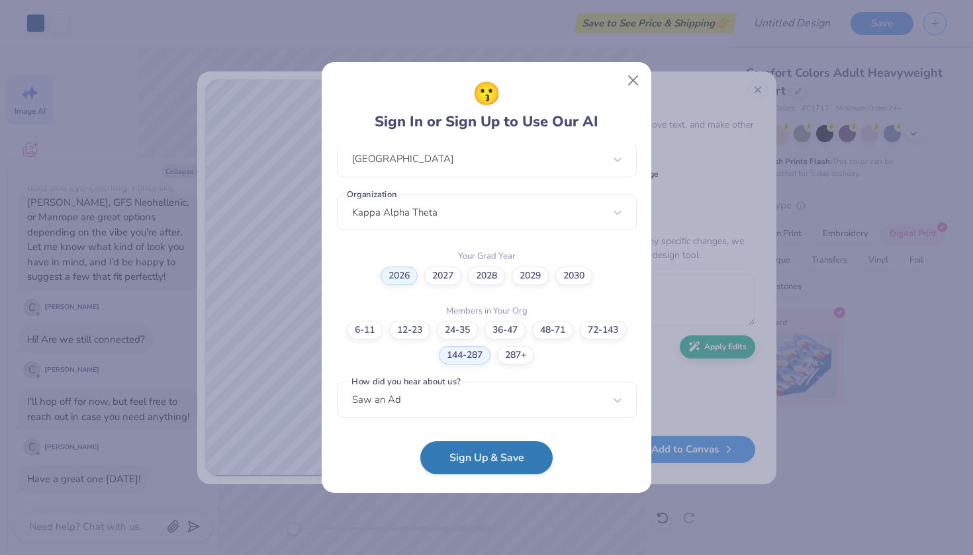
click at [462, 462] on button "Sign Up & Save" at bounding box center [486, 457] width 132 height 33
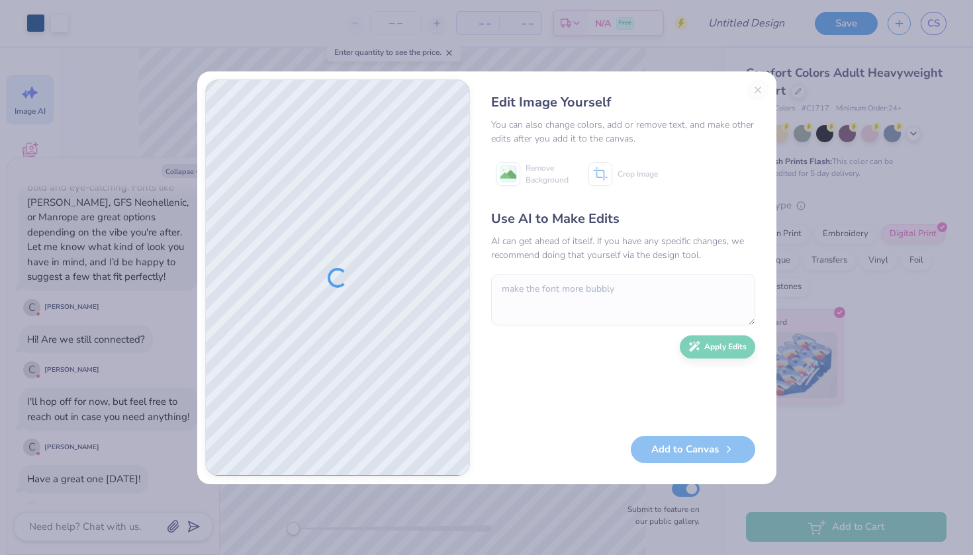
type textarea "x"
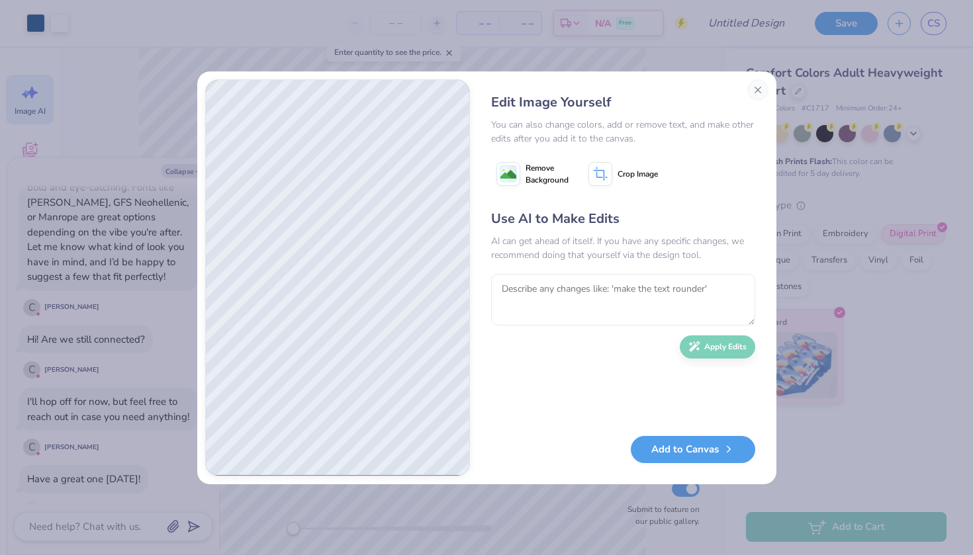
type textarea "x"
click at [576, 309] on textarea at bounding box center [623, 300] width 264 height 52
type textarea "c"
type textarea "Keep this font, just make the theta sign have the line in the middle"
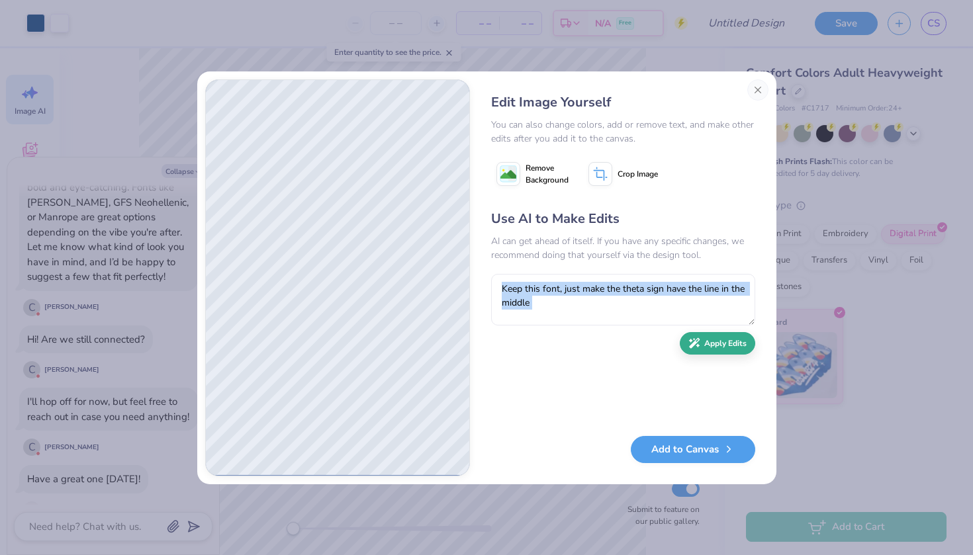
click at [700, 335] on div "Use AI to Make Edits AI can get ahead of itself. If you have any specific chang…" at bounding box center [623, 316] width 264 height 214
click at [703, 343] on button "Apply Edits" at bounding box center [716, 343] width 75 height 23
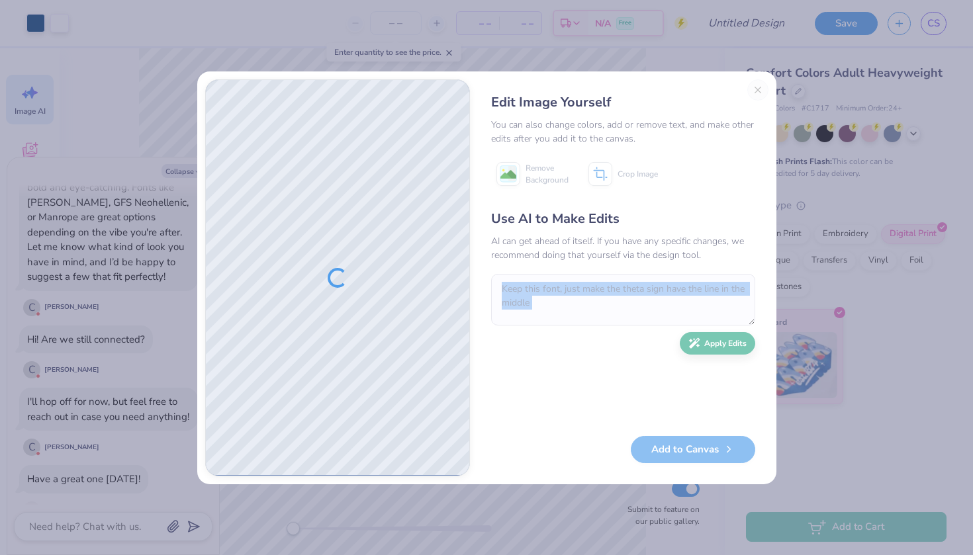
type textarea "x"
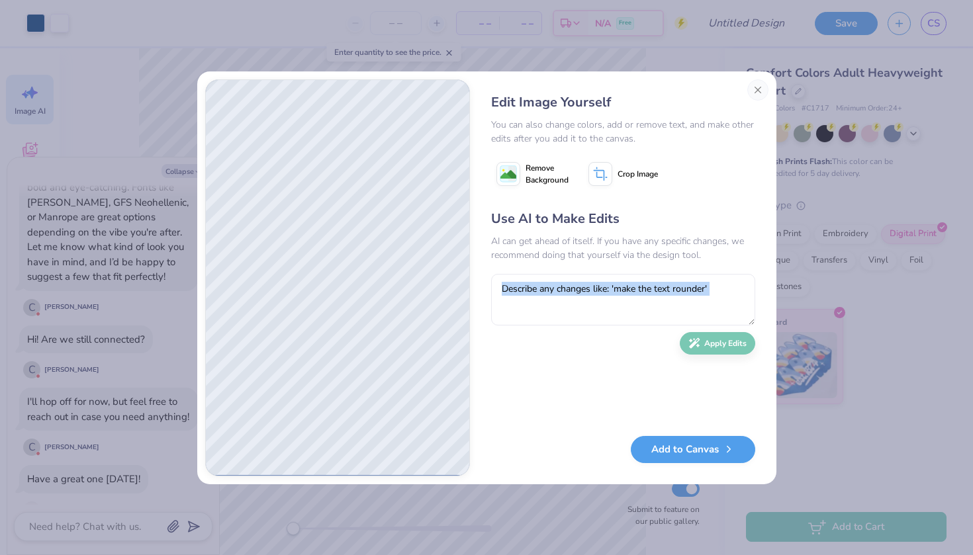
type textarea "x"
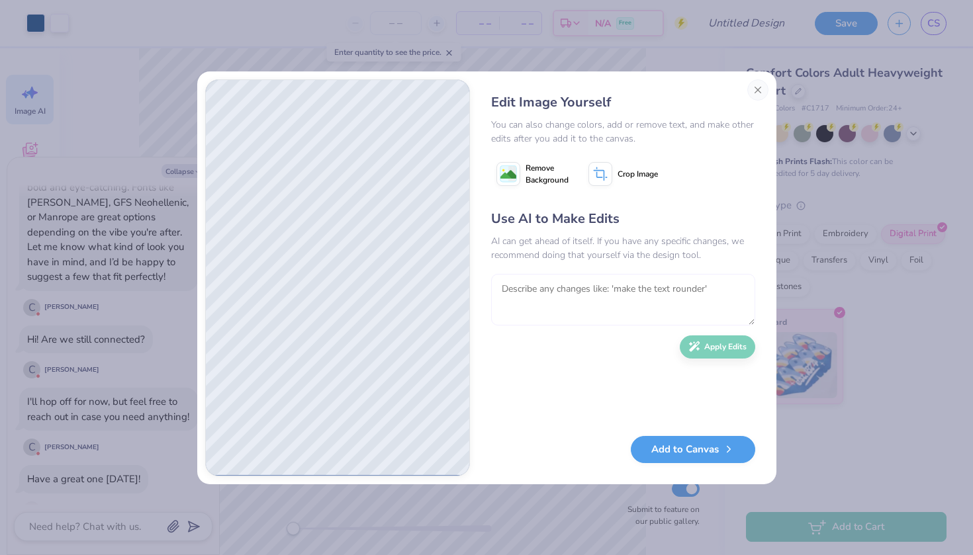
click at [652, 314] on textarea at bounding box center [623, 300] width 264 height 52
type textarea "s"
type textarea "make the letters slightly"
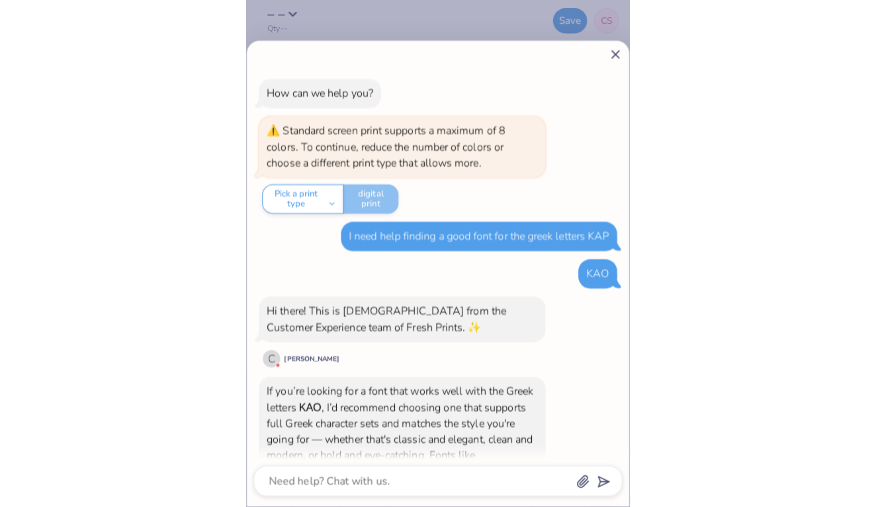
scroll to position [318, 0]
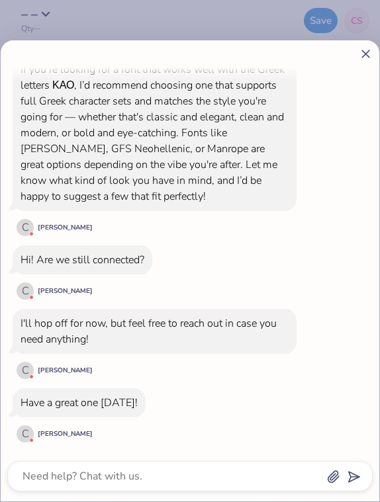
click at [365, 54] on line at bounding box center [365, 53] width 7 height 7
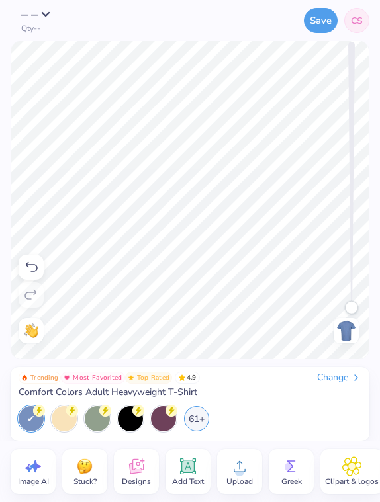
type textarea "x"
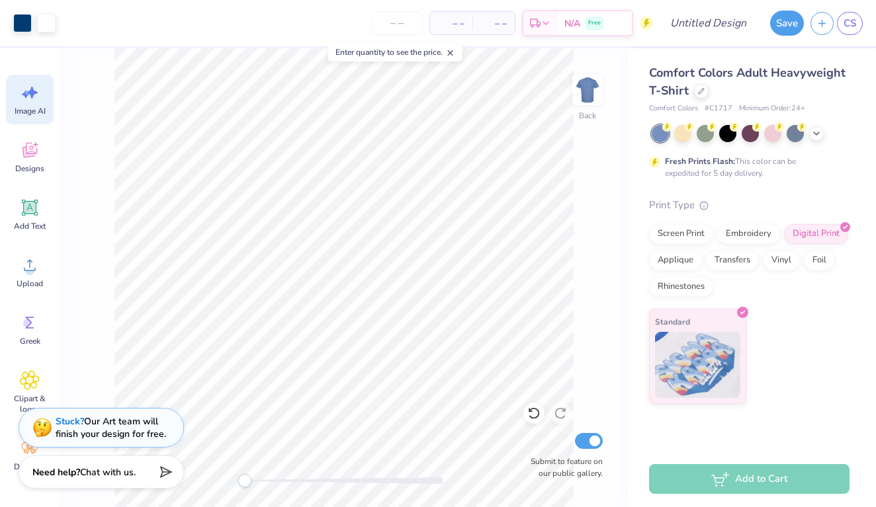
click at [33, 90] on icon at bounding box center [31, 93] width 11 height 12
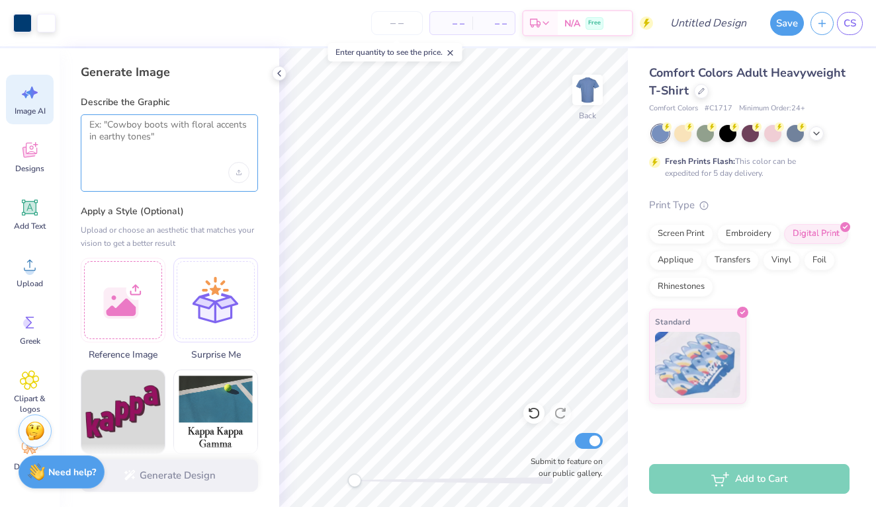
click at [180, 148] on textarea at bounding box center [169, 135] width 160 height 33
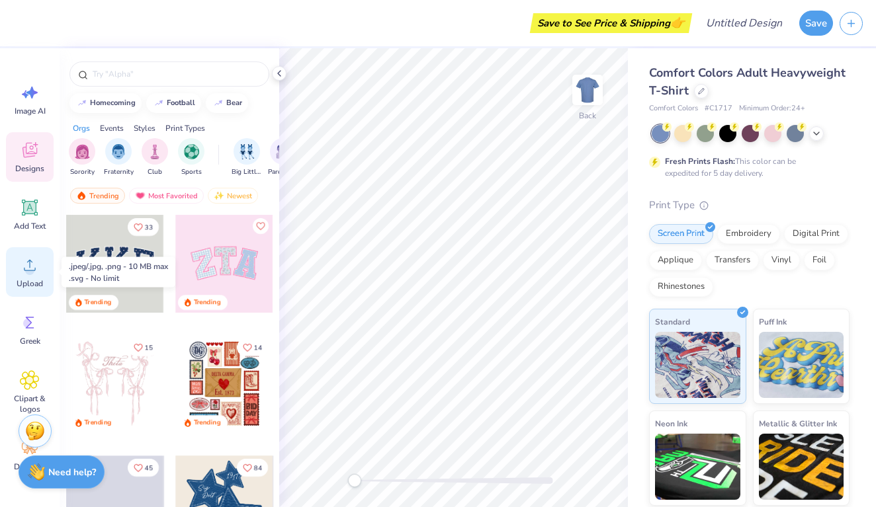
click at [42, 255] on div "Upload" at bounding box center [30, 272] width 48 height 50
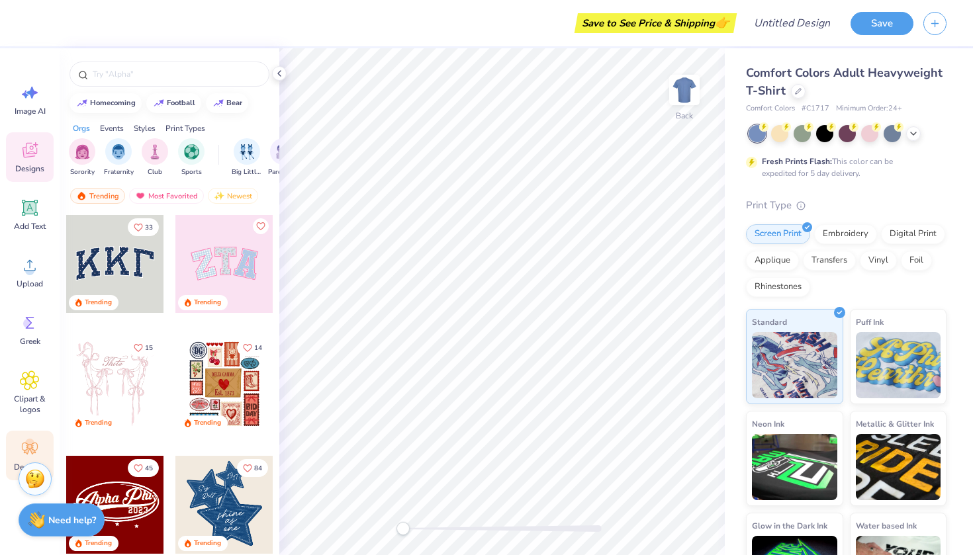
click at [28, 452] on icon at bounding box center [27, 452] width 6 height 6
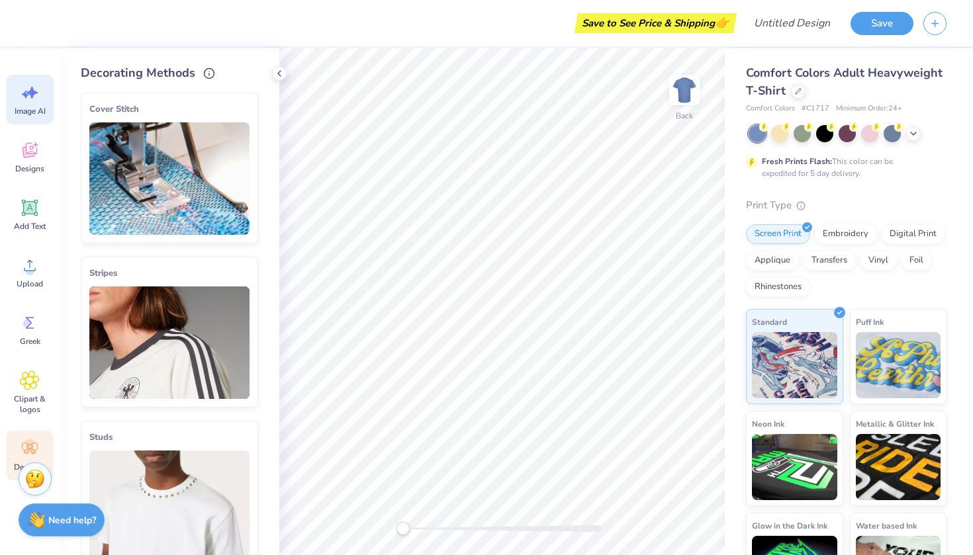
click at [36, 110] on span "Image AI" at bounding box center [30, 111] width 31 height 11
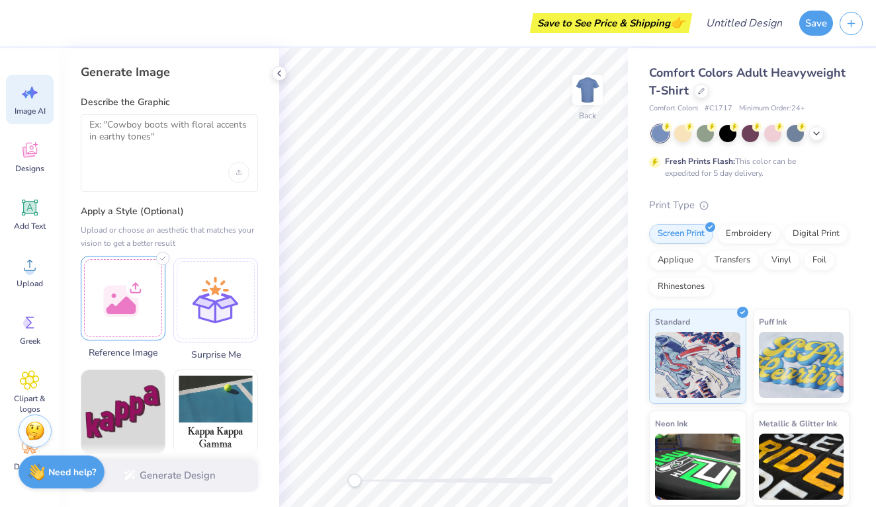
click at [132, 292] on div at bounding box center [123, 298] width 85 height 85
click at [137, 285] on div at bounding box center [123, 298] width 85 height 85
click at [138, 314] on div at bounding box center [123, 298] width 85 height 85
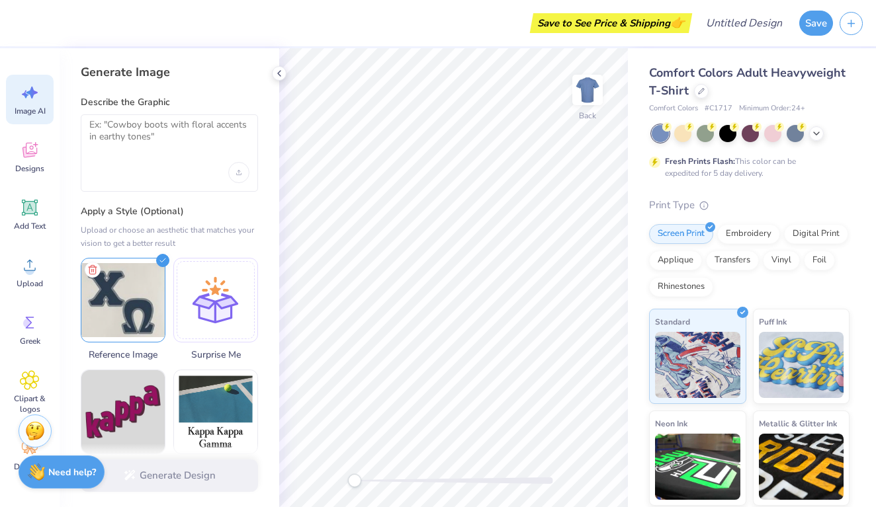
click at [179, 157] on div at bounding box center [169, 152] width 177 height 77
click at [208, 140] on textarea at bounding box center [169, 135] width 160 height 33
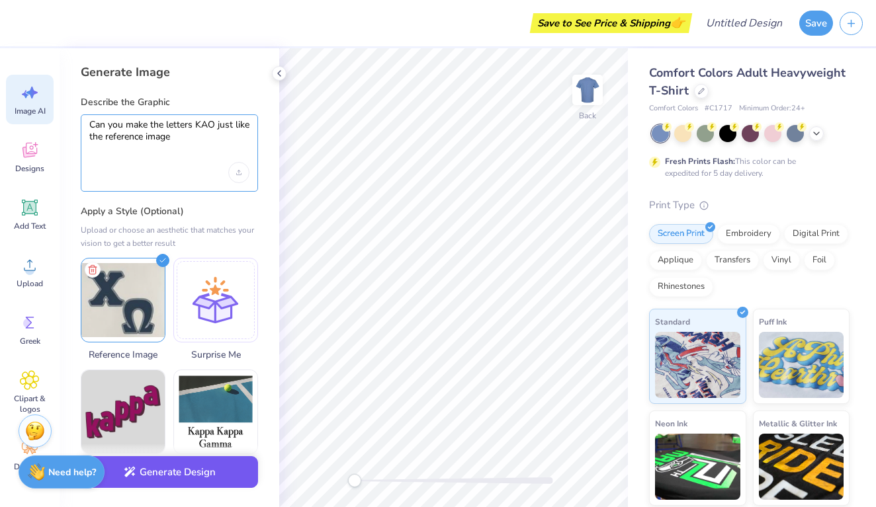
type textarea "Can you make the letters KAO just like the reference image"
click at [221, 486] on button "Generate Design" at bounding box center [169, 473] width 177 height 32
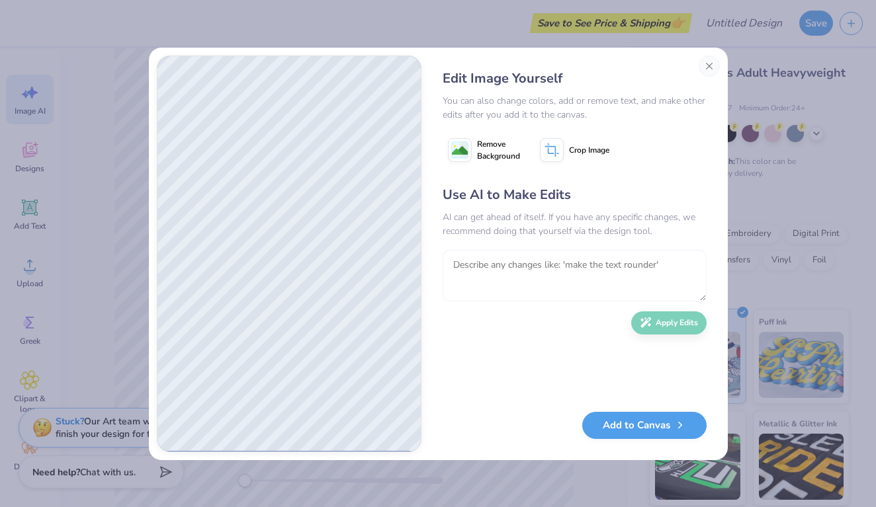
click at [582, 271] on textarea at bounding box center [575, 276] width 264 height 52
type textarea "make the theta have the line in between"
click at [669, 326] on button "Apply Edits" at bounding box center [668, 319] width 75 height 23
click at [576, 270] on textarea at bounding box center [575, 276] width 264 height 52
type textarea "make the letters thicker and remove one of the borders"
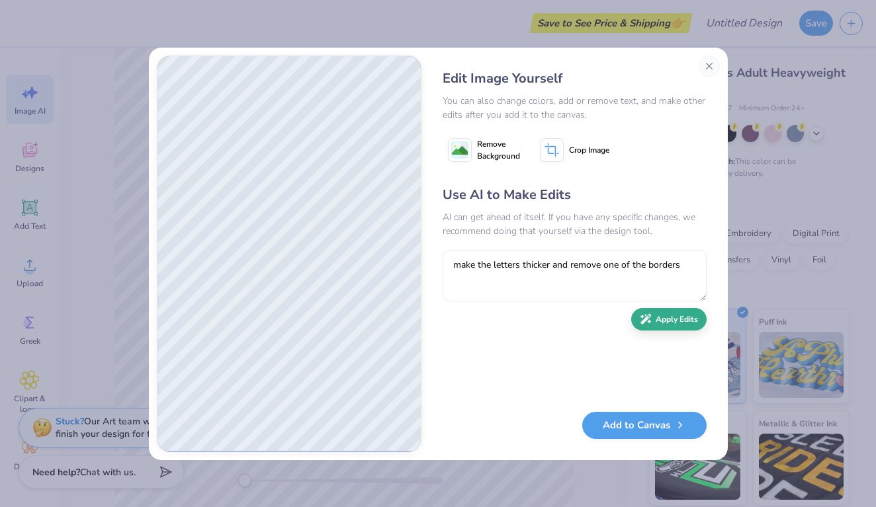
click at [652, 326] on button "Apply Edits" at bounding box center [668, 319] width 75 height 23
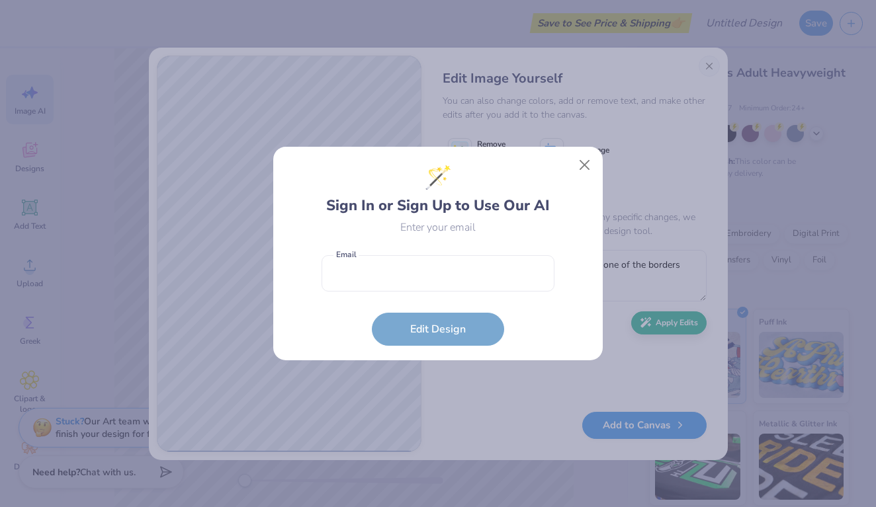
click at [466, 296] on form "Email is a required field Email Edit Design" at bounding box center [438, 297] width 233 height 97
click at [465, 273] on input "email" at bounding box center [438, 273] width 233 height 36
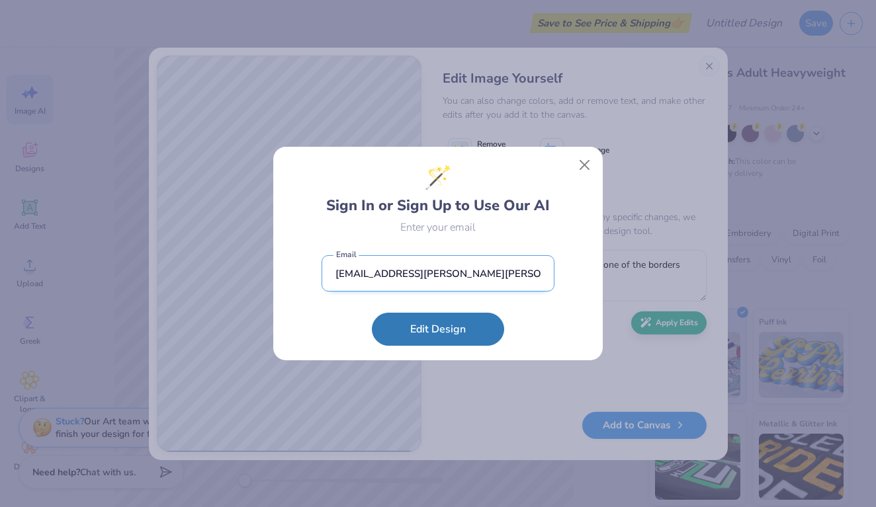
type input "cs4243@barnard.edy"
click at [438, 329] on button "Edit Design" at bounding box center [438, 329] width 132 height 33
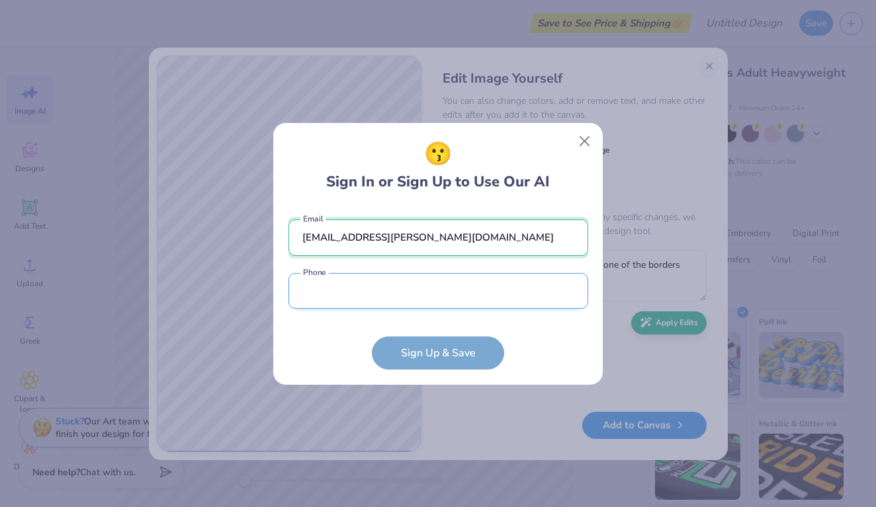
type input "[EMAIL_ADDRESS][PERSON_NAME][DOMAIN_NAME]"
type input "3"
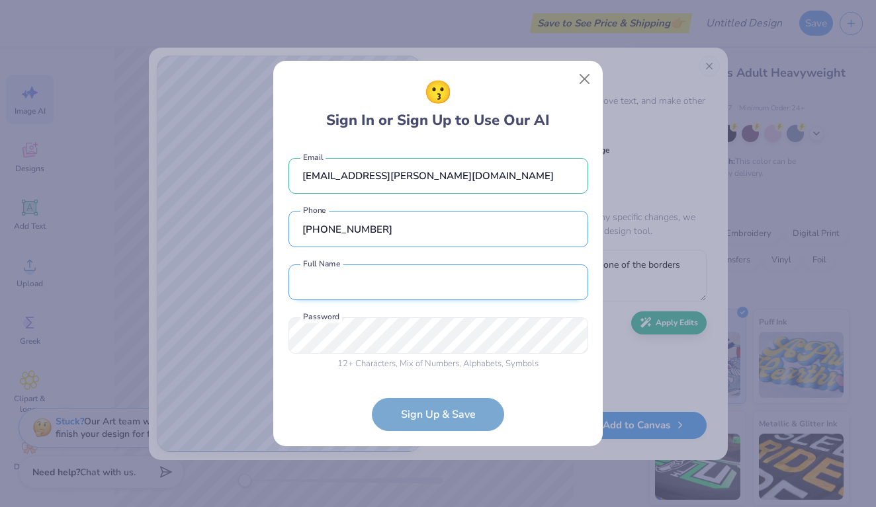
type input "[PHONE_NUMBER]"
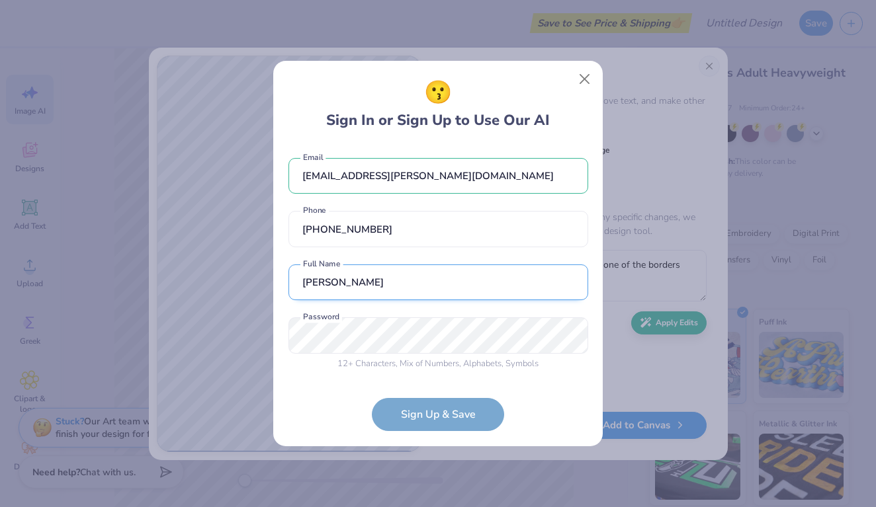
type input "[PERSON_NAME]"
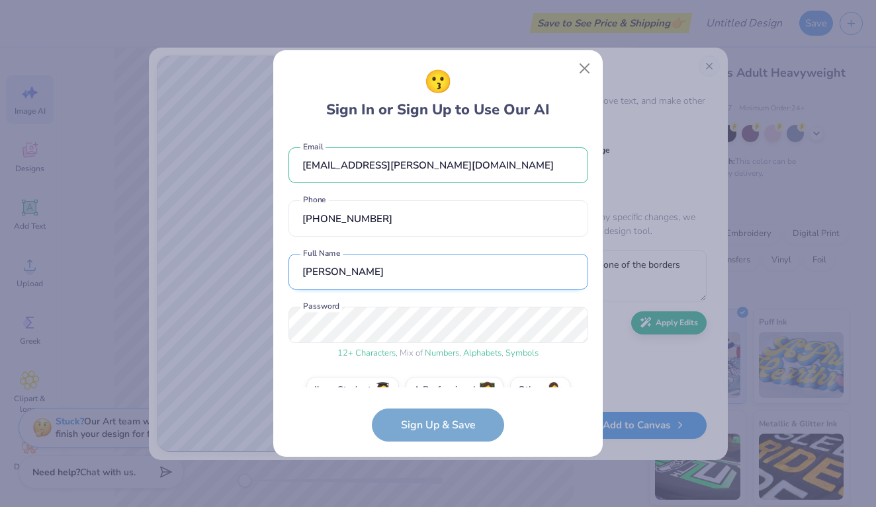
scroll to position [28, 0]
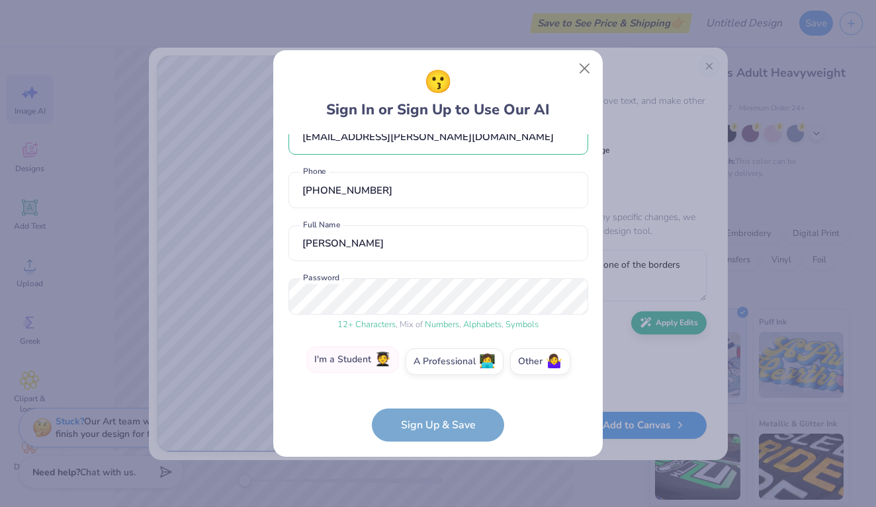
click at [351, 362] on label "I'm a Student 🧑‍🎓" at bounding box center [352, 360] width 93 height 26
click at [434, 390] on input "I'm a Student 🧑‍🎓" at bounding box center [438, 394] width 9 height 9
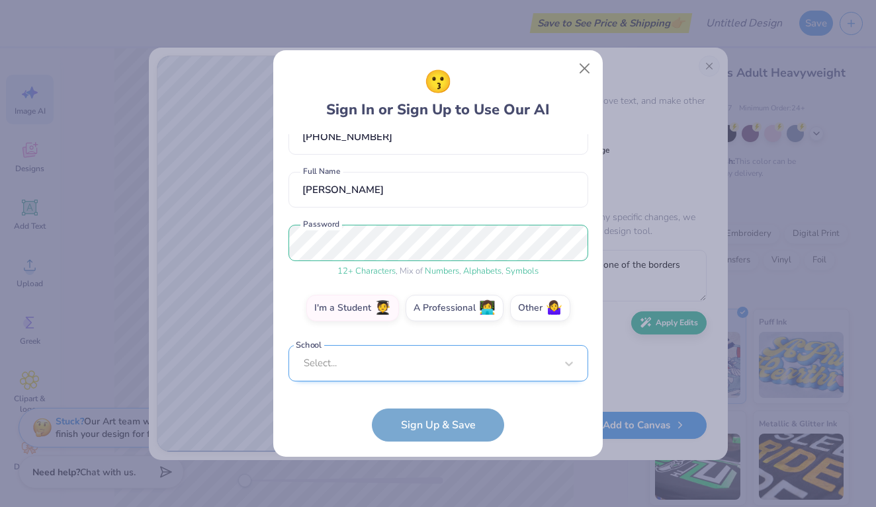
click at [393, 380] on div "Select..." at bounding box center [438, 363] width 300 height 36
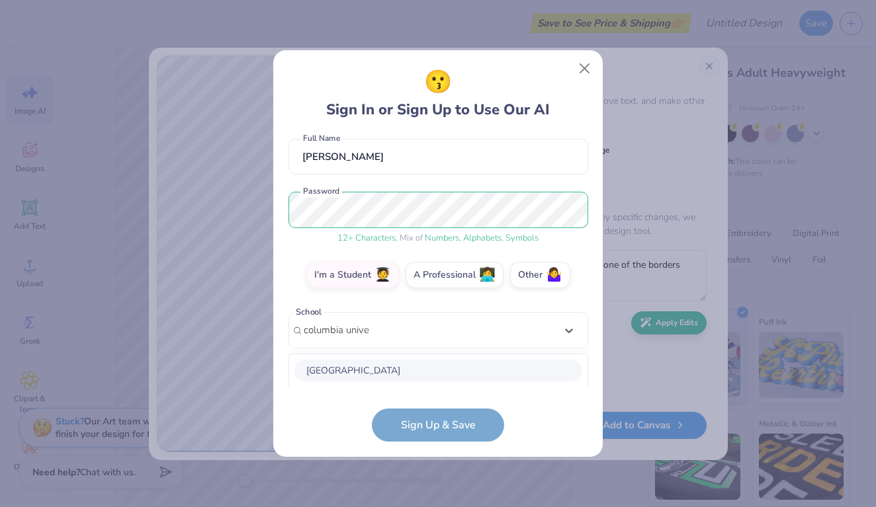
scroll to position [281, 0]
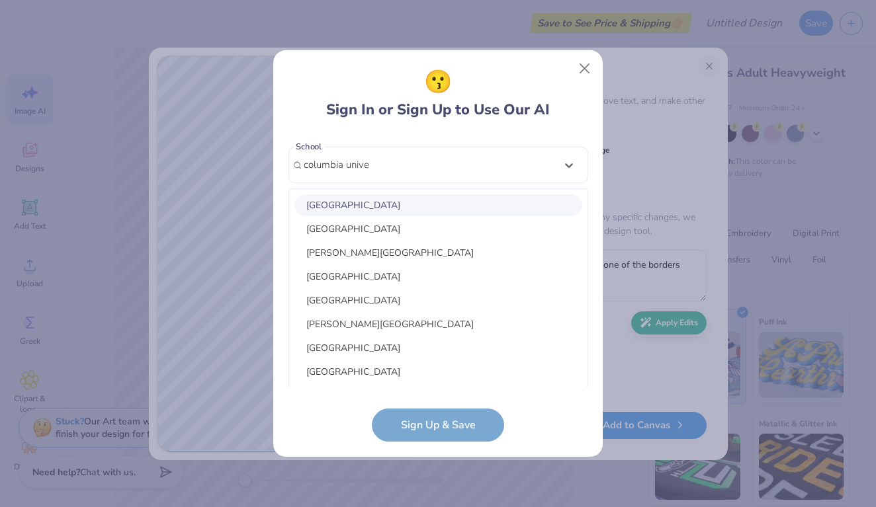
click at [389, 208] on div "[GEOGRAPHIC_DATA]" at bounding box center [438, 206] width 288 height 22
type input "columbia unive"
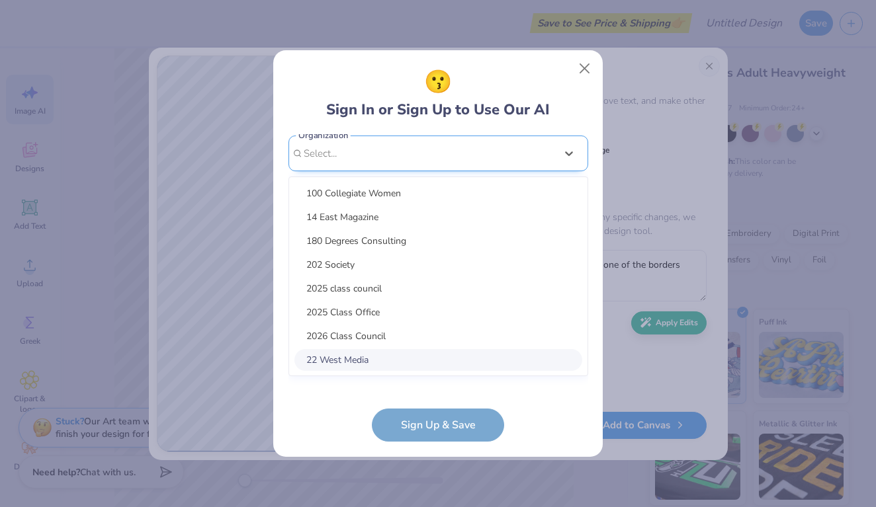
click at [357, 359] on div "option focused, 8 of 15. 15 results available. Use Up and Down to choose option…" at bounding box center [438, 256] width 300 height 241
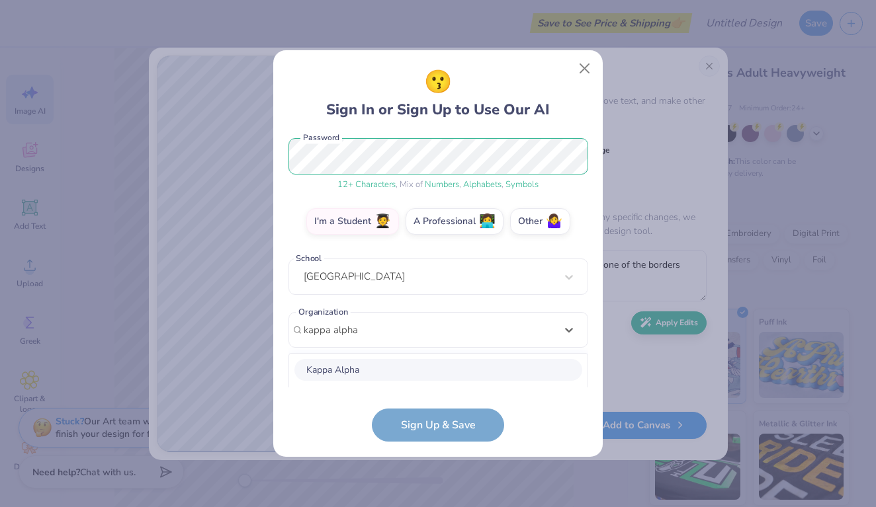
scroll to position [334, 0]
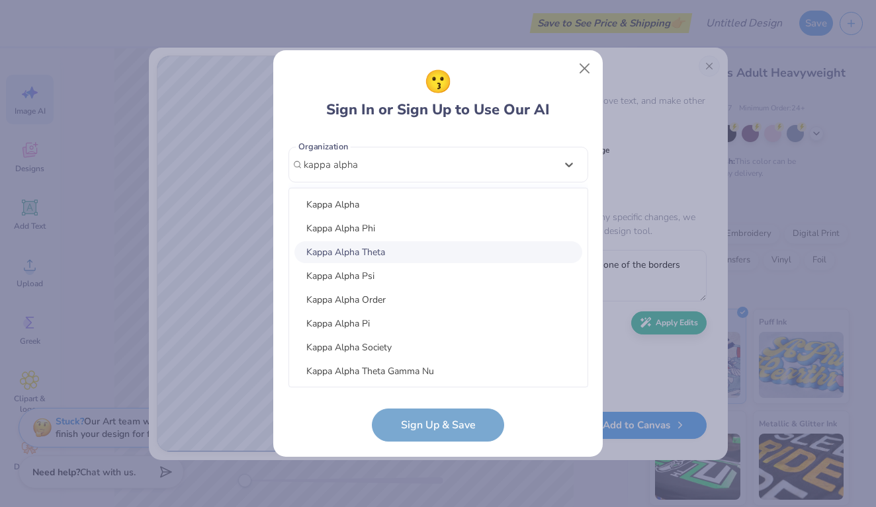
click at [384, 253] on div "Kappa Alpha Theta" at bounding box center [438, 252] width 288 height 22
type input "kappa alpha"
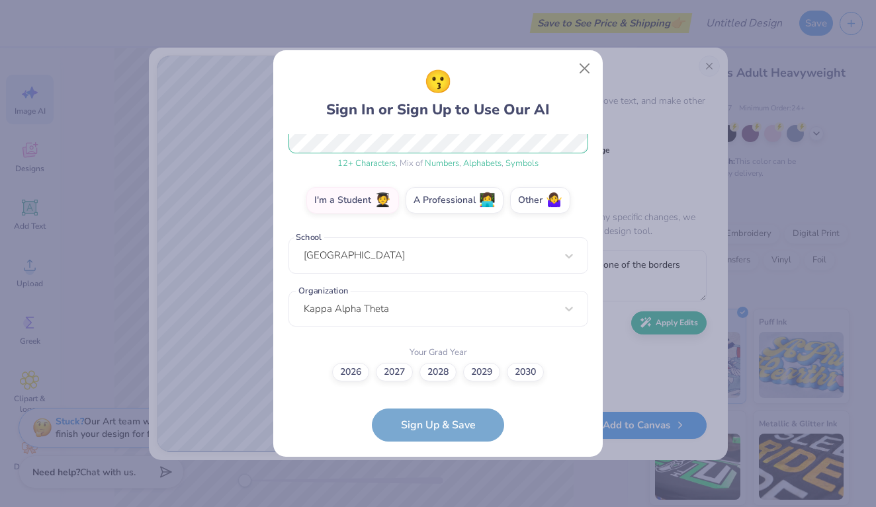
scroll to position [189, 0]
click at [336, 371] on label "2026" at bounding box center [350, 371] width 37 height 19
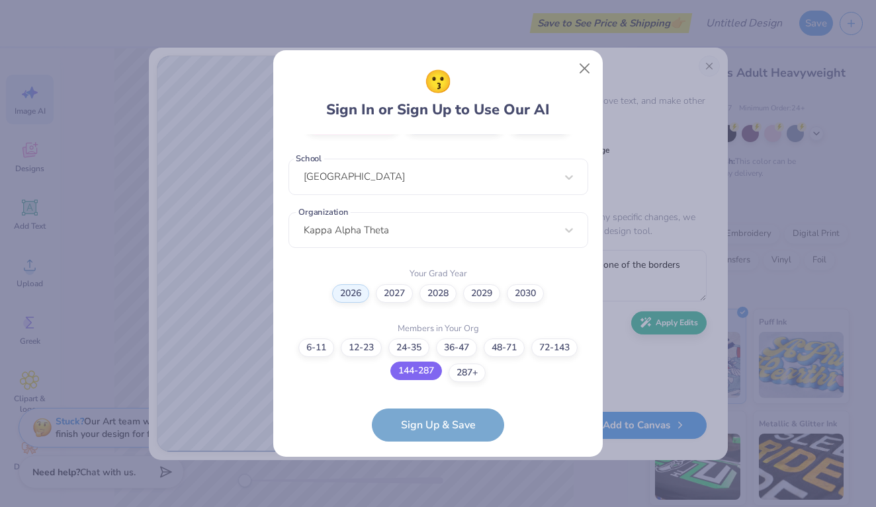
click at [427, 374] on label "144-287" at bounding box center [416, 371] width 52 height 19
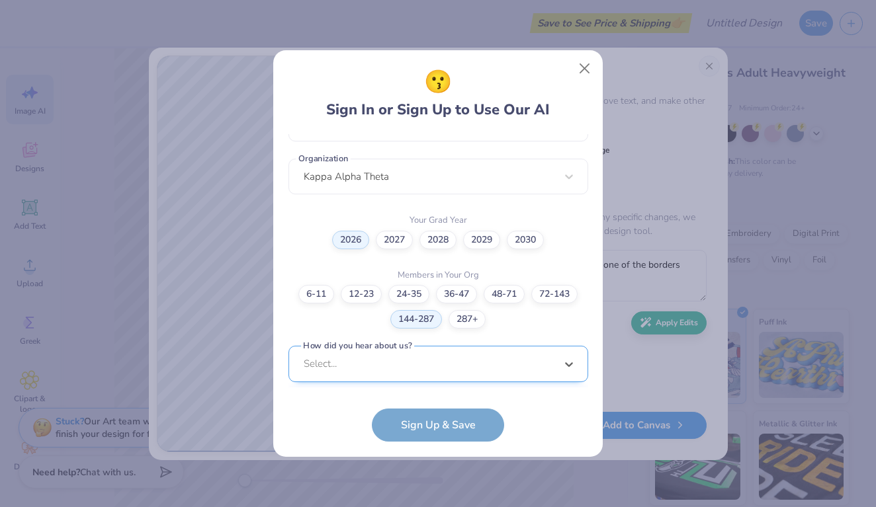
click at [404, 358] on div "option Pinterest focused, 1 of 15. 15 results available. Use Up and Down to cho…" at bounding box center [438, 466] width 300 height 241
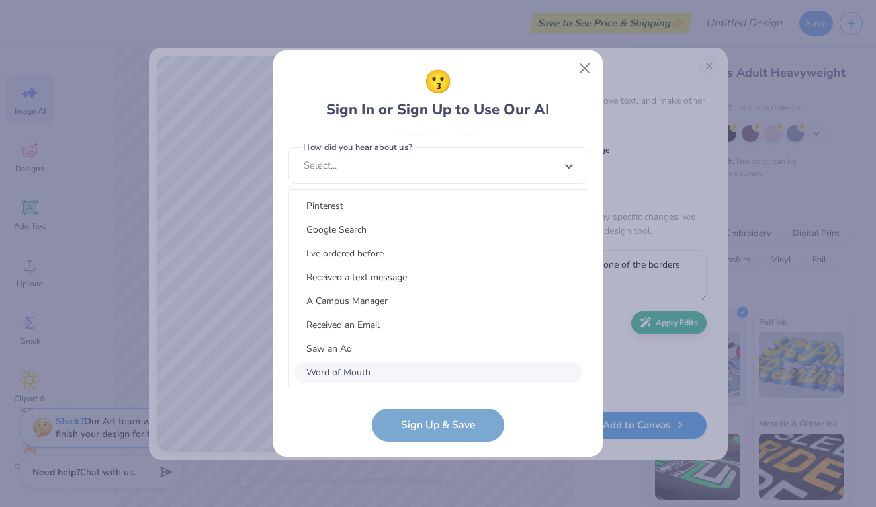
click at [398, 372] on div "Word of Mouth" at bounding box center [438, 373] width 288 height 22
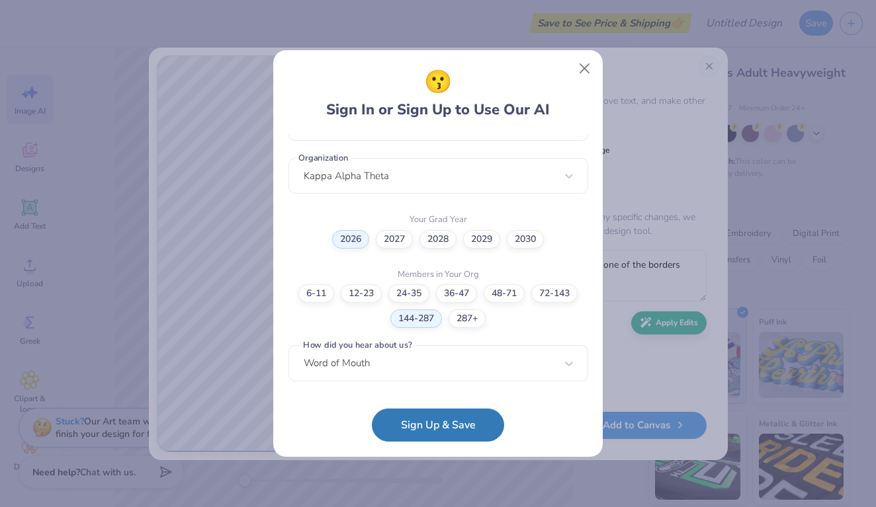
scroll to position [322, 0]
click at [423, 420] on button "Sign Up & Save" at bounding box center [438, 422] width 132 height 33
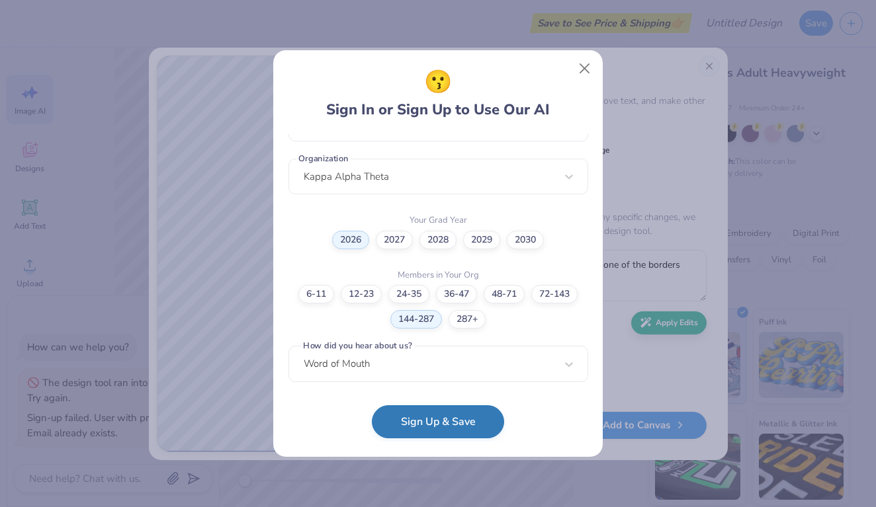
click at [472, 421] on button "Sign Up & Save" at bounding box center [438, 422] width 132 height 33
type textarea "x"
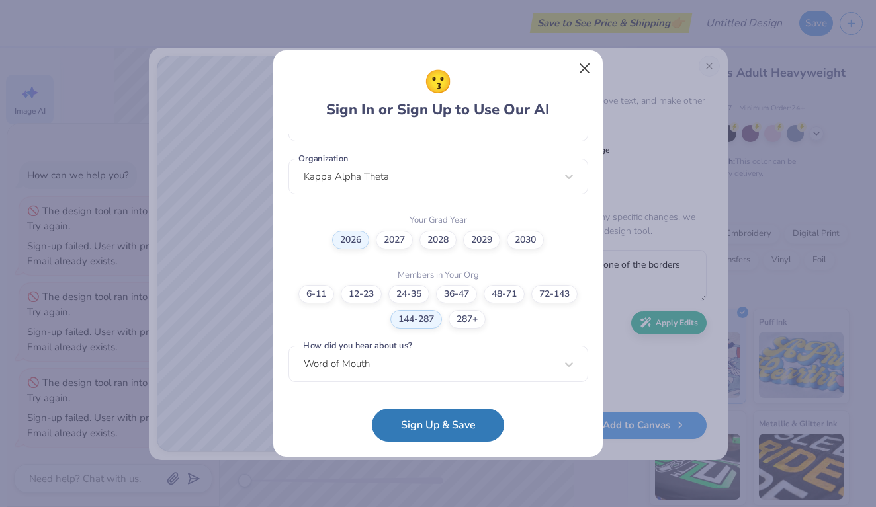
click at [584, 73] on button "Close" at bounding box center [584, 68] width 25 height 25
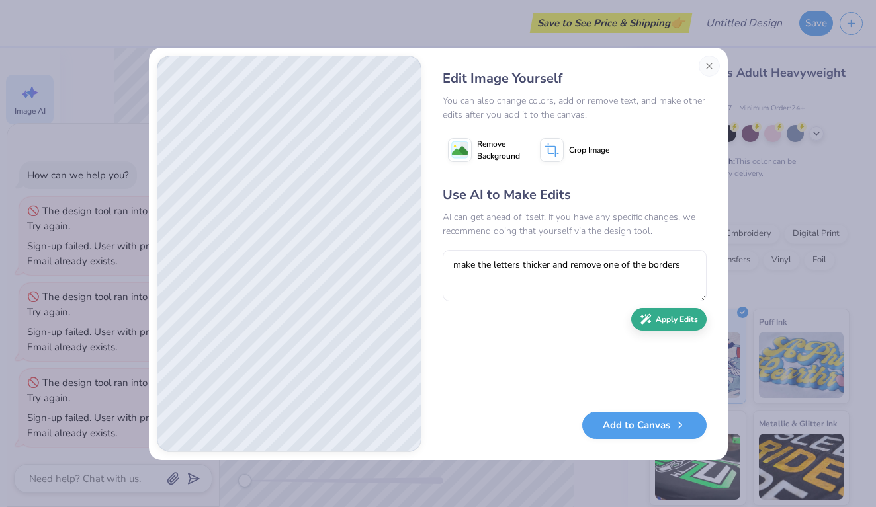
click at [673, 329] on button "Apply Edits" at bounding box center [668, 319] width 75 height 23
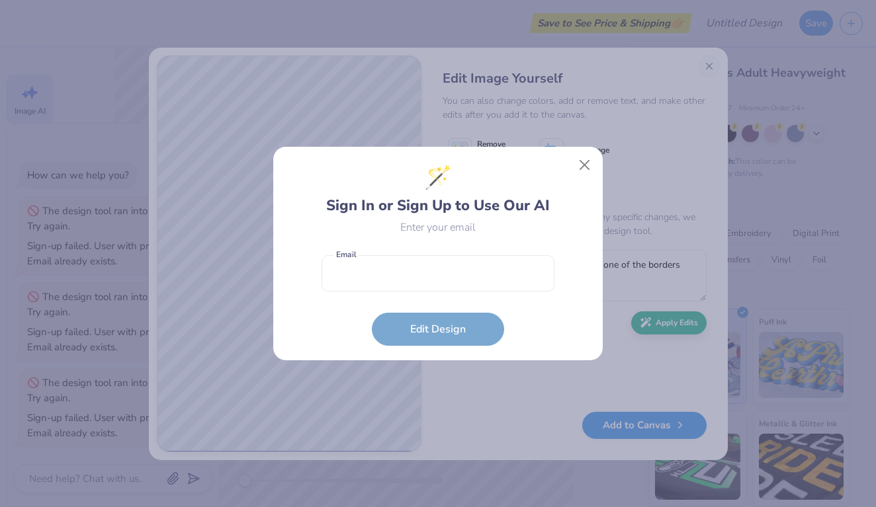
click at [484, 226] on div "🪄 Sign In or Sign Up to Use Our AI Enter your email" at bounding box center [438, 198] width 233 height 74
click at [451, 265] on input "email" at bounding box center [438, 273] width 233 height 36
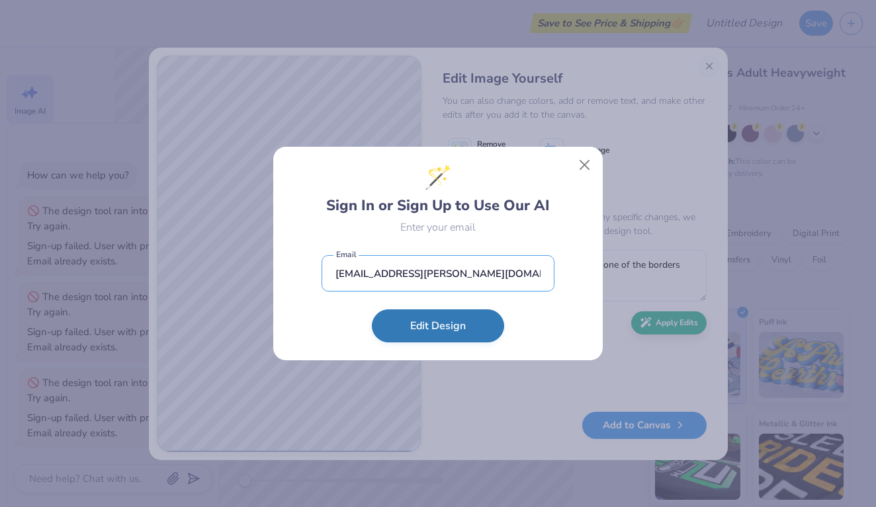
type input "[EMAIL_ADDRESS][PERSON_NAME][DOMAIN_NAME]"
click at [451, 336] on button "Edit Design" at bounding box center [438, 326] width 132 height 33
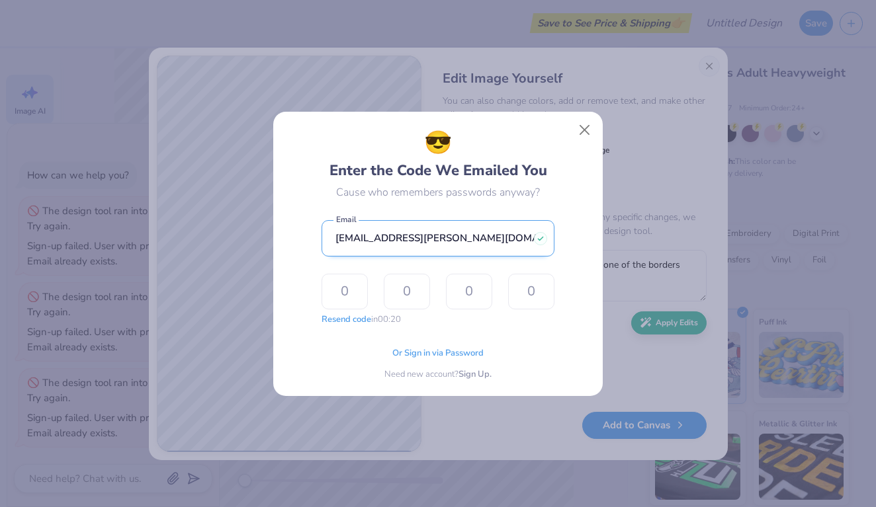
type input "9"
type input "3"
type input "7"
type input "3"
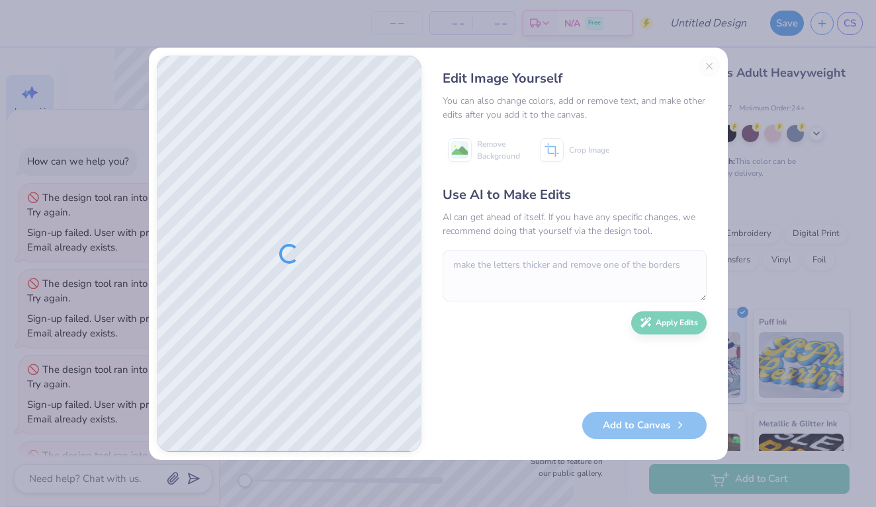
scroll to position [67, 0]
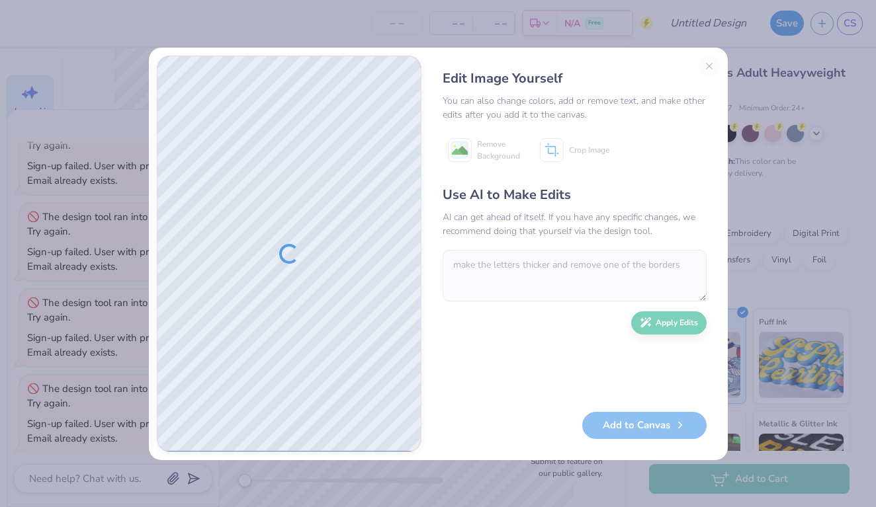
type textarea "x"
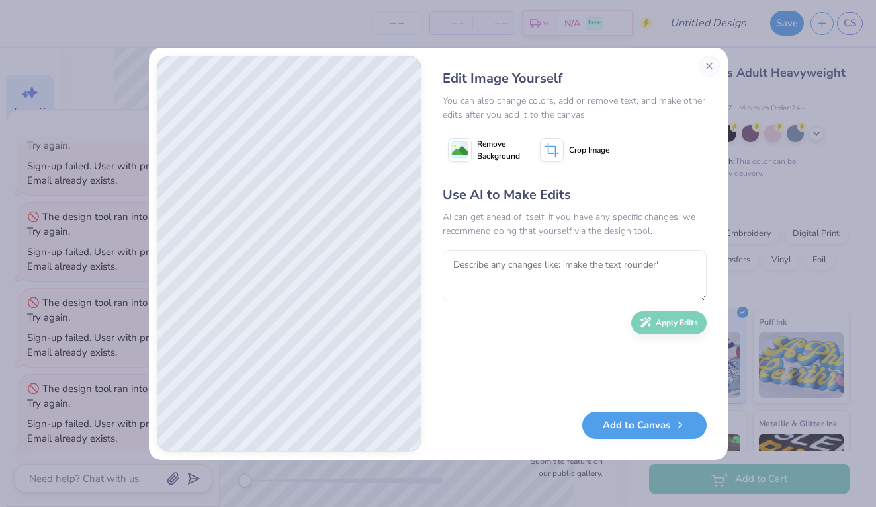
type textarea "x"
click at [589, 278] on textarea at bounding box center [575, 276] width 264 height 52
type textarea "can you disconnect the K and the A and then also make the font thicker"
click at [700, 320] on button "Apply Edits" at bounding box center [668, 319] width 75 height 23
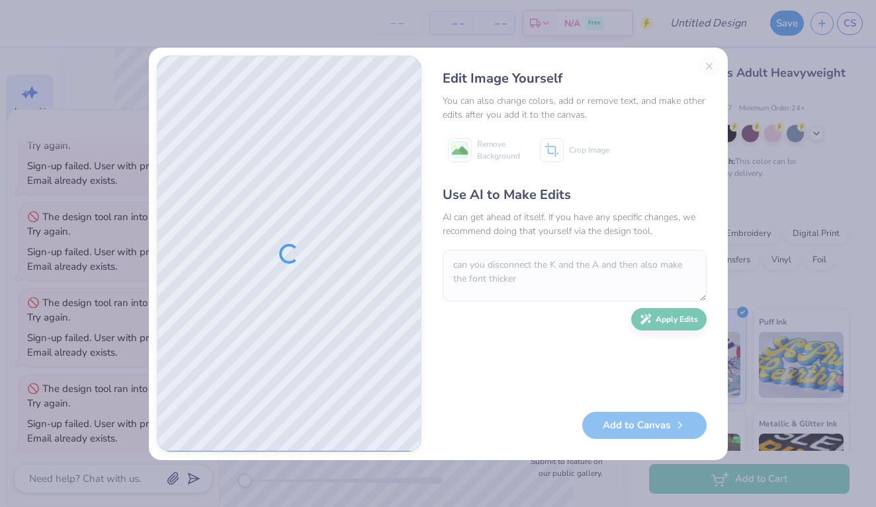
type textarea "x"
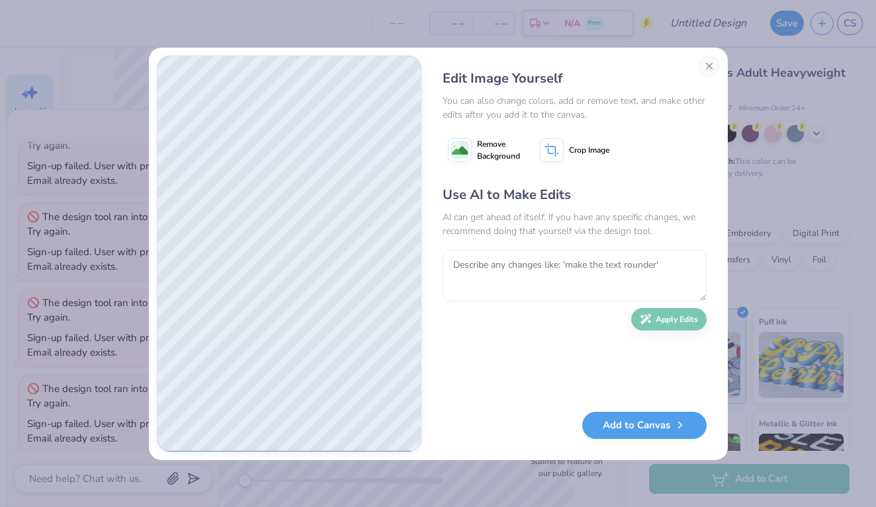
type textarea "x"
click at [647, 279] on textarea at bounding box center [575, 276] width 264 height 52
type textarea "can you make the K and the A not connected"
click at [693, 321] on button "Apply Edits" at bounding box center [668, 319] width 75 height 23
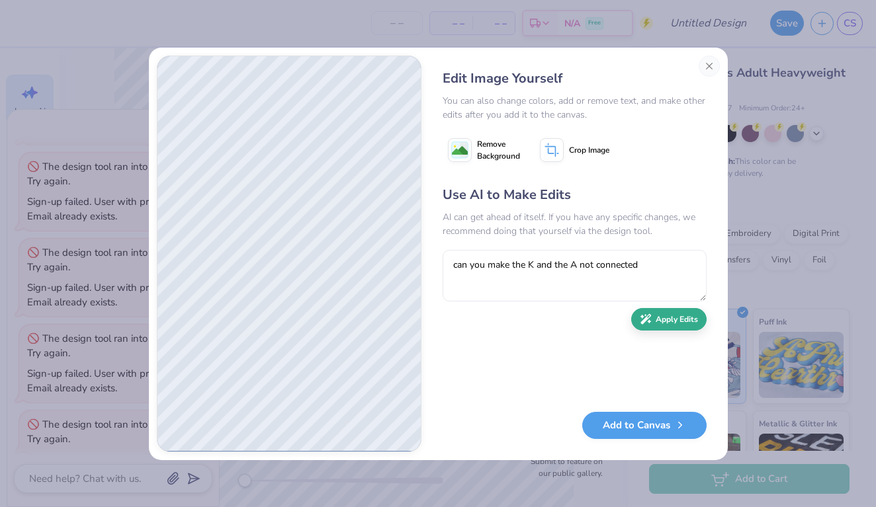
click at [651, 322] on button "Apply Edits" at bounding box center [668, 319] width 75 height 23
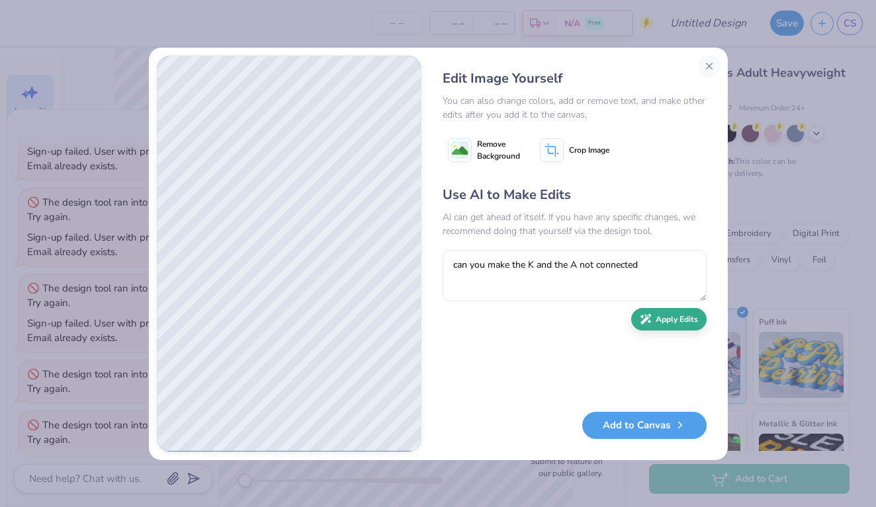
click at [651, 322] on icon "button" at bounding box center [646, 320] width 12 height 12
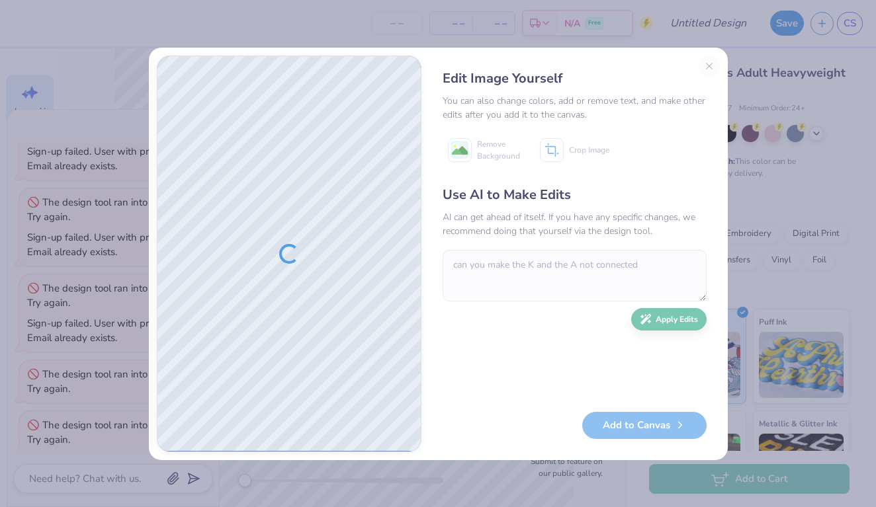
scroll to position [218, 0]
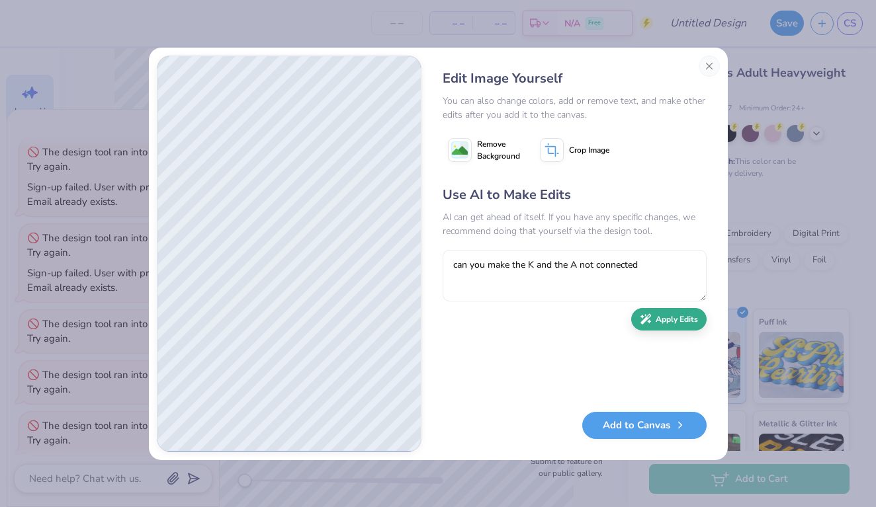
click at [651, 322] on icon "button" at bounding box center [646, 320] width 12 height 12
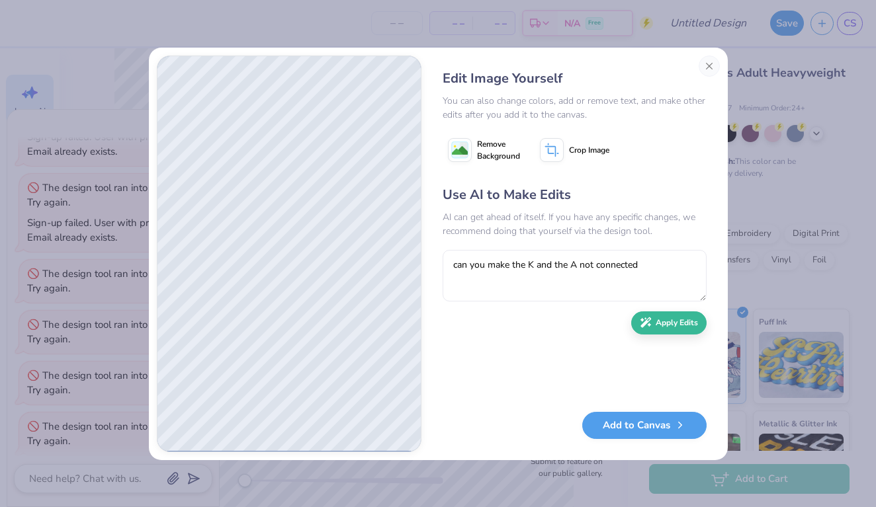
type textarea "x"
